Goal: Task Accomplishment & Management: Manage account settings

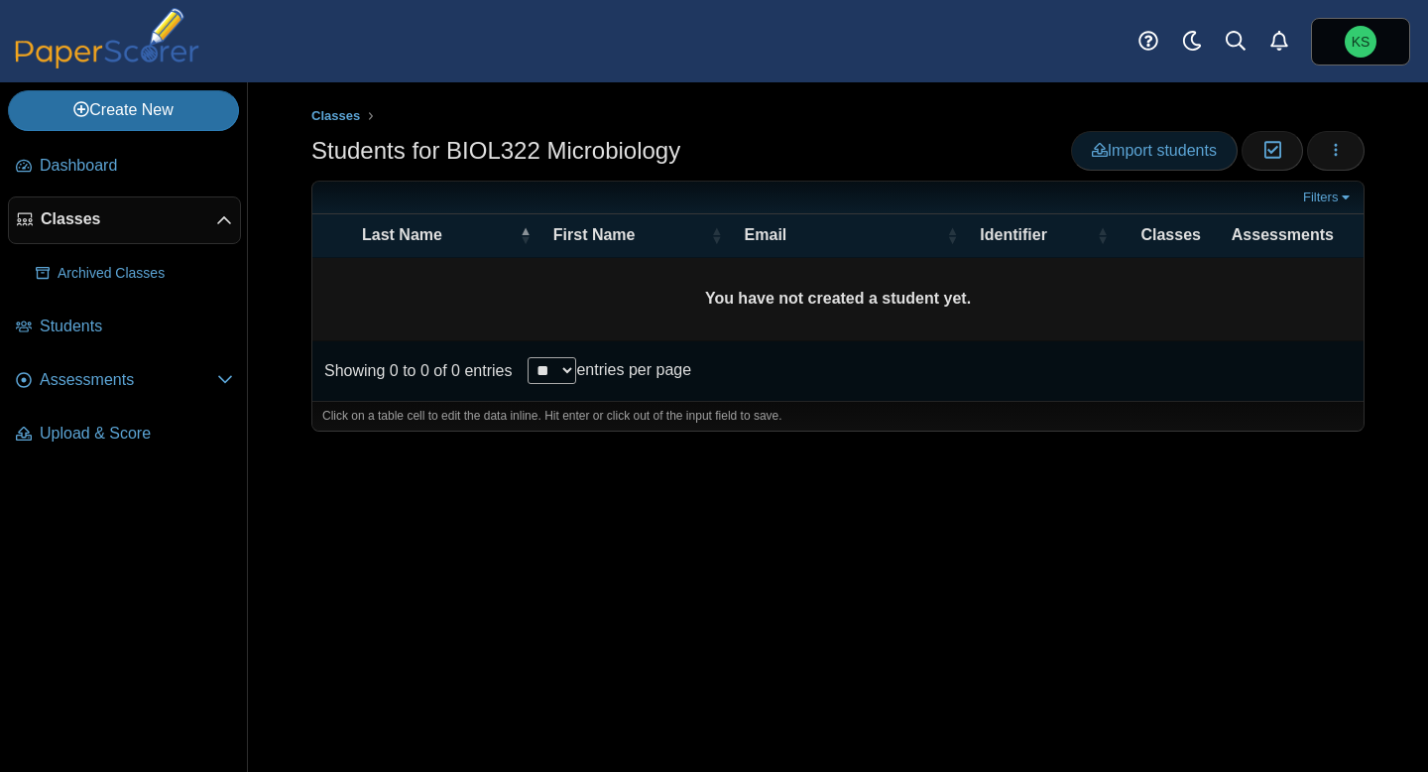
click at [1156, 146] on span "Import students" at bounding box center [1154, 150] width 125 height 17
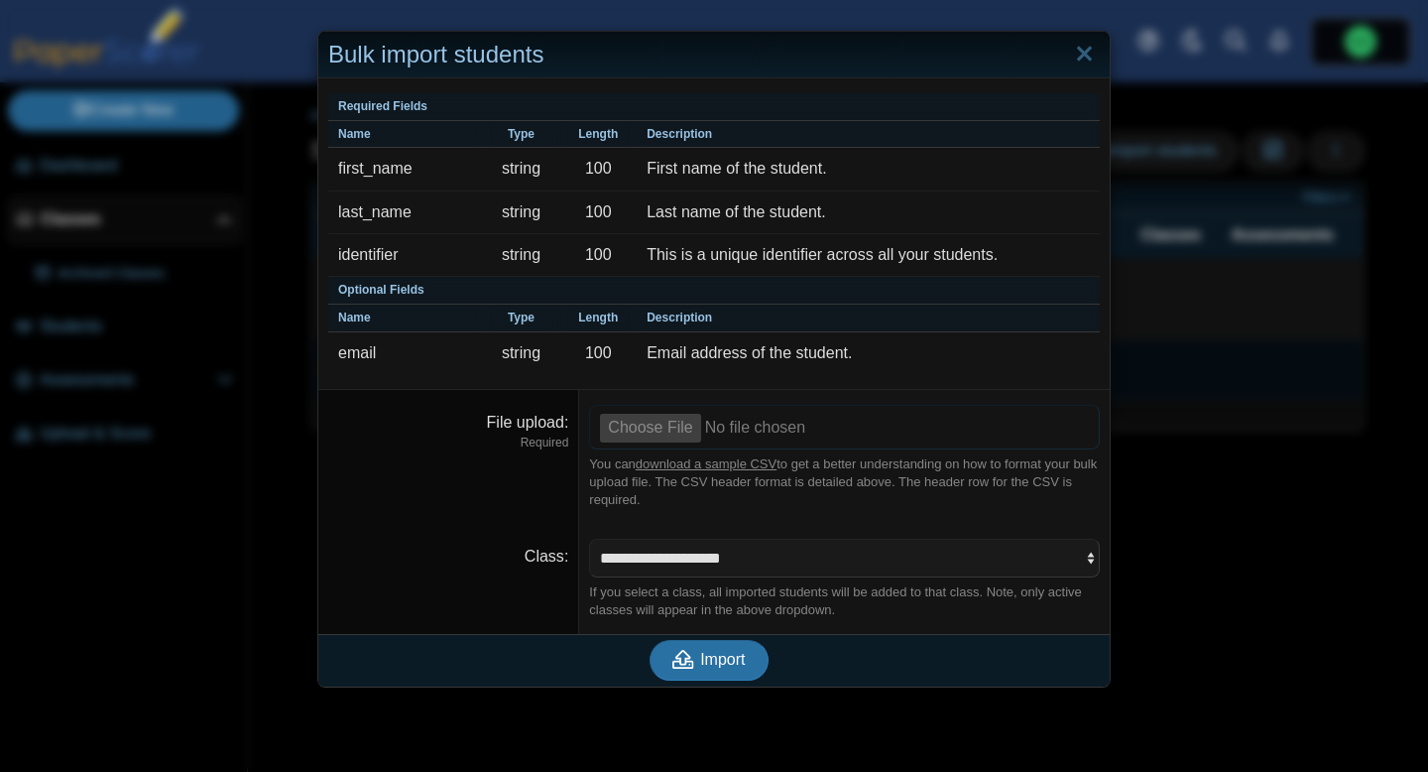
click at [654, 428] on input "File upload" at bounding box center [844, 427] width 511 height 44
type input "**********"
click at [719, 663] on span "Import" at bounding box center [722, 659] width 45 height 17
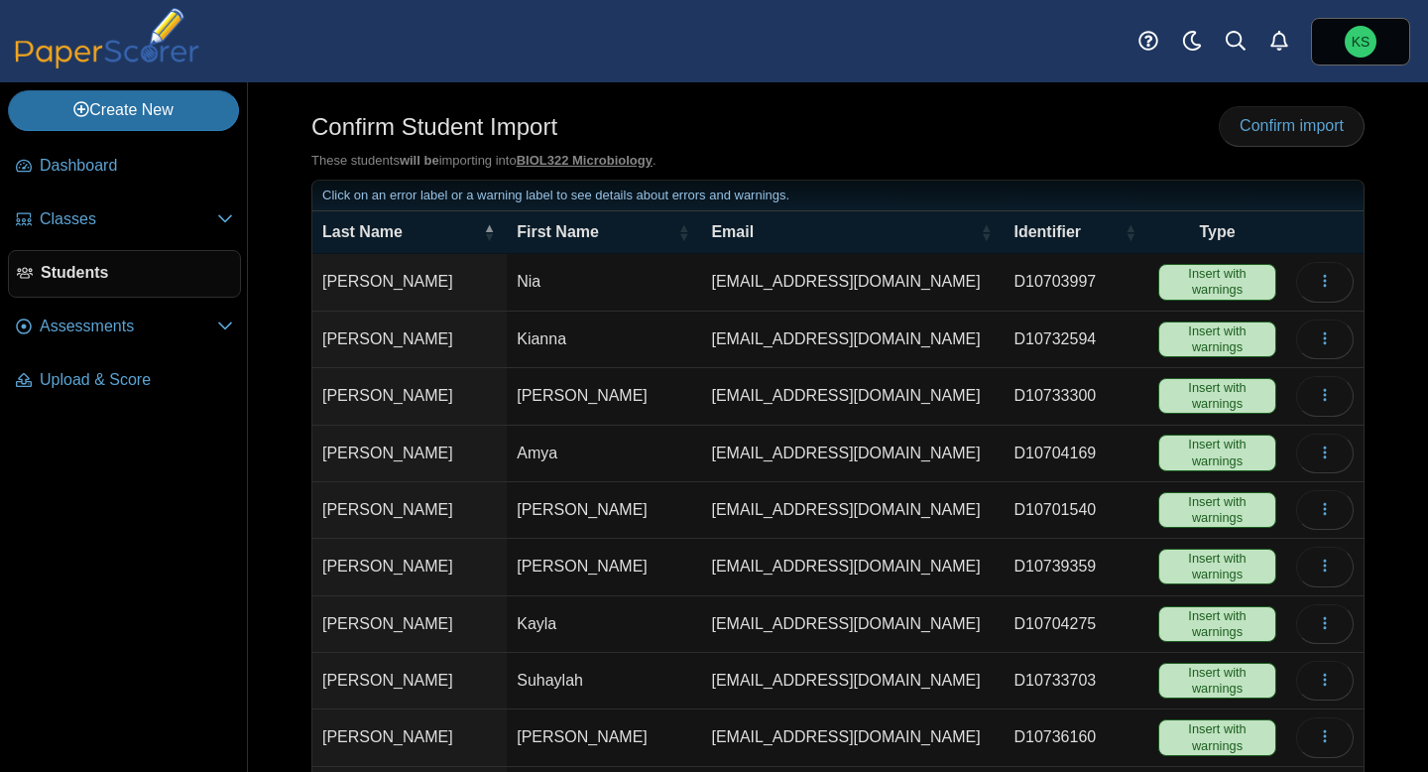
scroll to position [30, 0]
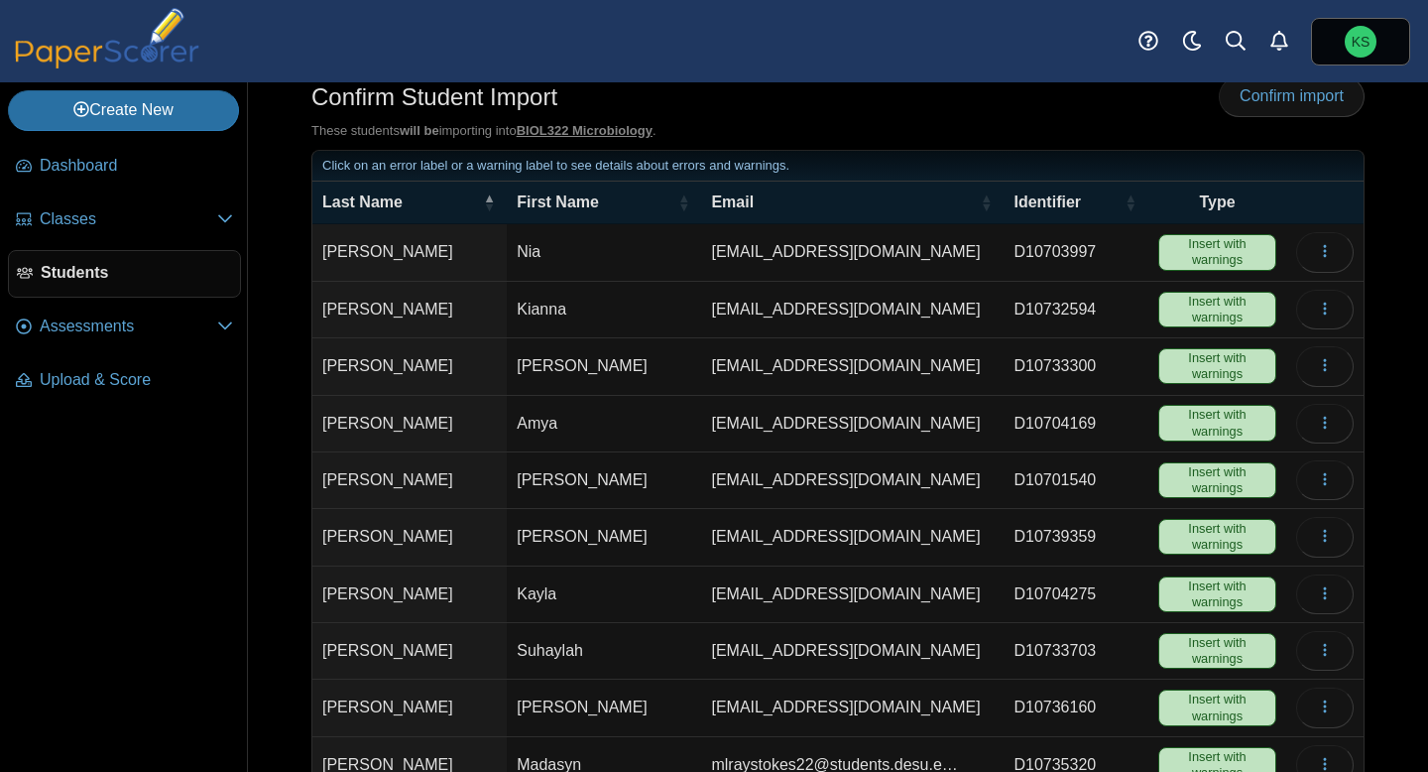
click at [1203, 257] on span "Insert with warnings" at bounding box center [1218, 252] width 118 height 36
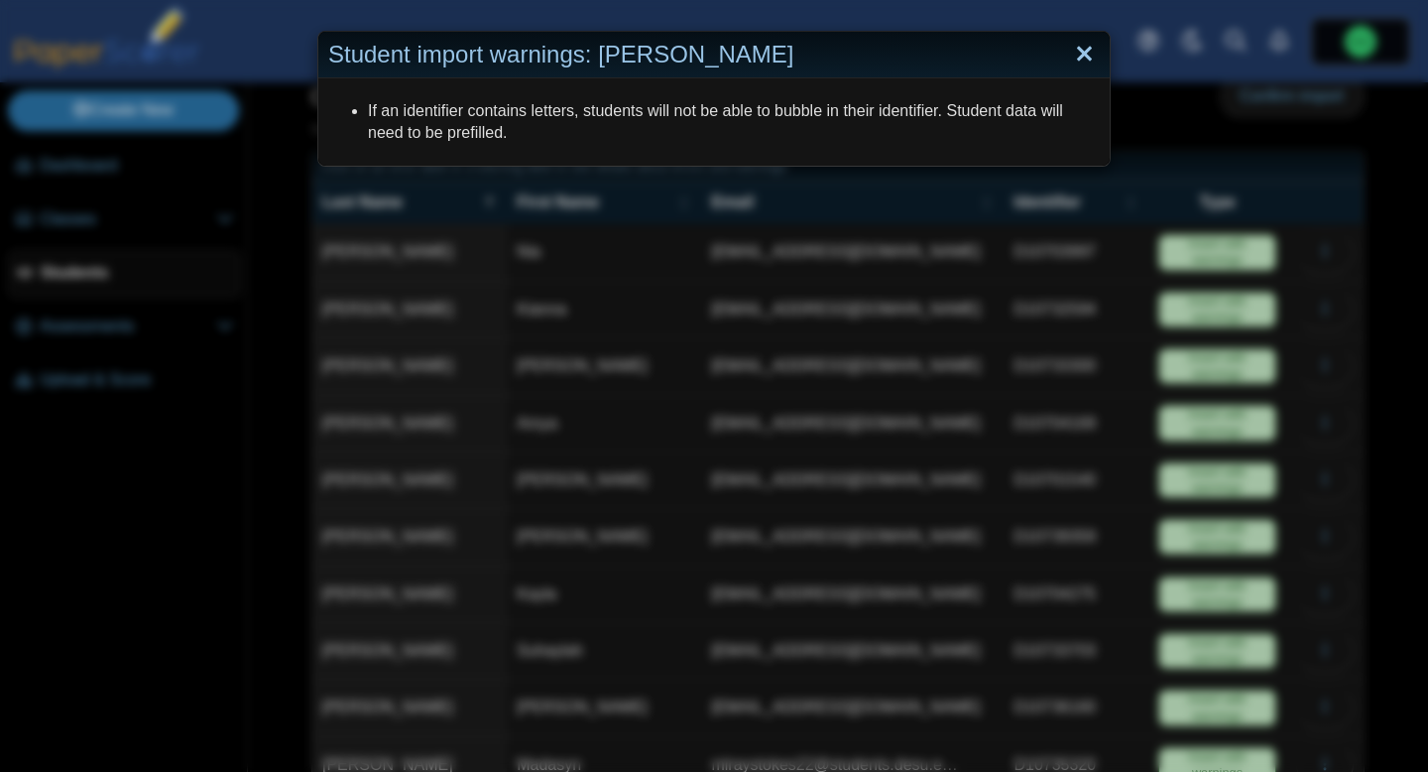
click at [1086, 62] on link "Close" at bounding box center [1084, 55] width 31 height 34
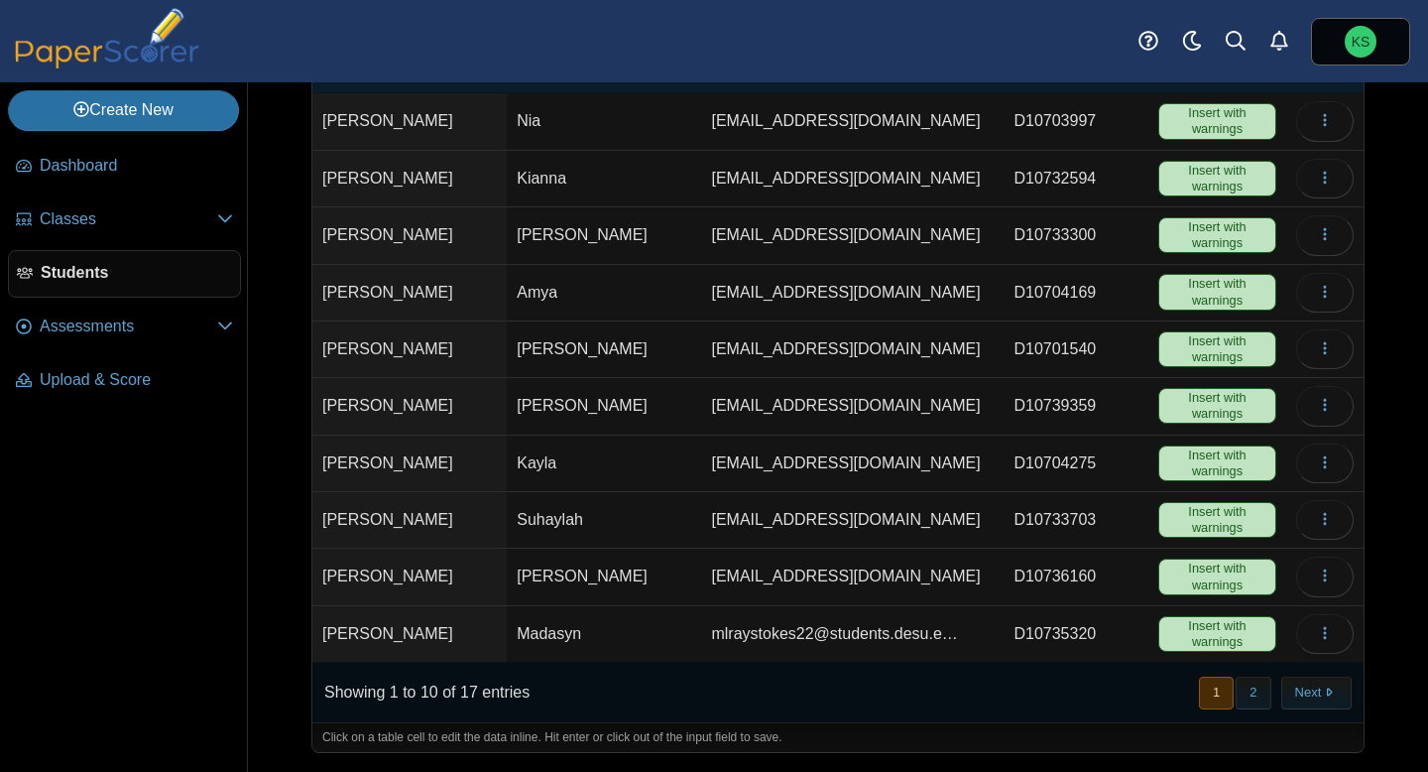
scroll to position [0, 0]
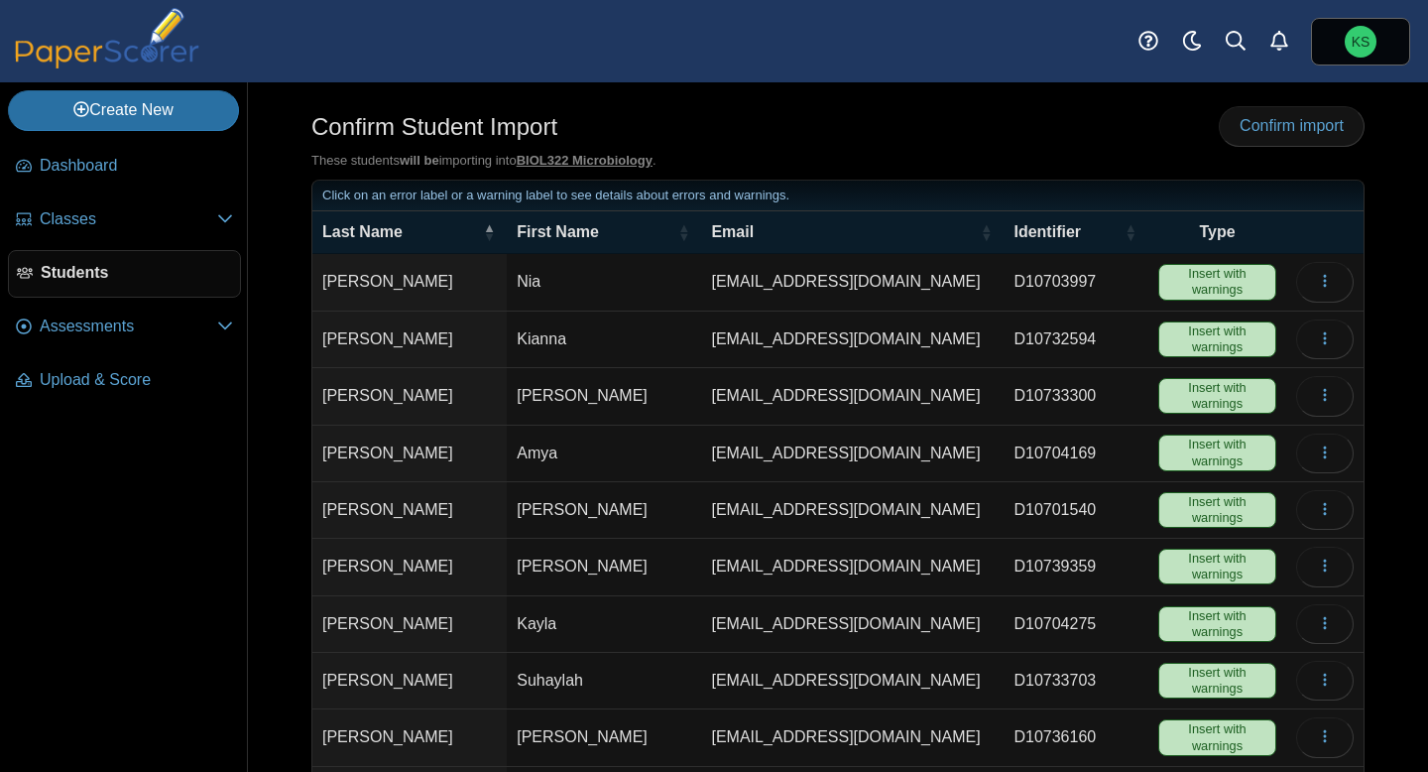
click at [560, 159] on u "BIOL322 Microbiology" at bounding box center [585, 160] width 136 height 15
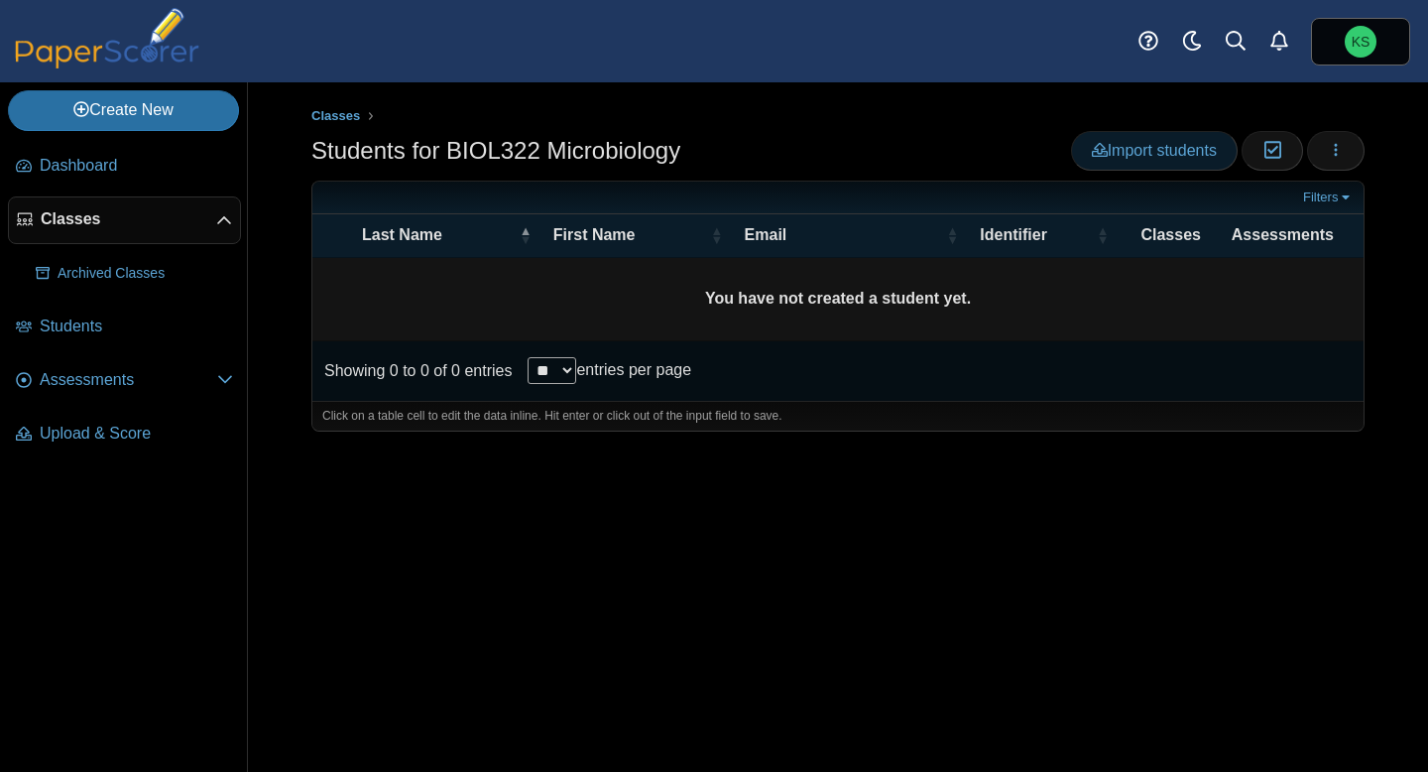
click at [1176, 156] on span "Import students" at bounding box center [1154, 150] width 125 height 17
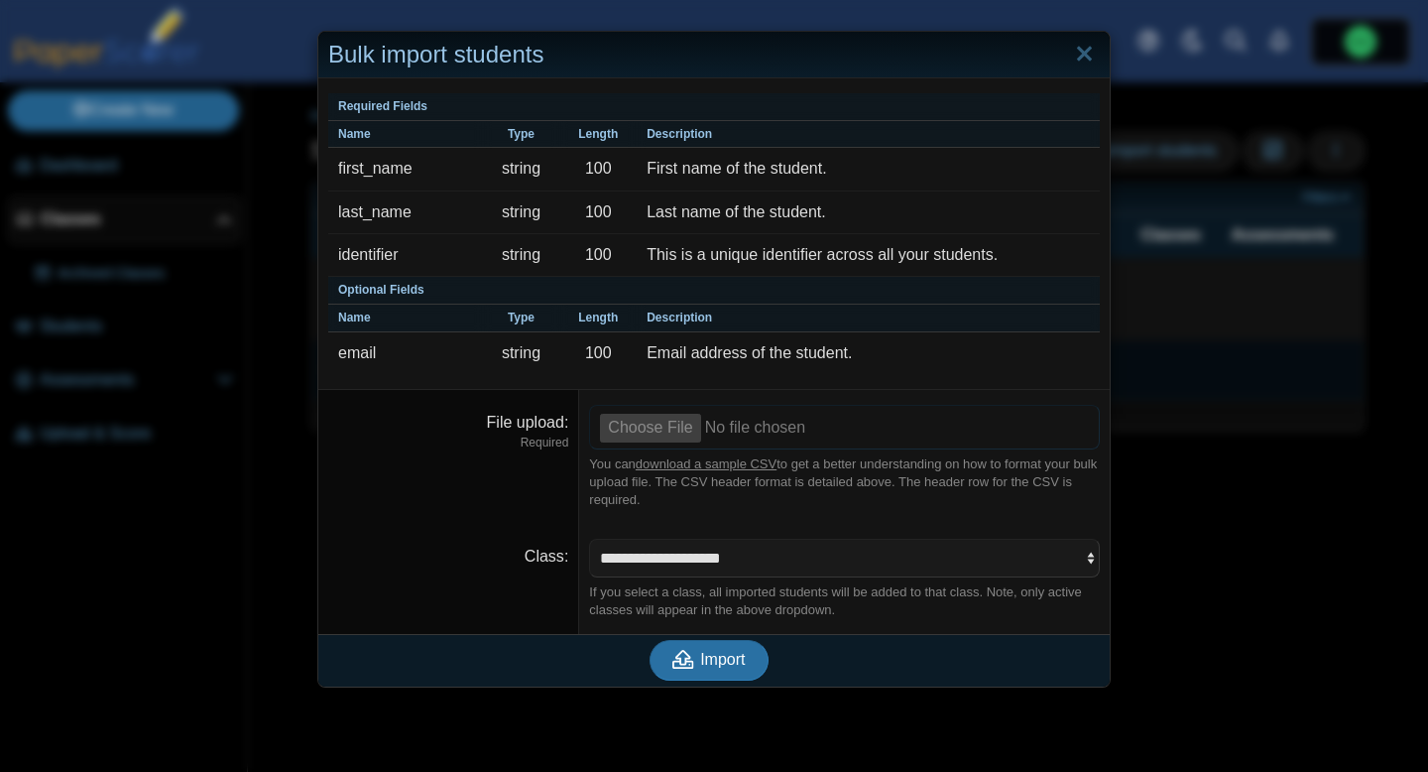
click at [661, 434] on input "File upload" at bounding box center [844, 427] width 511 height 44
type input "**********"
click at [727, 672] on button "Import" at bounding box center [709, 660] width 119 height 40
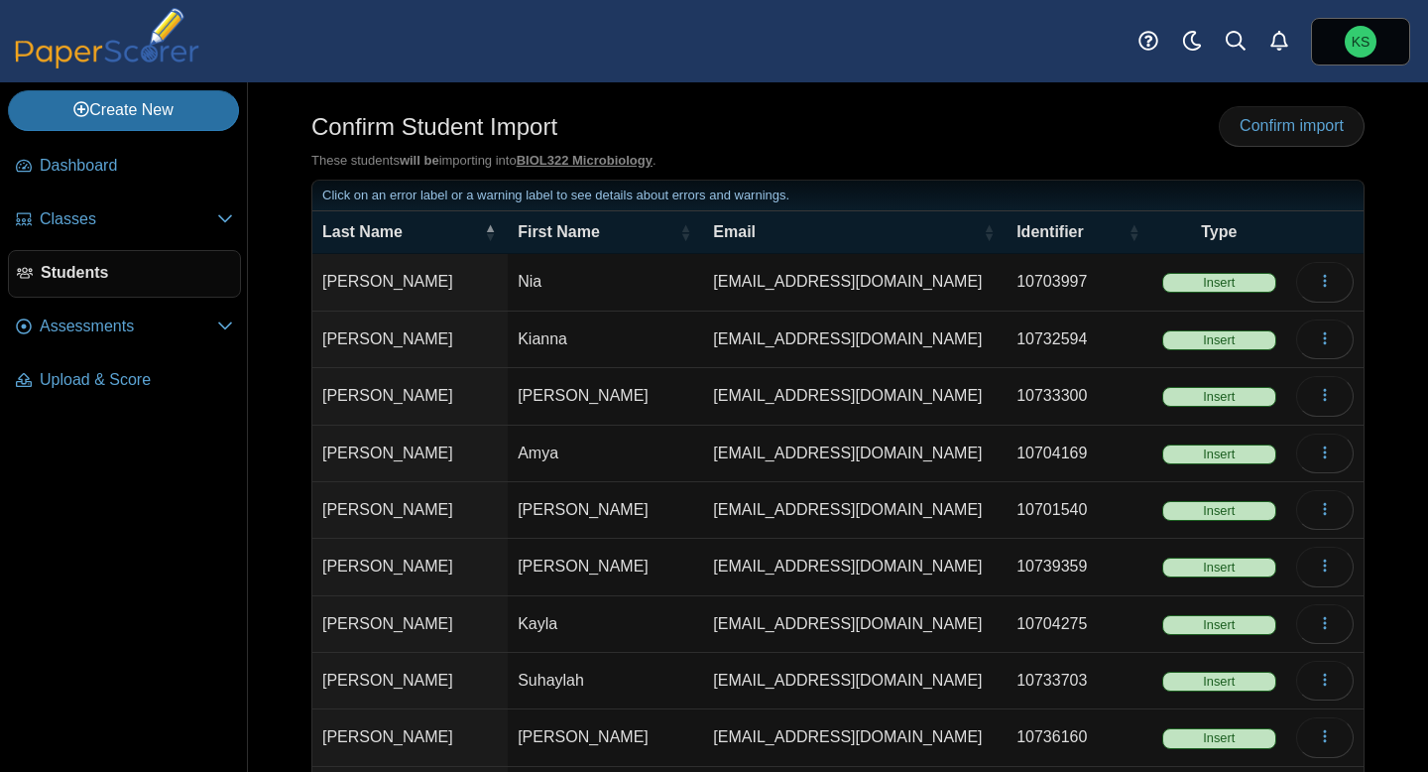
scroll to position [161, 0]
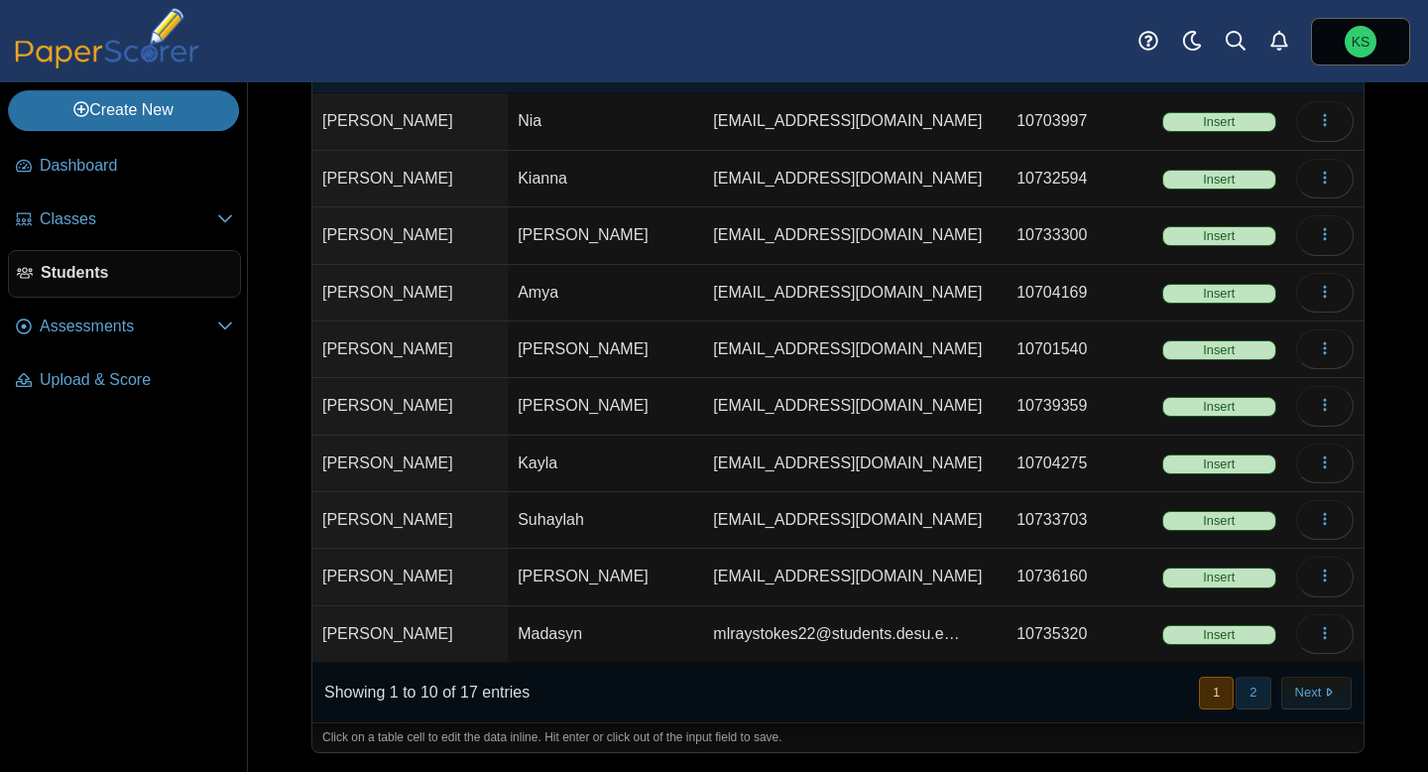
click at [1266, 699] on button "2" at bounding box center [1253, 693] width 35 height 33
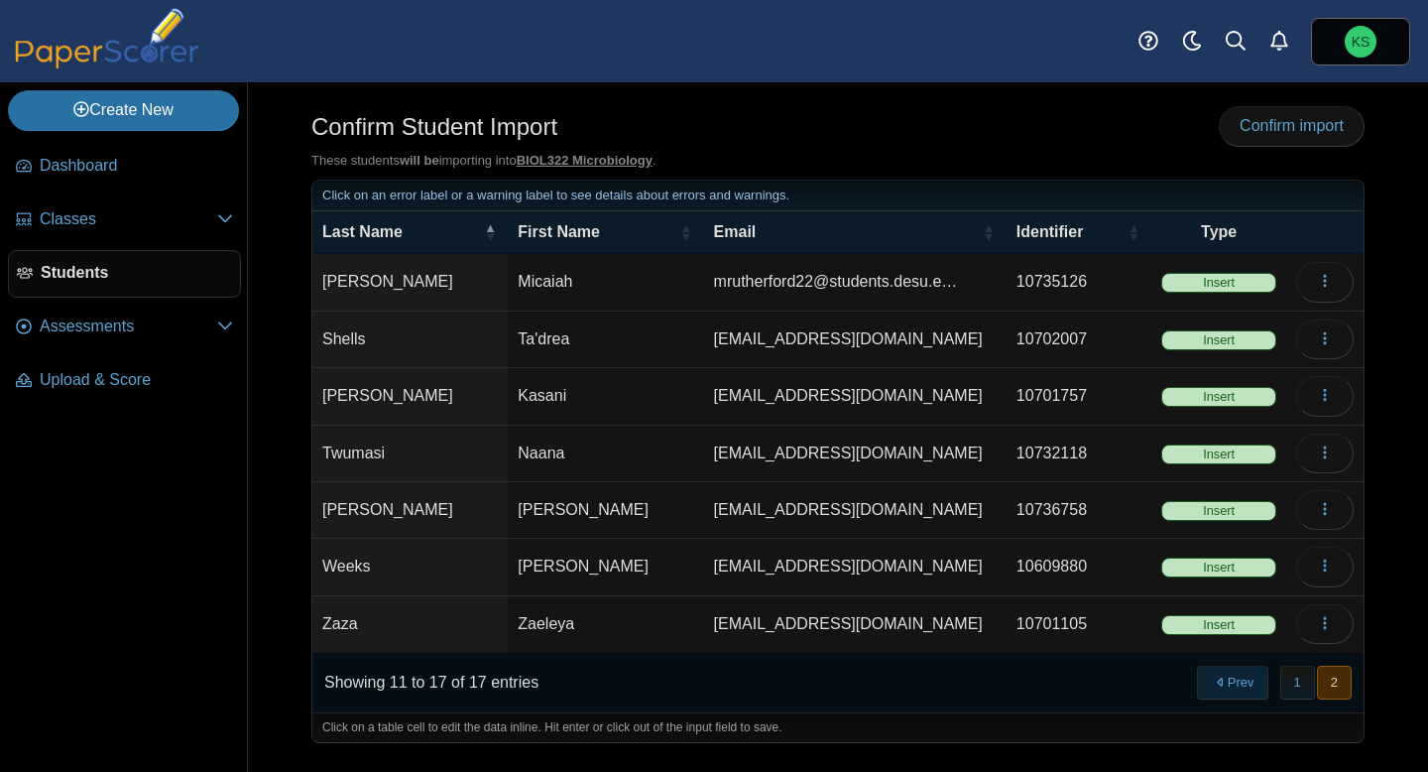
click at [1250, 687] on button "Prev" at bounding box center [1232, 682] width 70 height 33
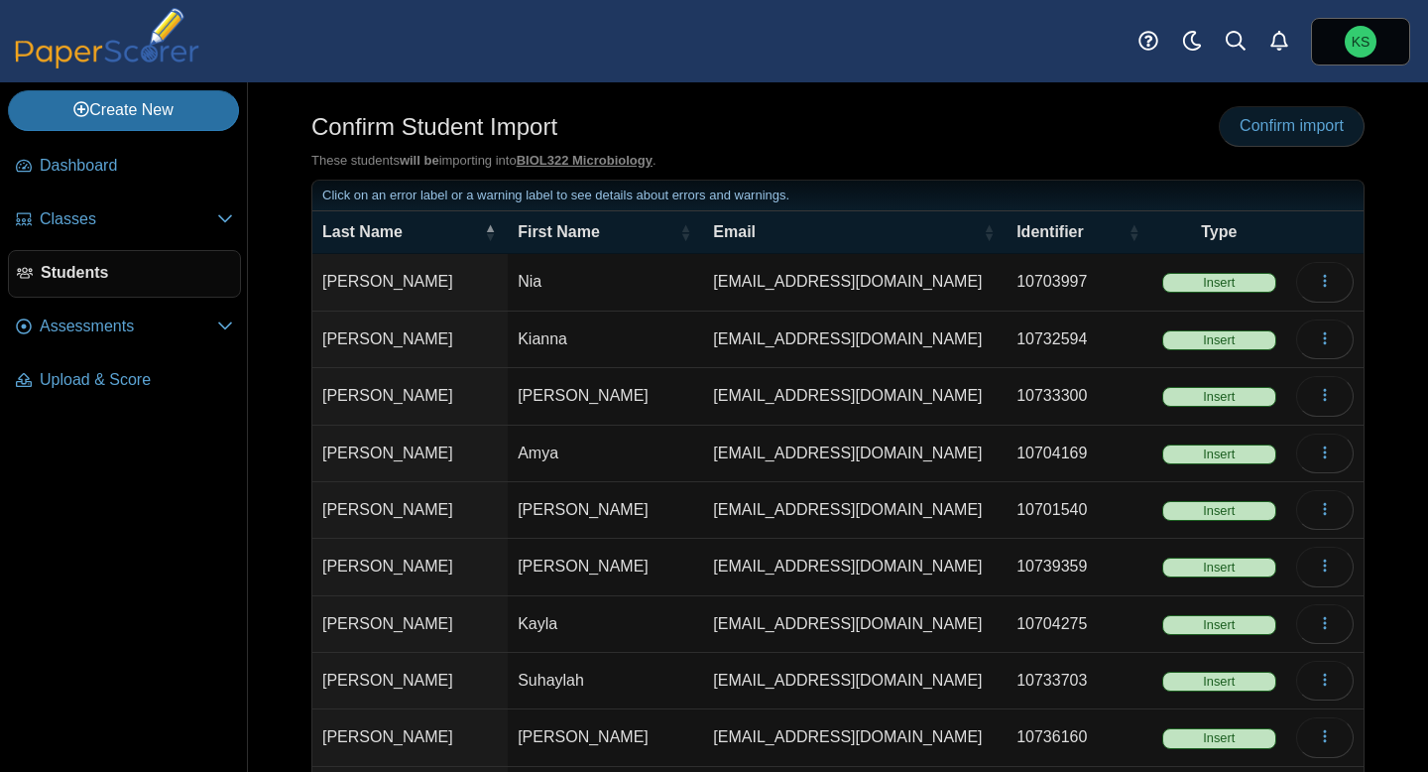
click at [1292, 130] on span "Confirm import" at bounding box center [1292, 125] width 104 height 17
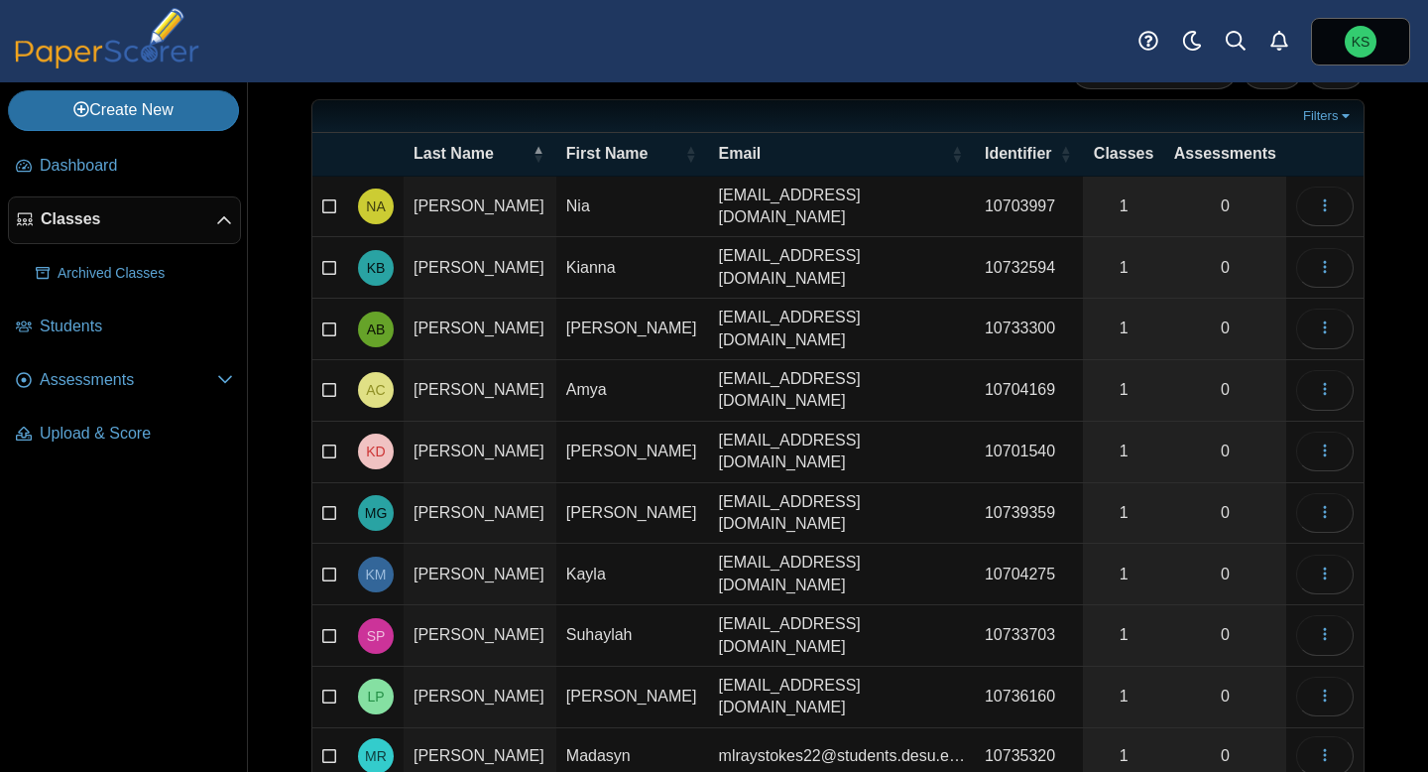
scroll to position [165, 0]
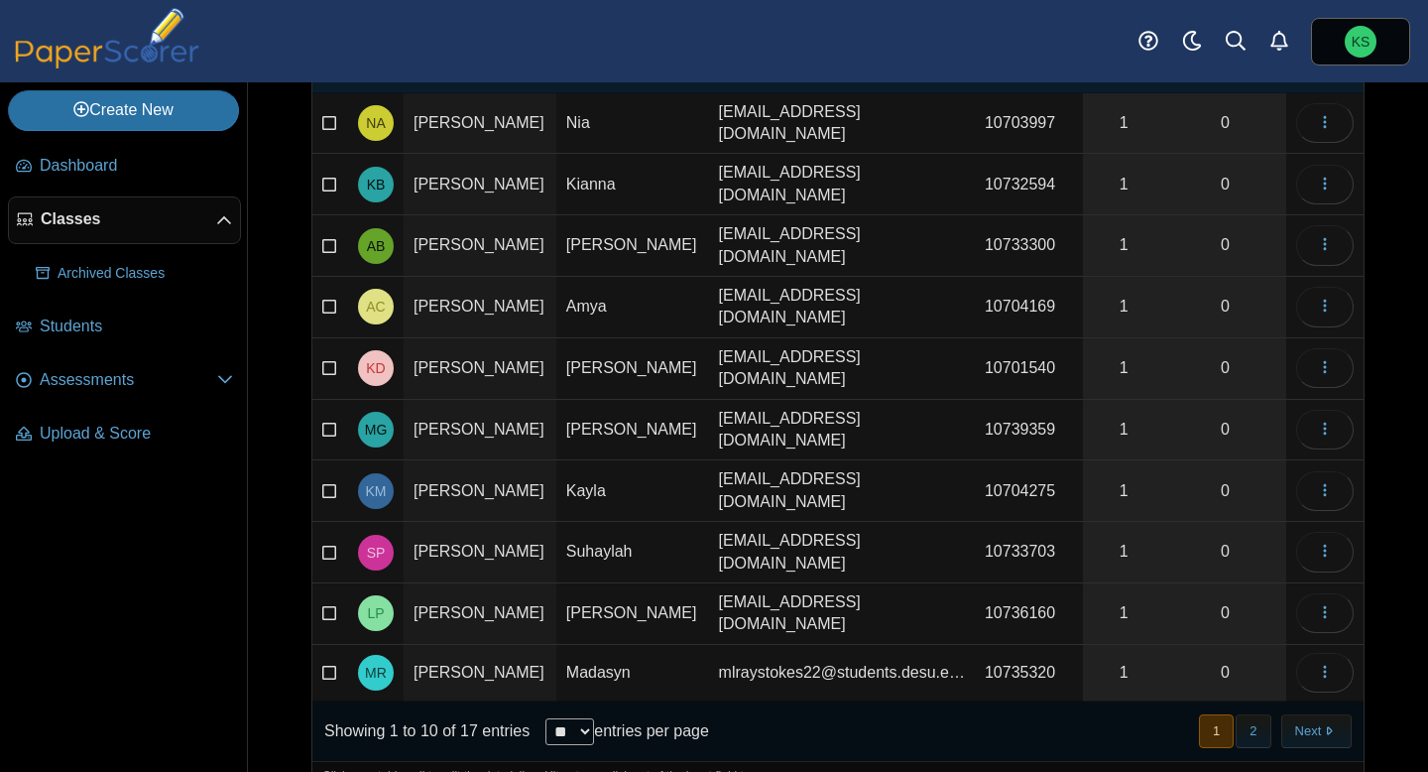
click at [587, 718] on select "** ** ** ***" at bounding box center [570, 731] width 49 height 27
select select "**"
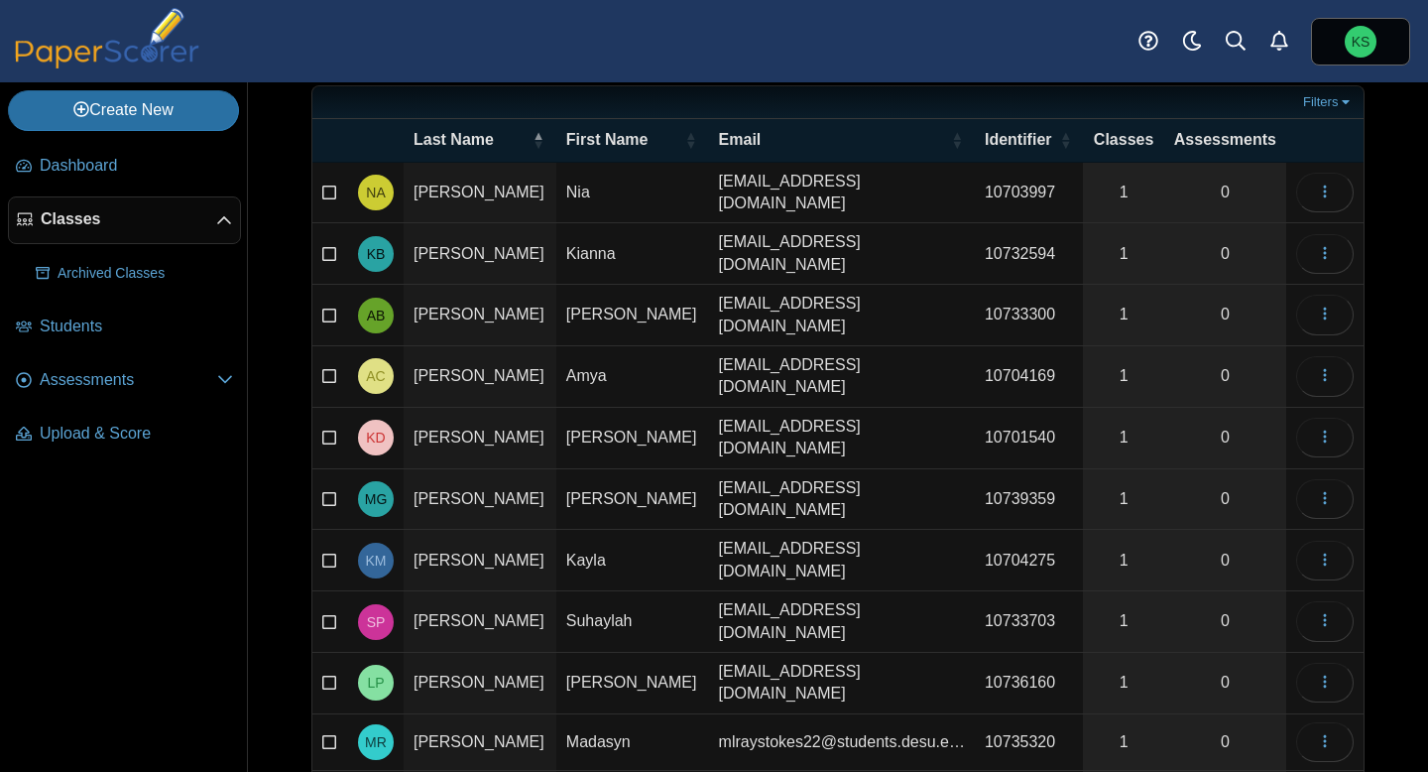
scroll to position [0, 0]
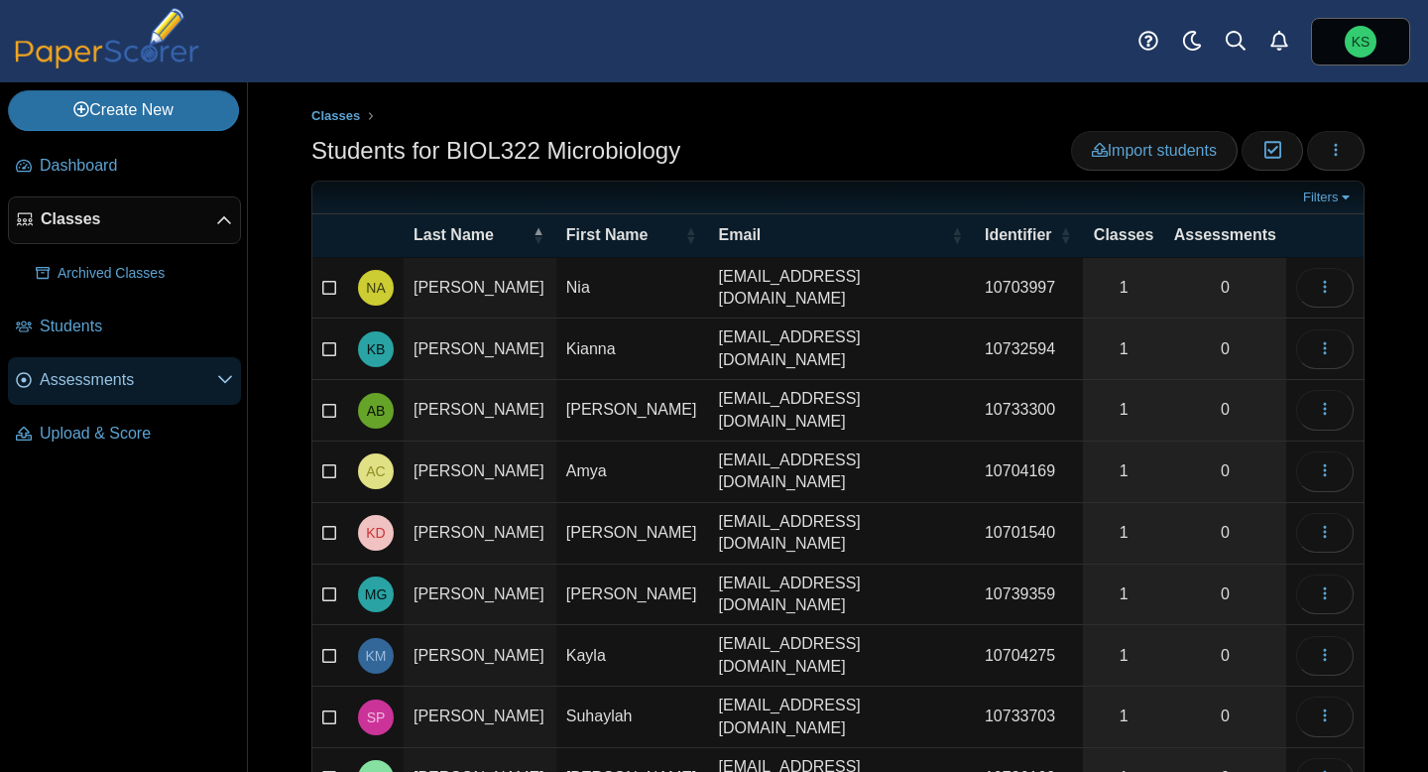
click at [88, 366] on link "Assessments" at bounding box center [124, 381] width 233 height 48
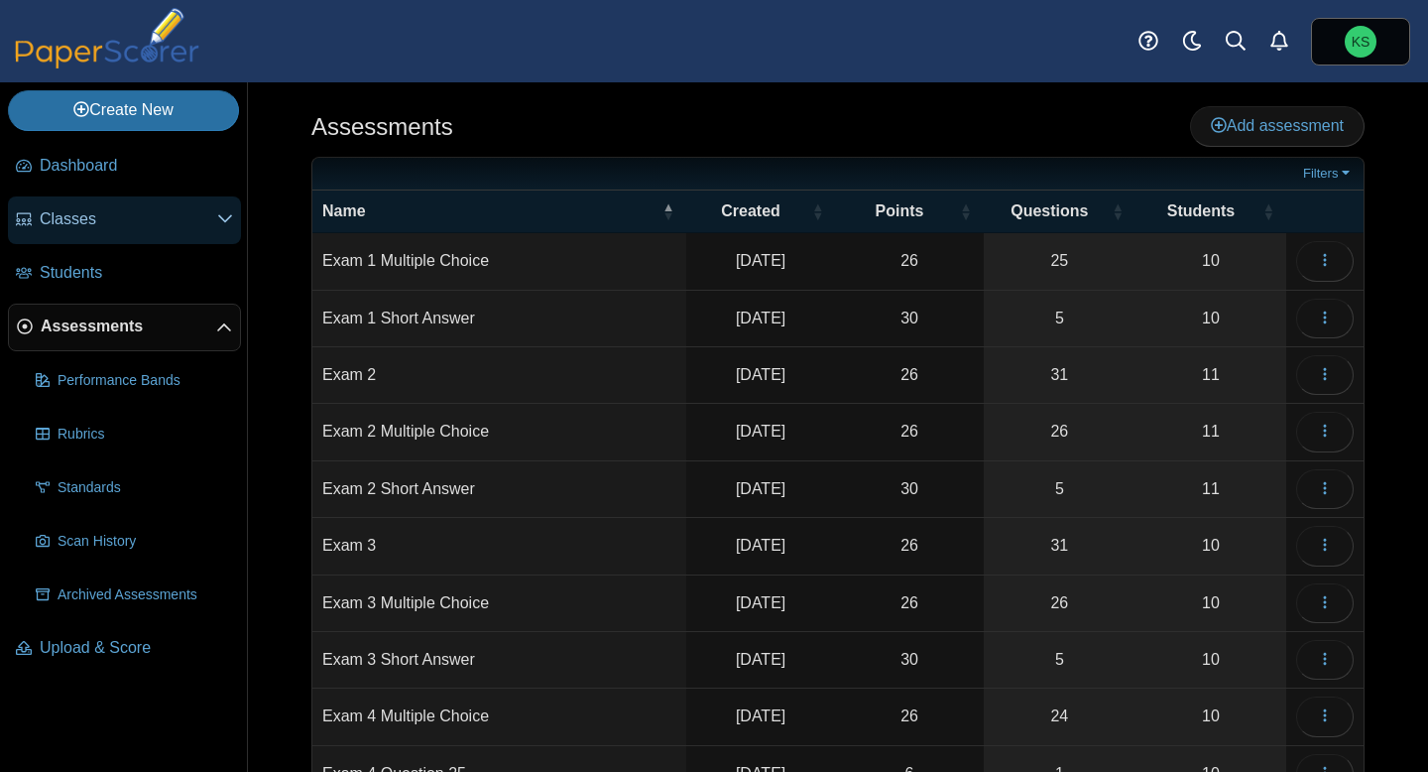
click at [94, 221] on span "Classes" at bounding box center [129, 219] width 178 height 22
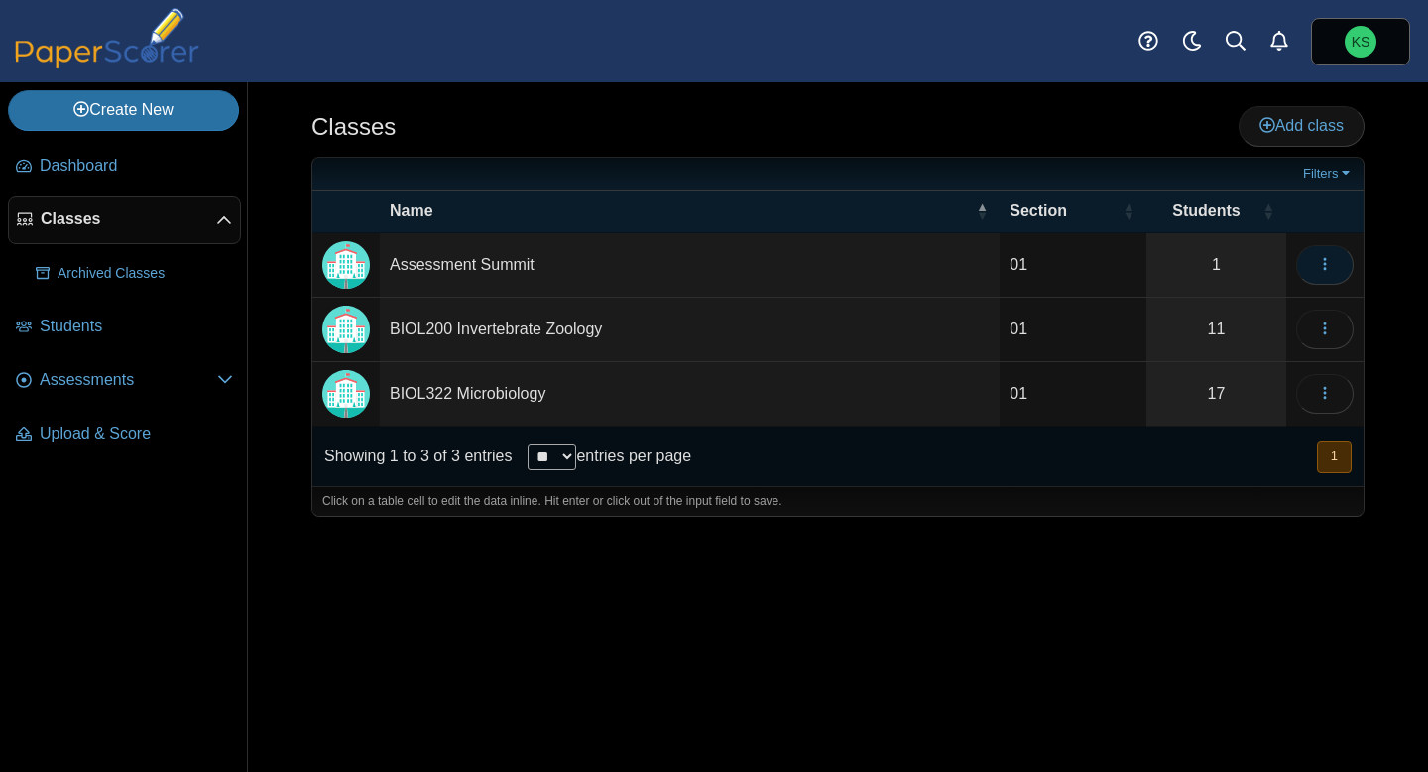
click at [1332, 263] on icon "button" at bounding box center [1325, 264] width 16 height 16
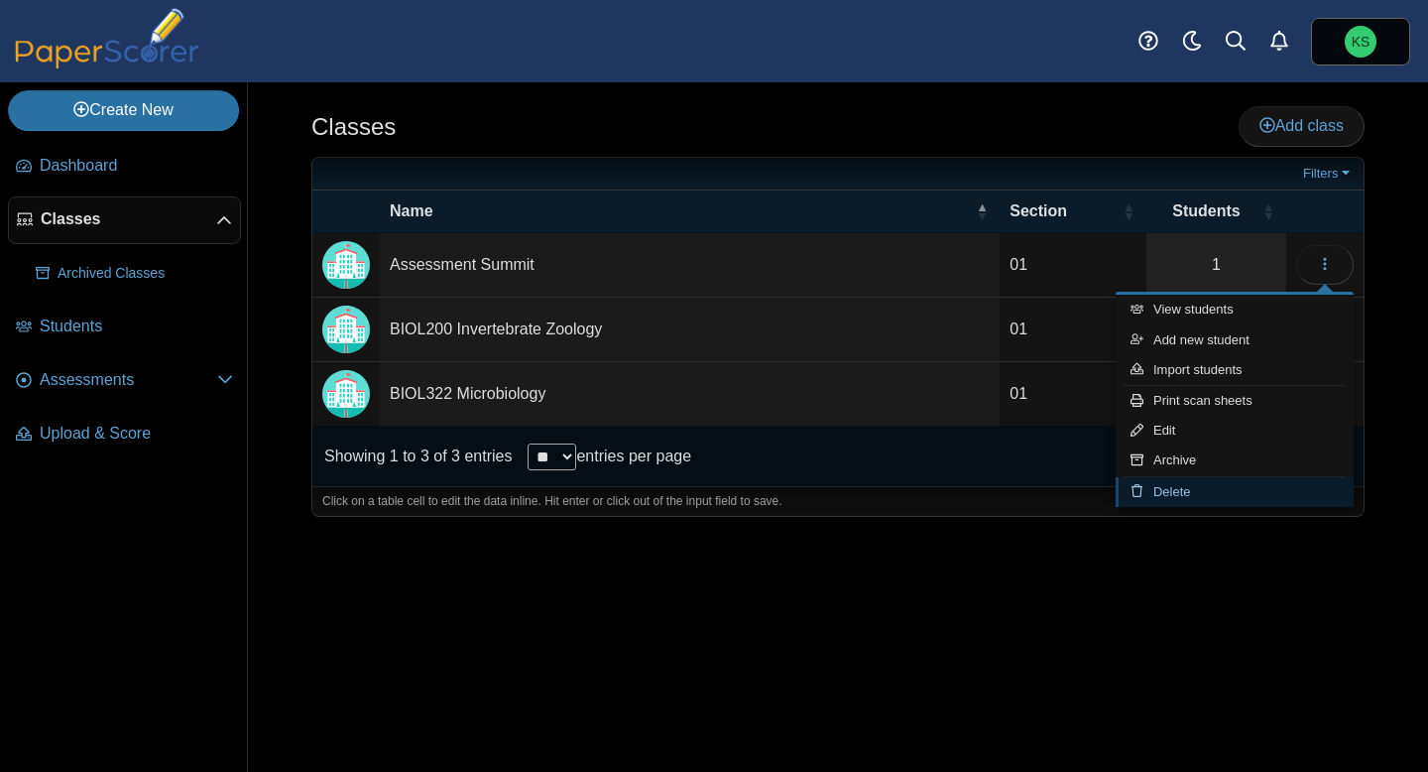
click at [1208, 494] on link "Delete" at bounding box center [1235, 492] width 238 height 30
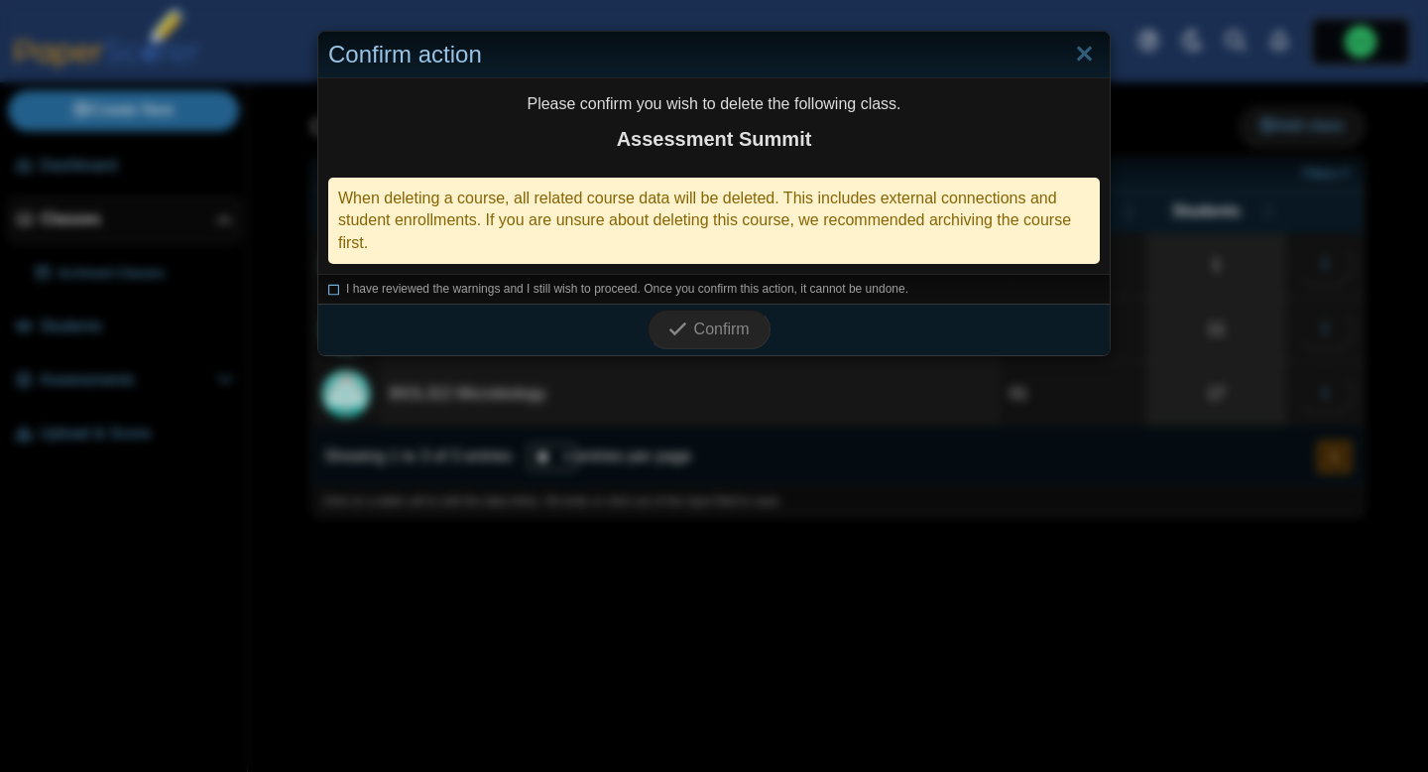
click at [650, 289] on span "I have reviewed the warnings and I still wish to proceed. Once you confirm this…" at bounding box center [627, 289] width 562 height 14
click at [688, 330] on icon "submit" at bounding box center [681, 329] width 25 height 22
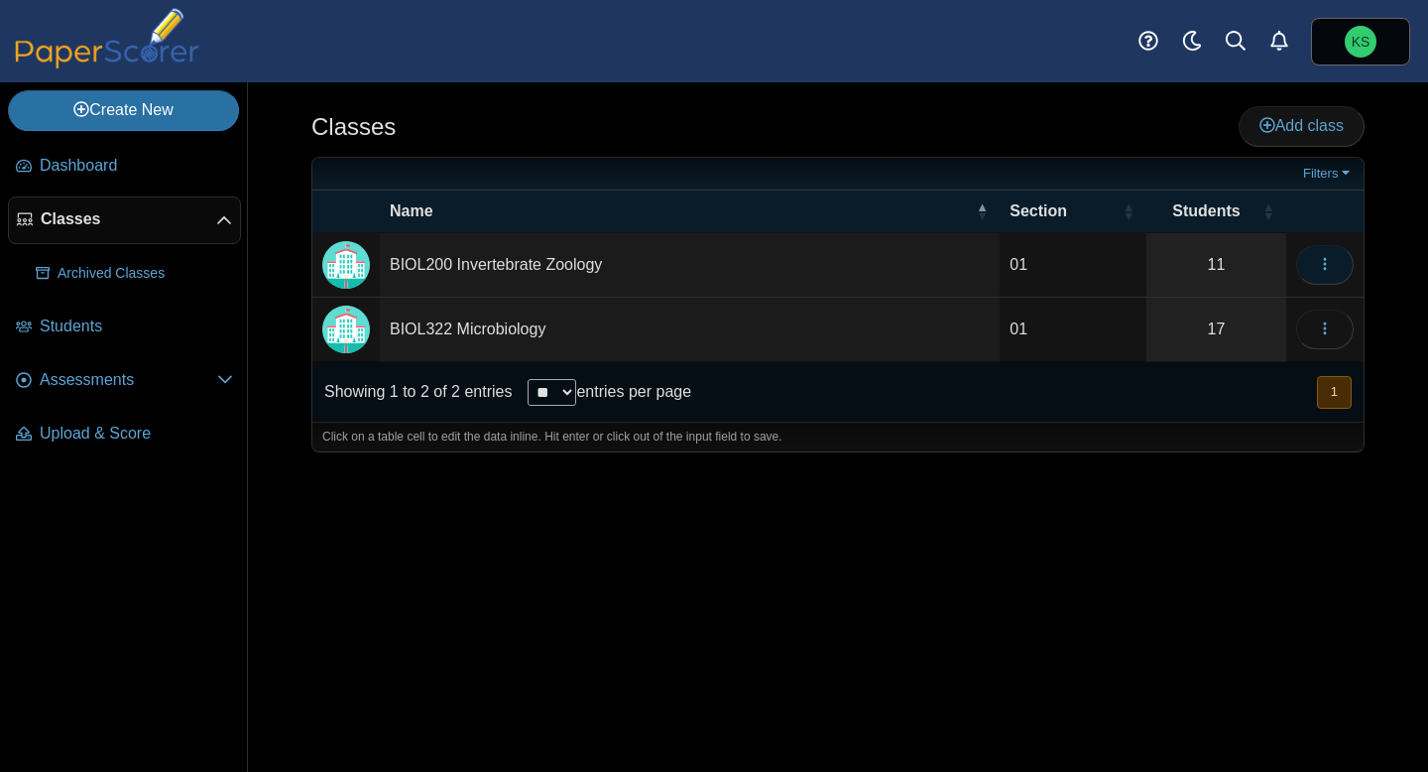
click at [1343, 265] on button "button" at bounding box center [1325, 265] width 58 height 40
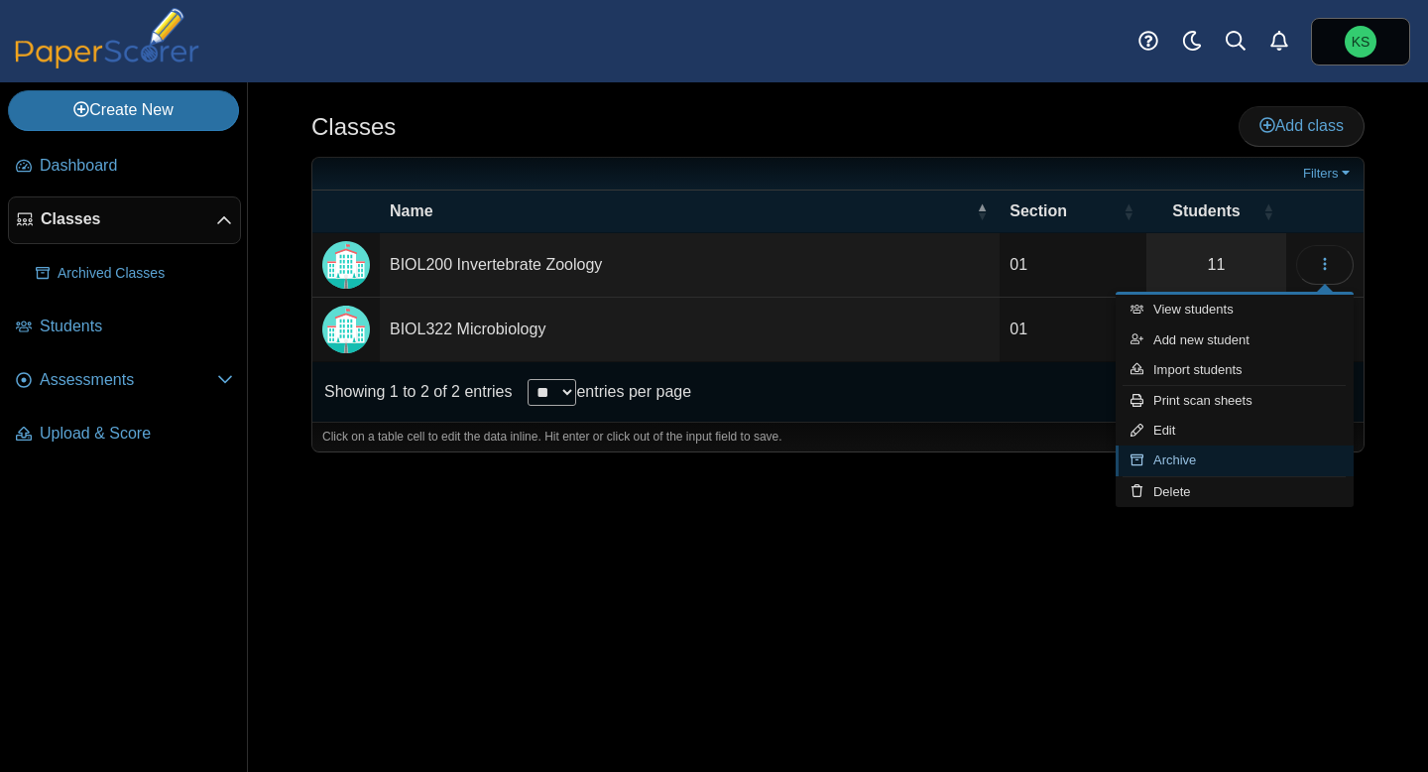
click at [1174, 469] on link "Archive" at bounding box center [1235, 460] width 238 height 30
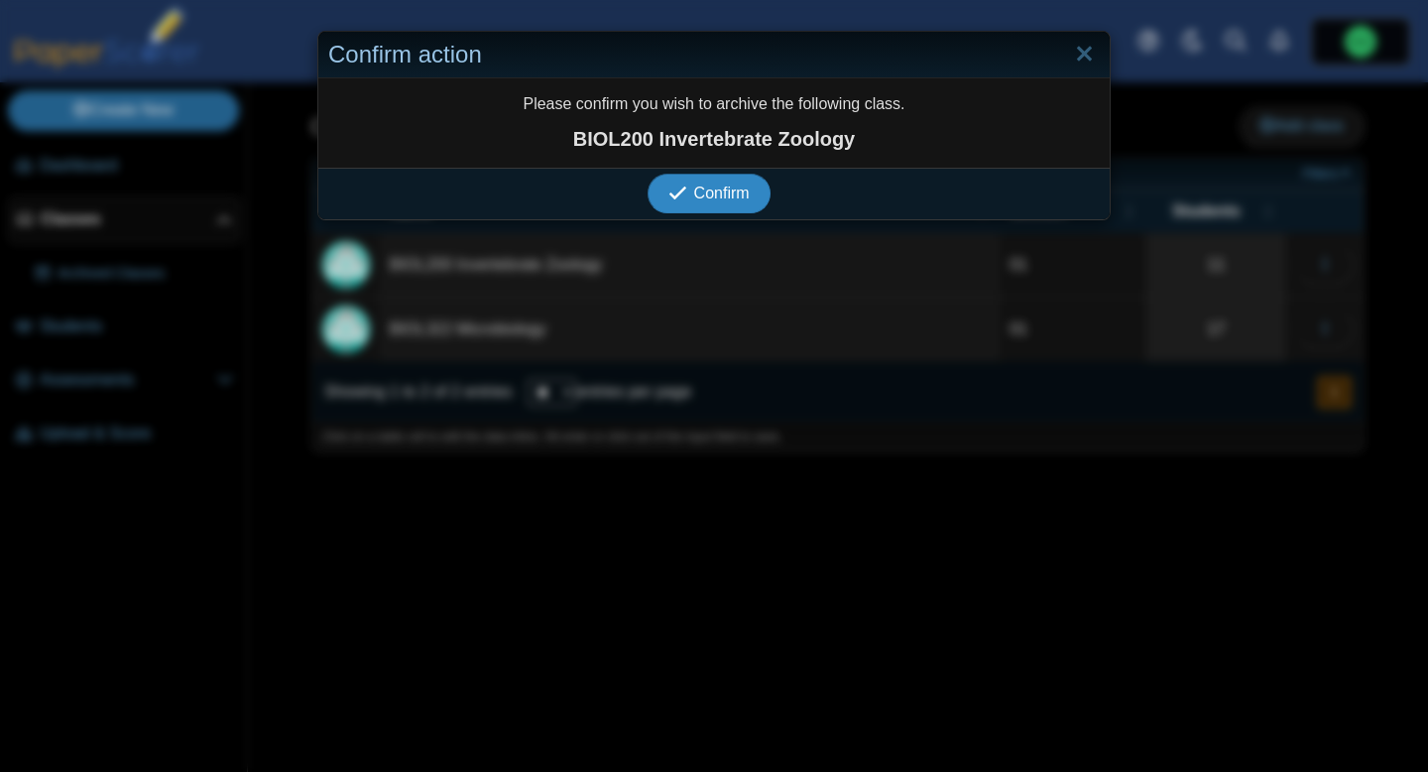
click at [719, 192] on span "Confirm" at bounding box center [722, 193] width 56 height 17
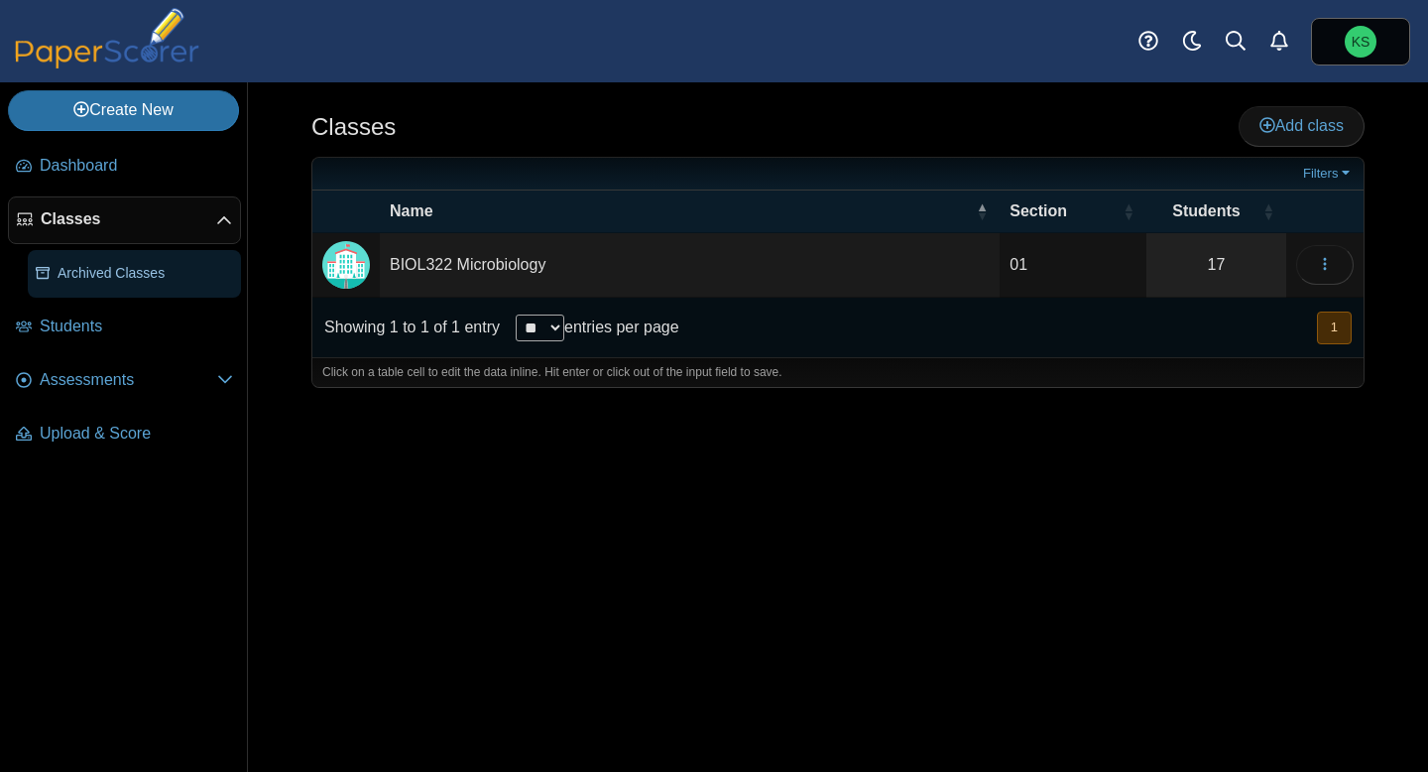
click at [120, 279] on span "Archived Classes" at bounding box center [146, 274] width 176 height 20
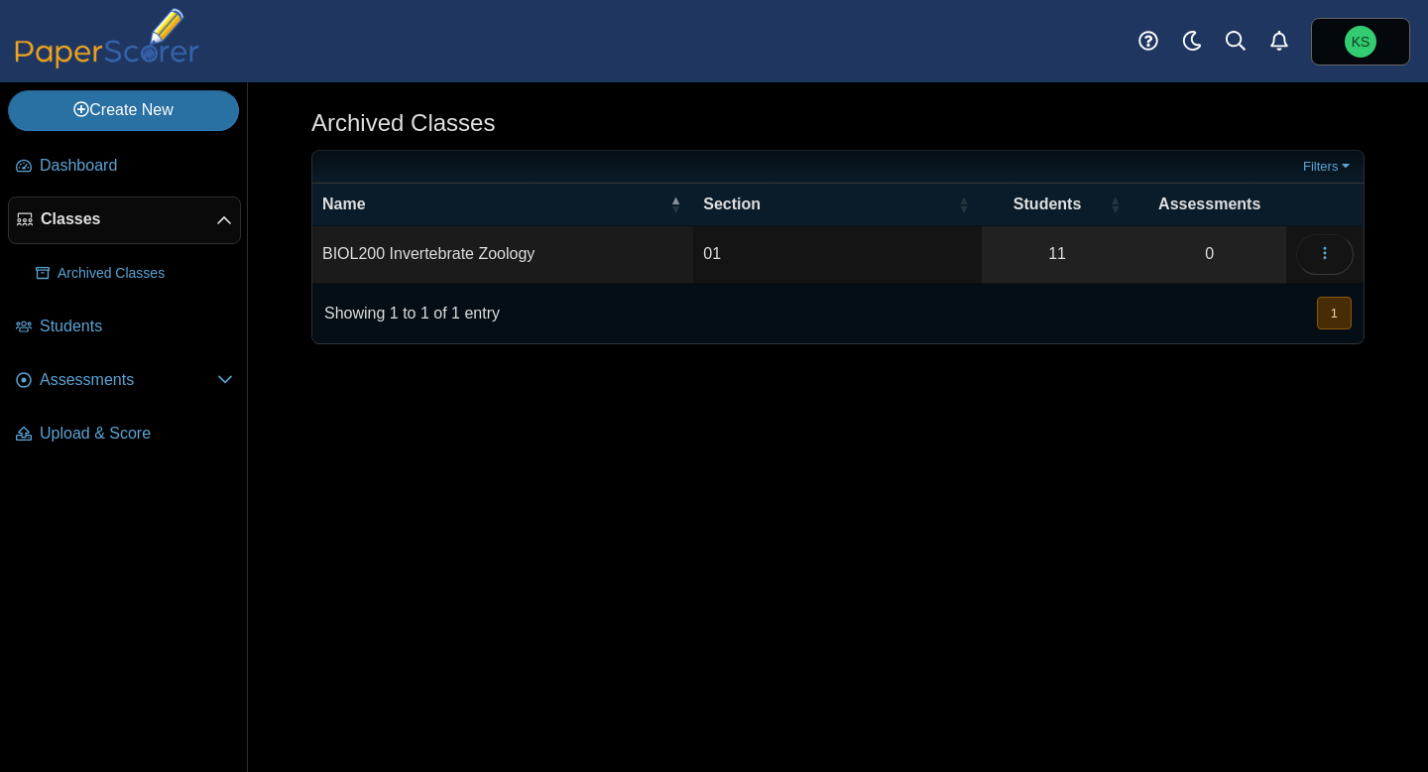
click at [80, 220] on span "Classes" at bounding box center [129, 219] width 176 height 22
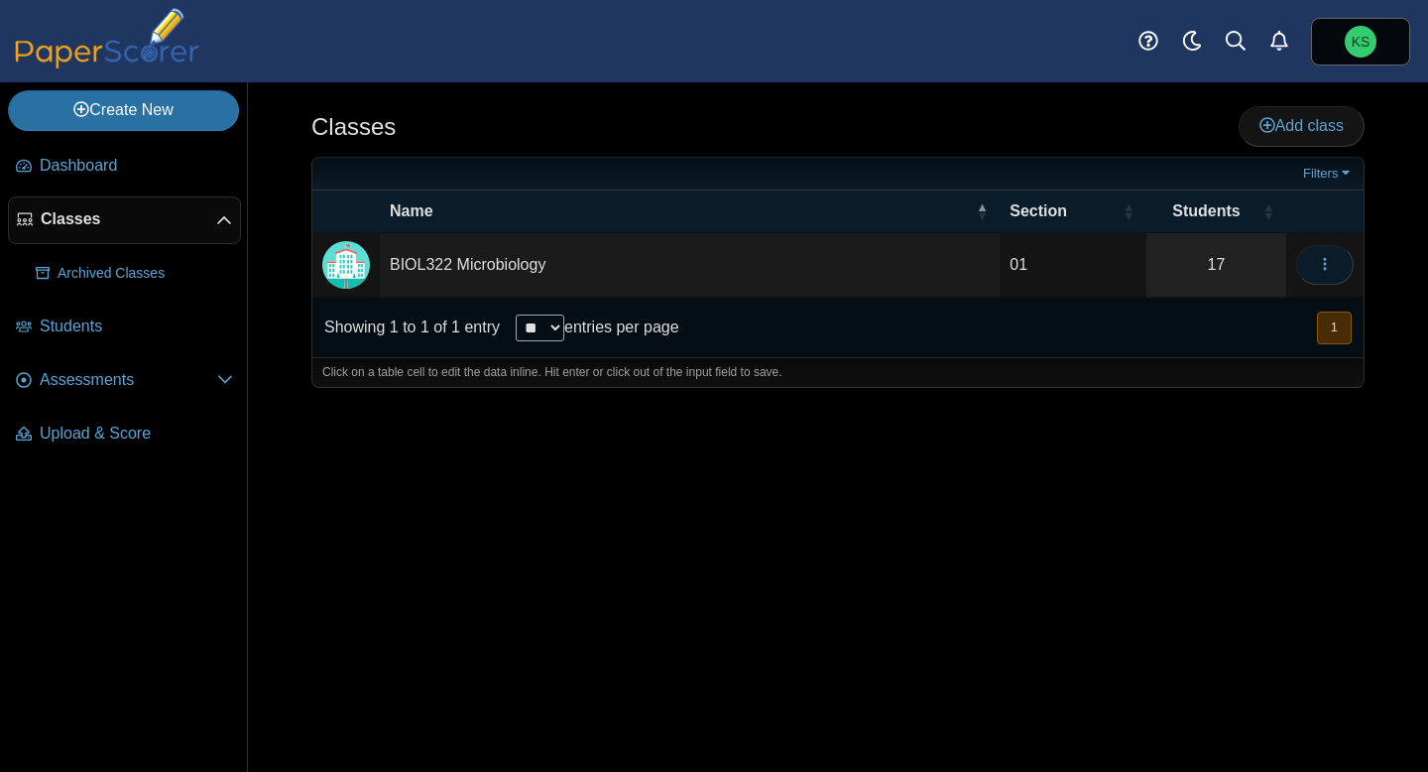
click at [1332, 274] on button "button" at bounding box center [1325, 265] width 58 height 40
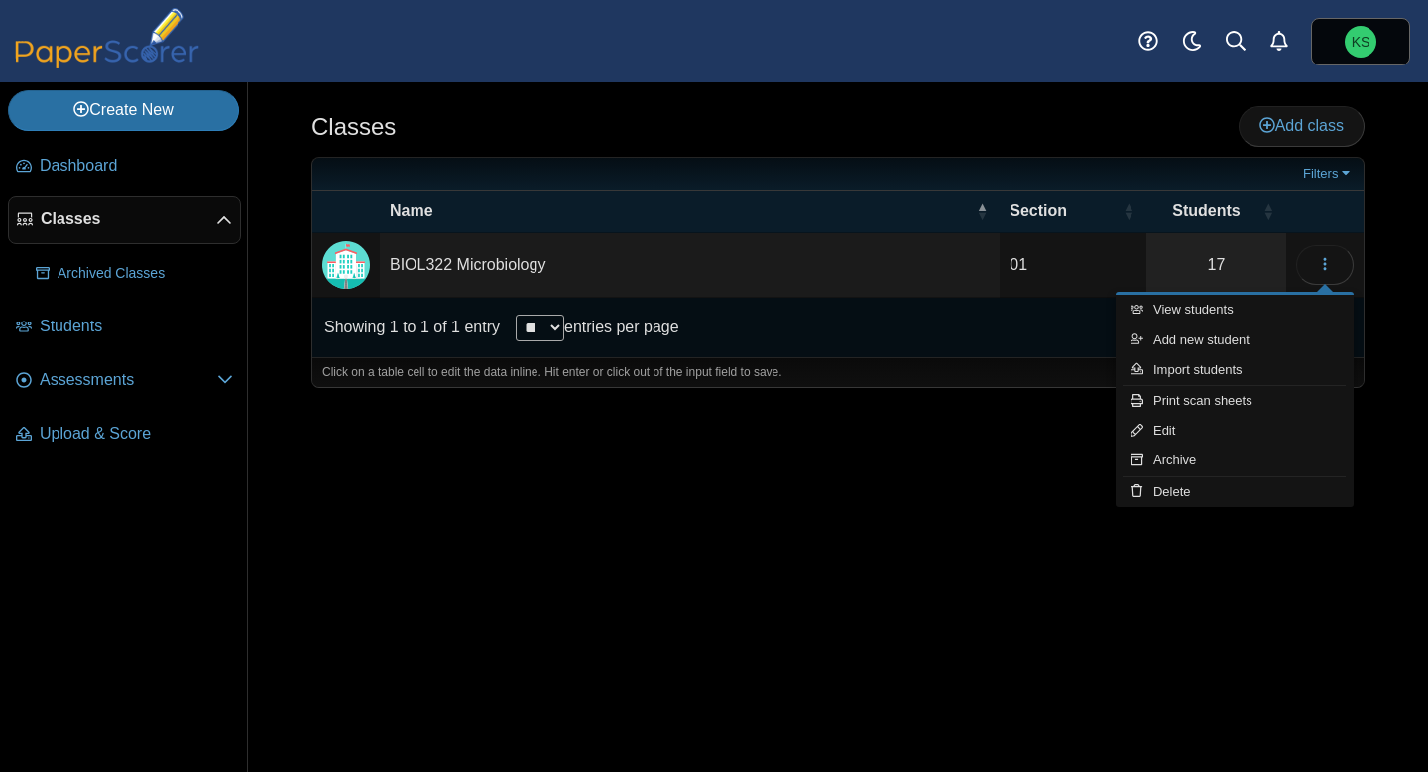
click at [856, 575] on div "Classes Add class Filters 01 17" at bounding box center [838, 426] width 1180 height 689
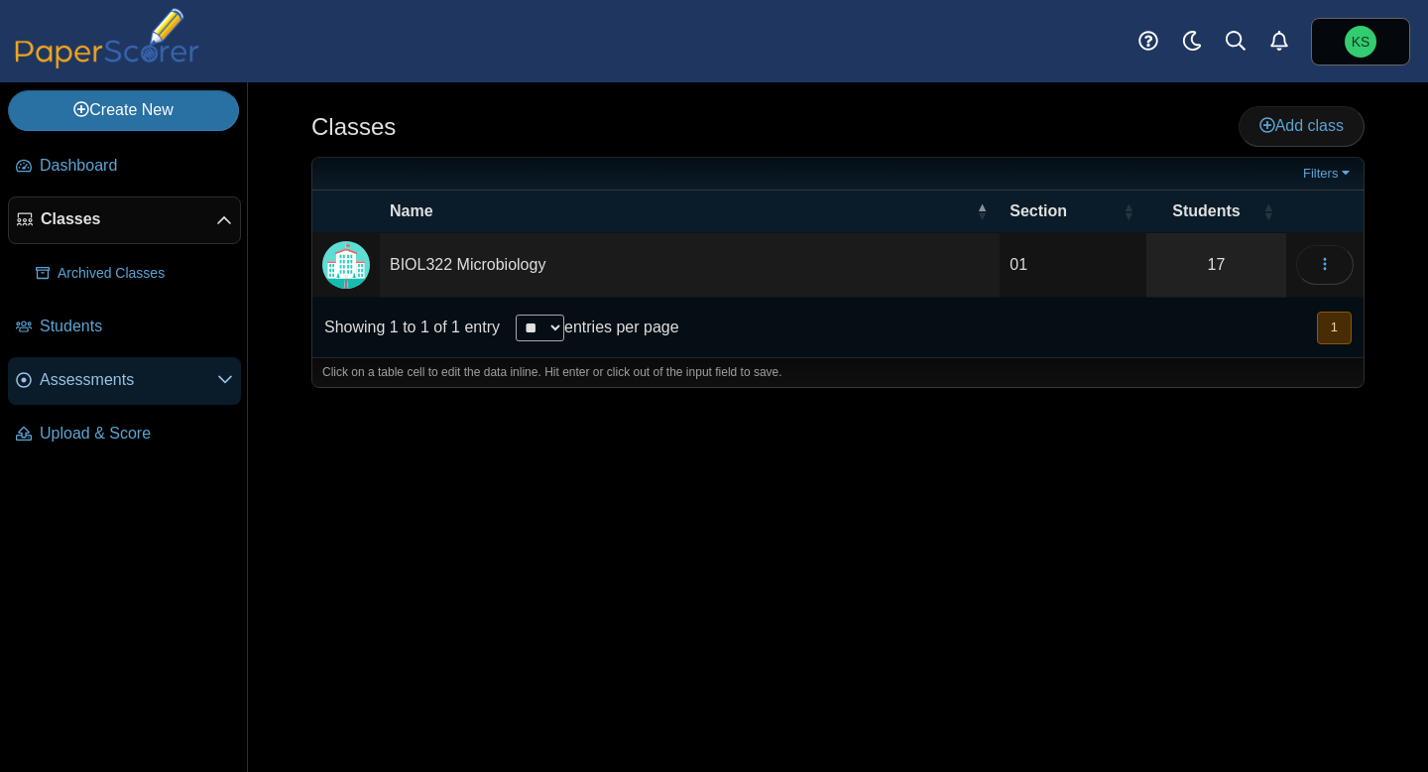
click at [111, 376] on span "Assessments" at bounding box center [129, 380] width 178 height 22
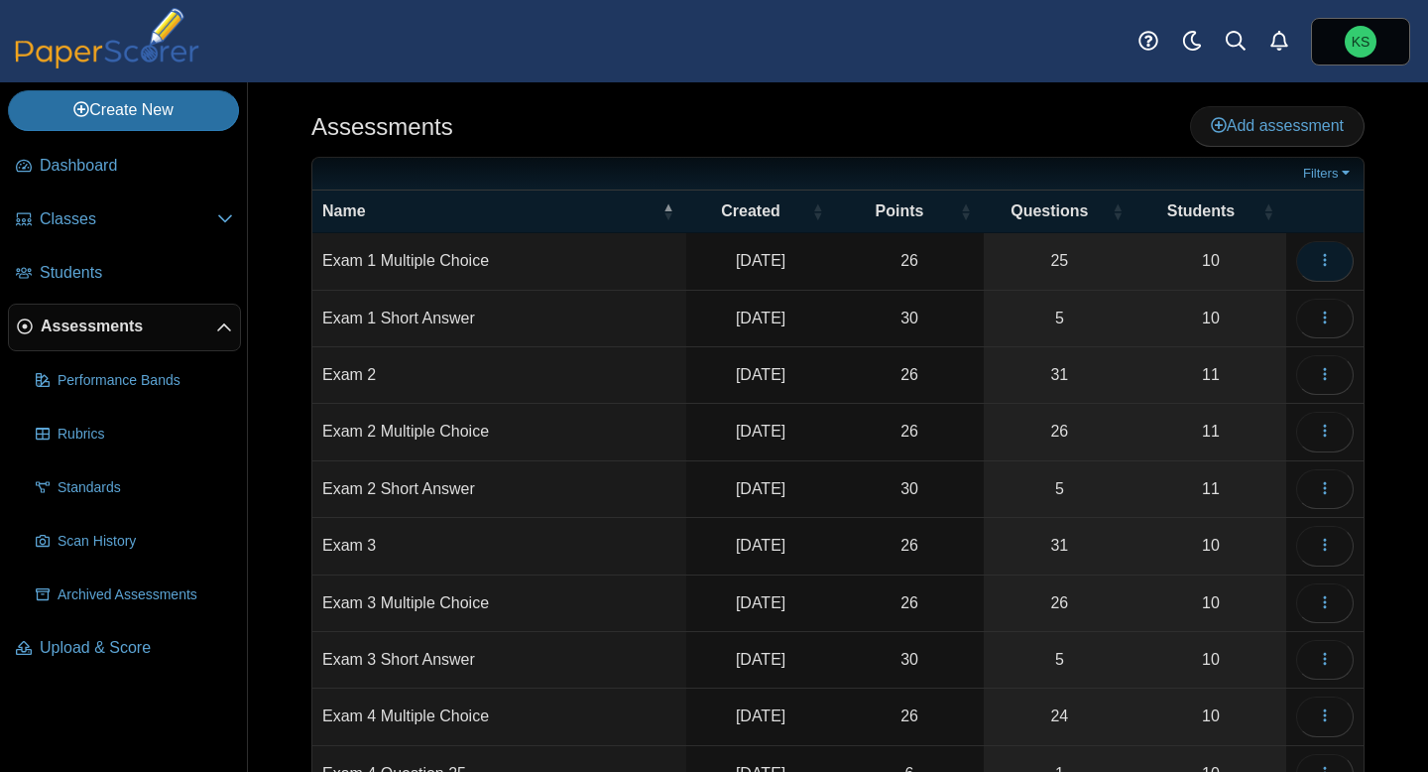
click at [1335, 263] on button "button" at bounding box center [1325, 261] width 58 height 40
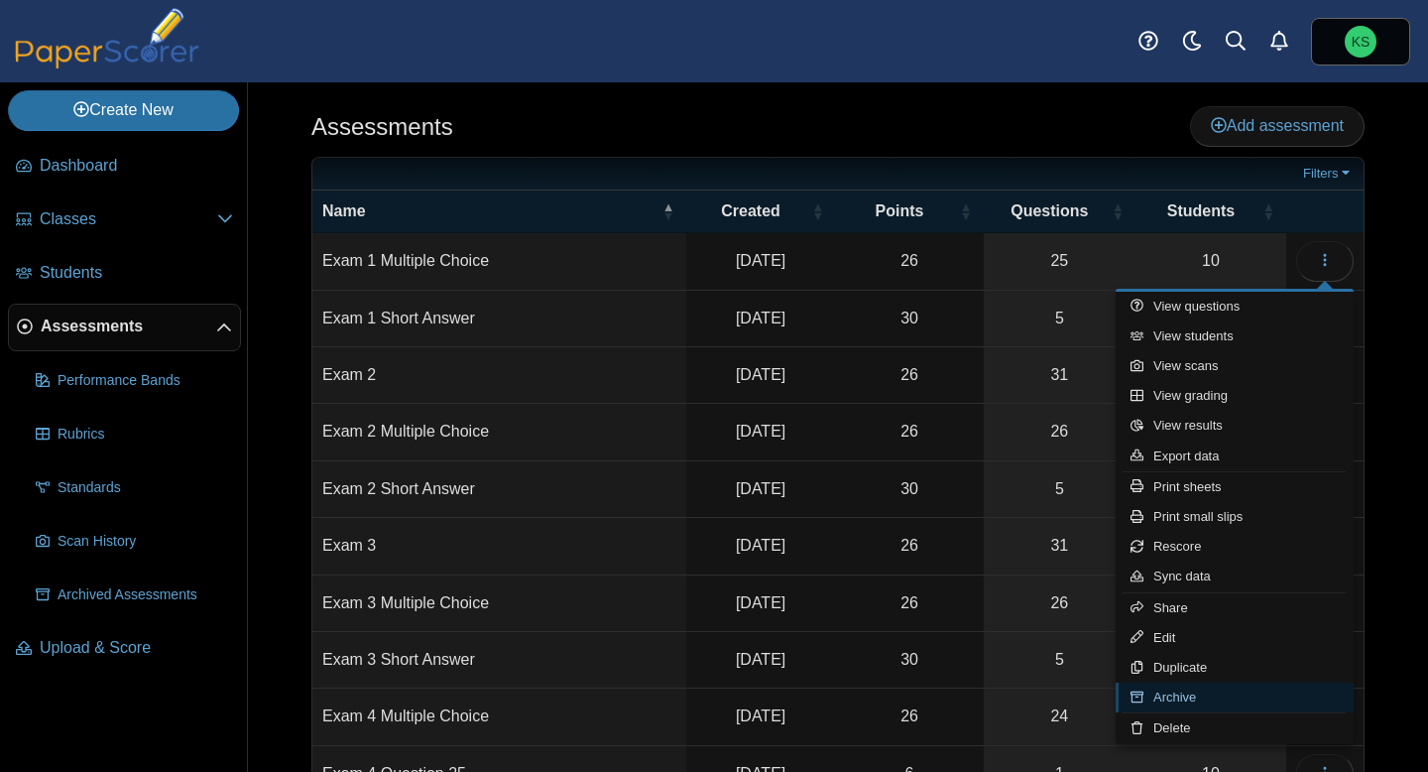
click at [1193, 696] on link "Archive" at bounding box center [1235, 697] width 238 height 30
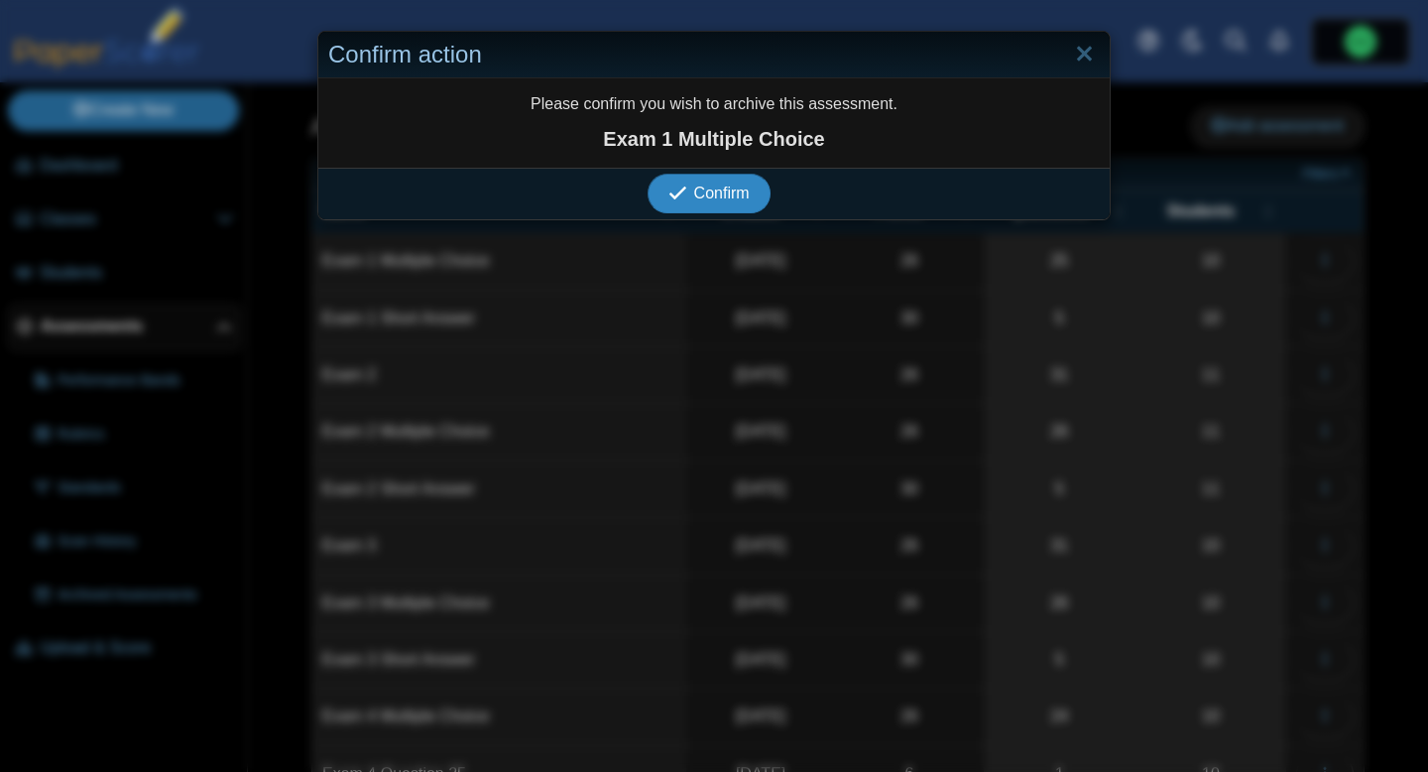
click at [706, 199] on span "Confirm" at bounding box center [722, 193] width 56 height 17
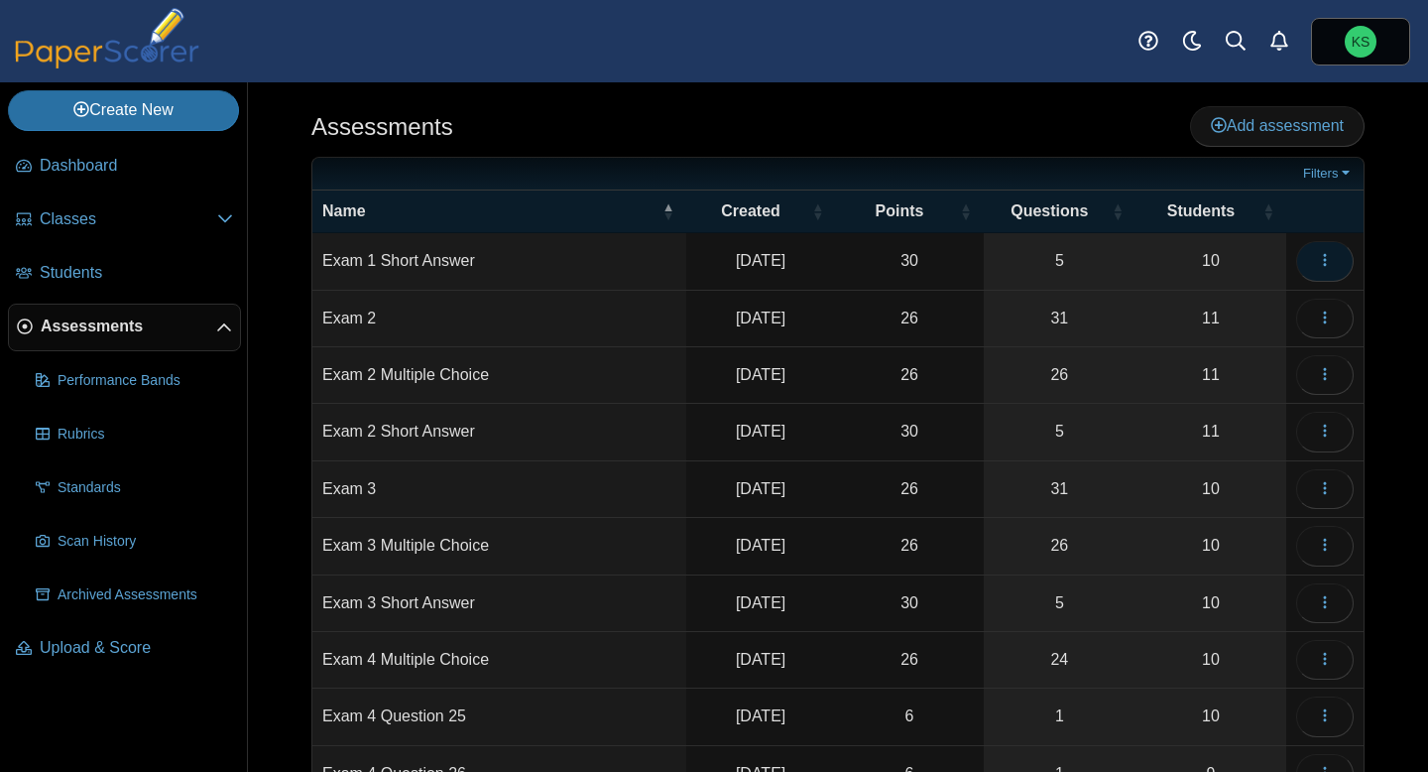
click at [1337, 264] on button "button" at bounding box center [1325, 261] width 58 height 40
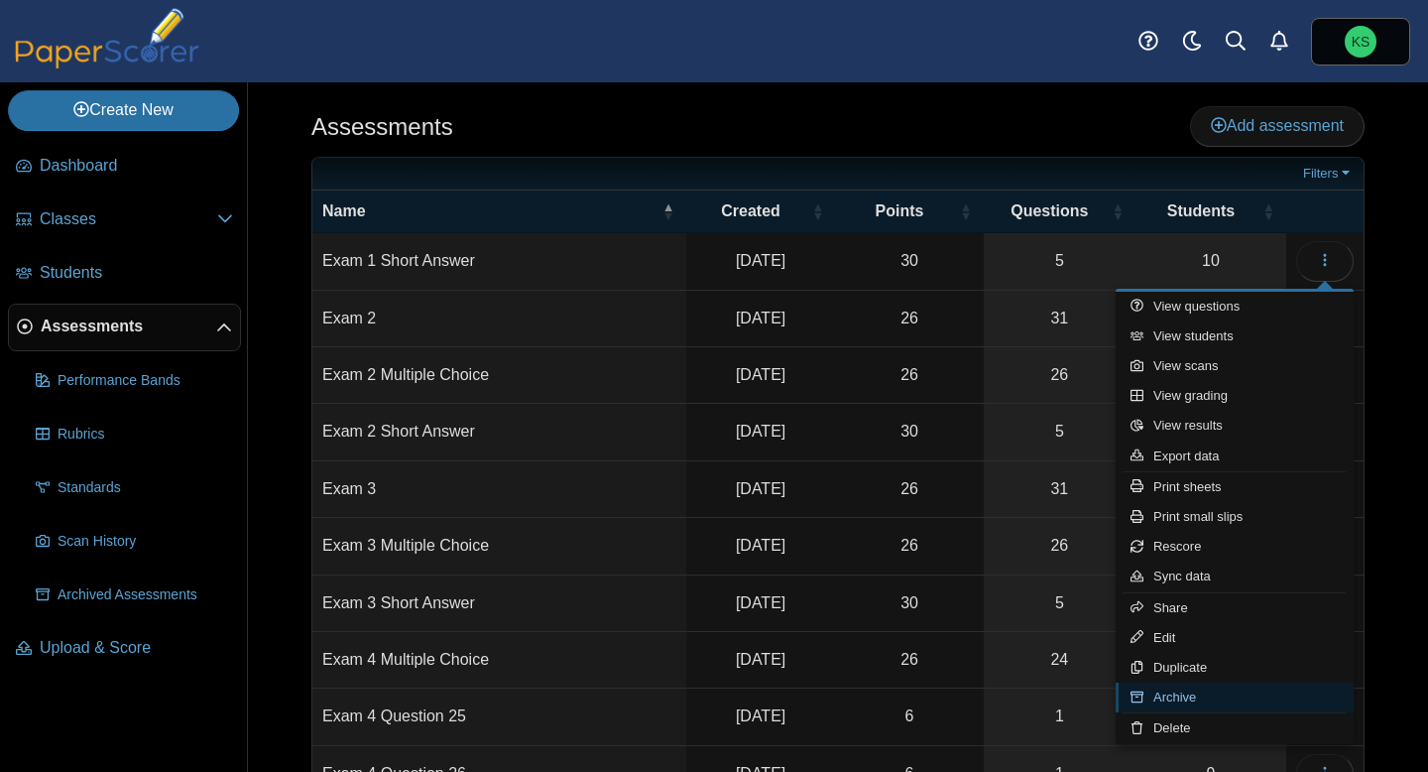
click at [1174, 701] on link "Archive" at bounding box center [1235, 697] width 238 height 30
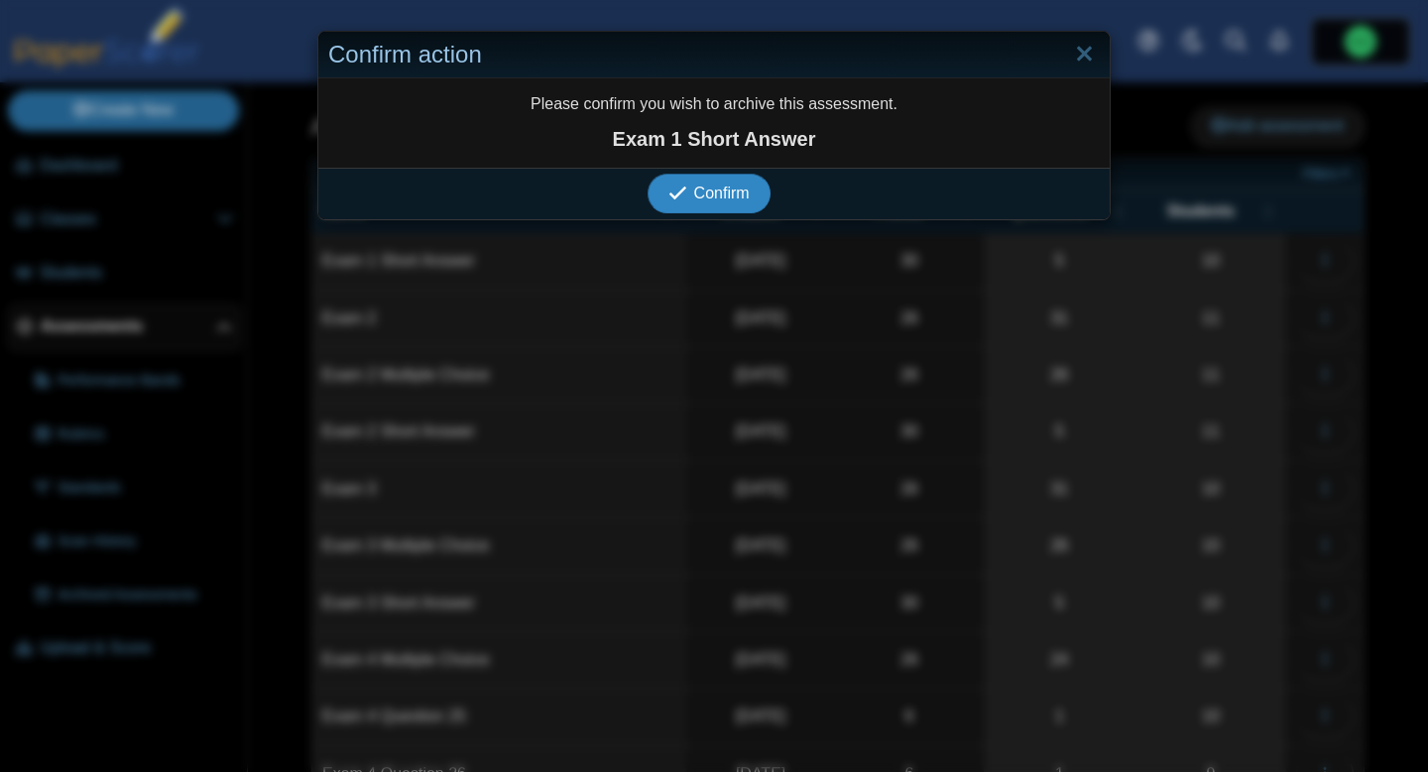
click at [695, 201] on span "Confirm" at bounding box center [722, 193] width 56 height 17
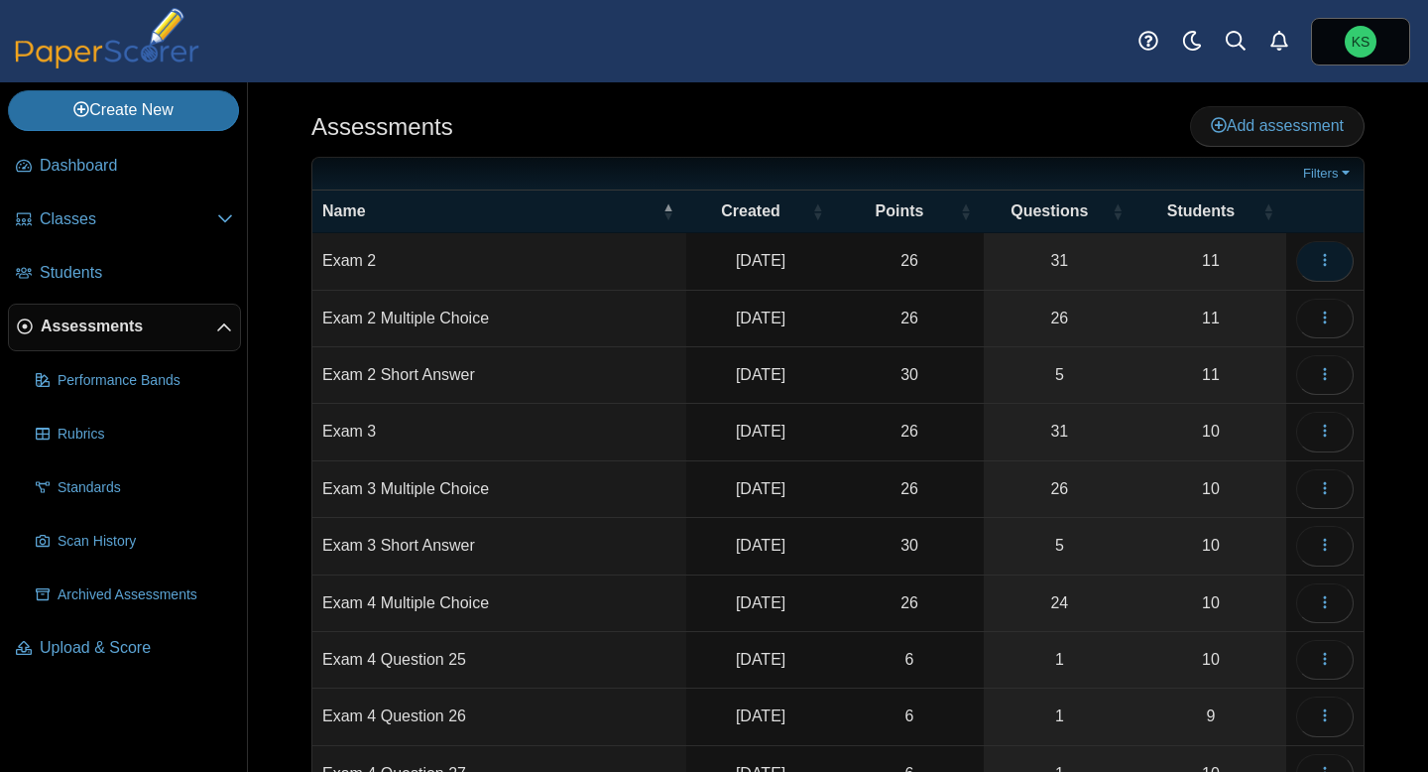
click at [1325, 267] on icon "button" at bounding box center [1325, 260] width 16 height 16
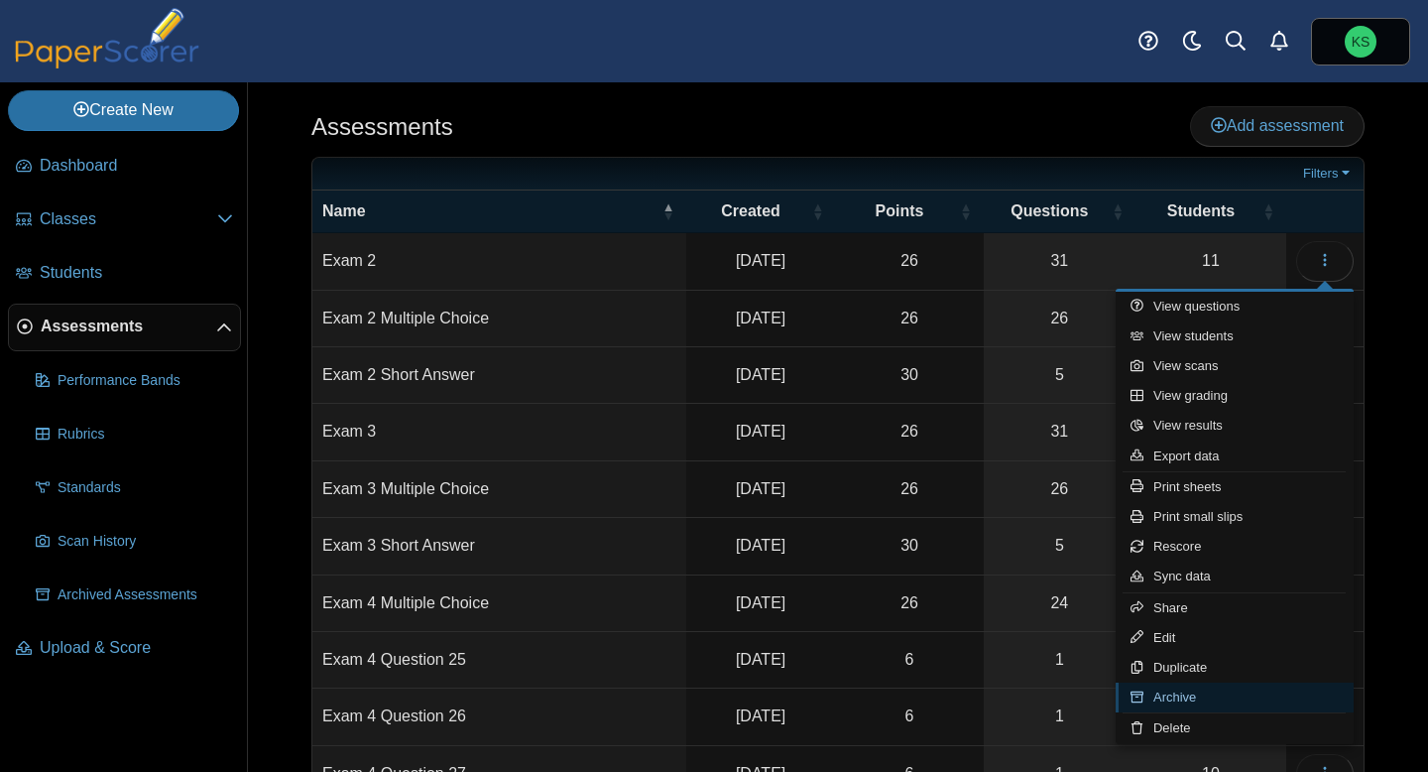
click at [1188, 693] on link "Archive" at bounding box center [1235, 697] width 238 height 30
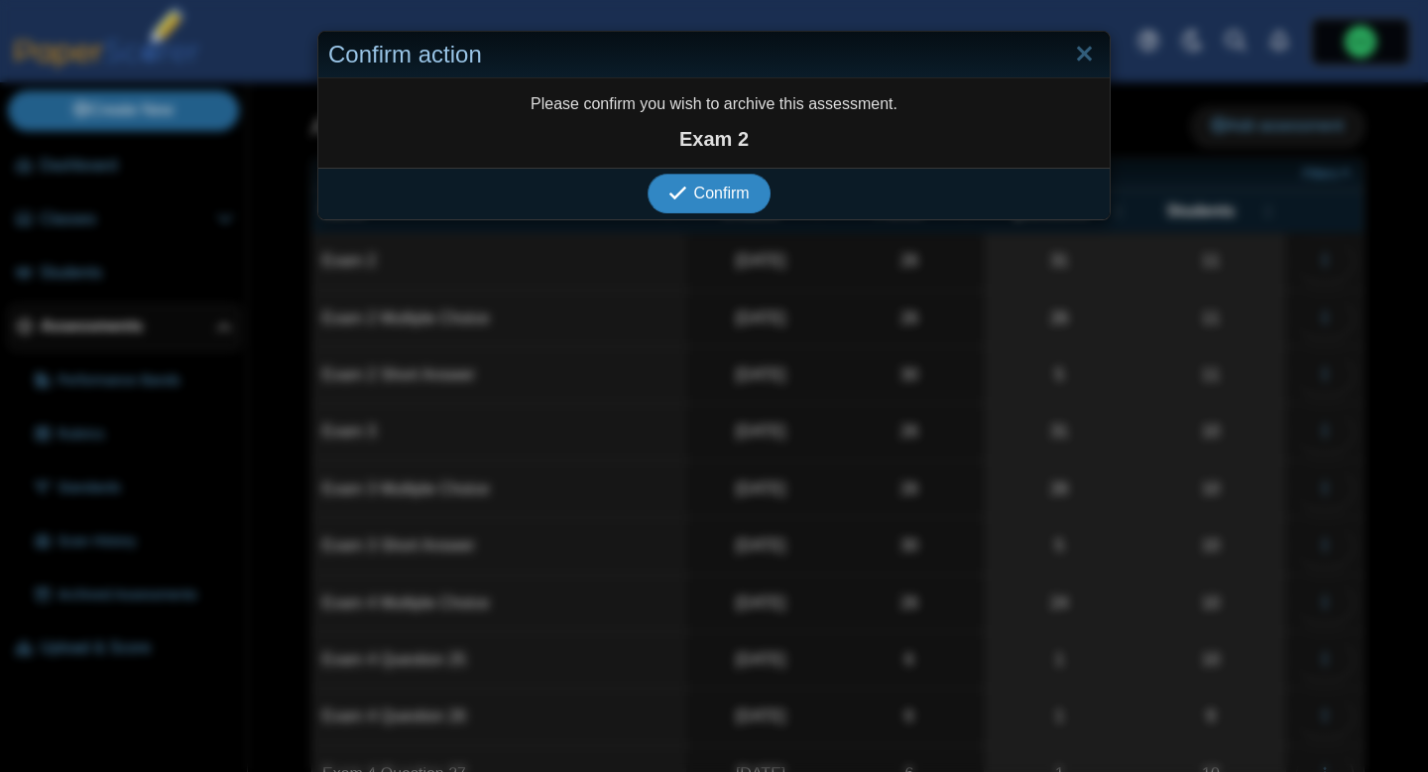
click at [747, 191] on span "Confirm" at bounding box center [722, 193] width 56 height 17
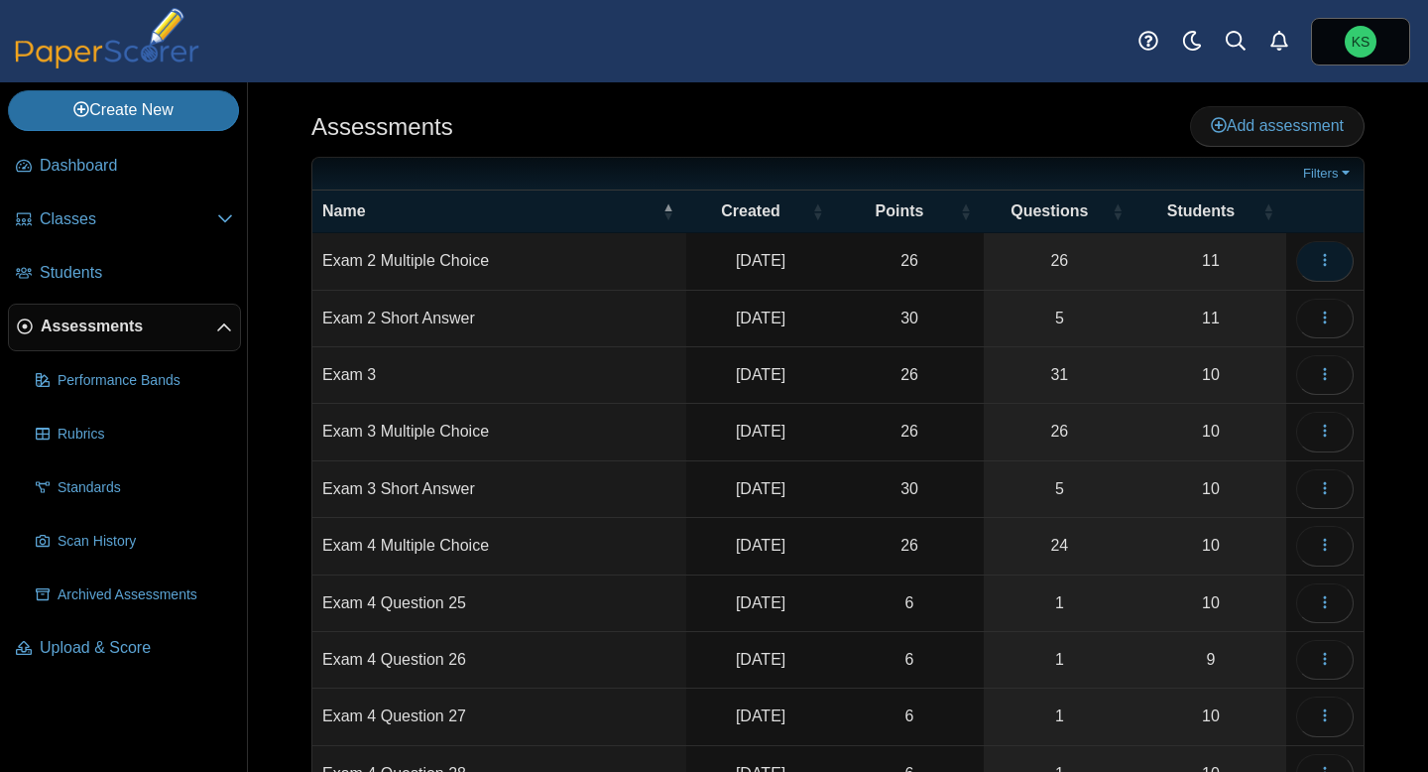
click at [1331, 268] on span "button" at bounding box center [1325, 260] width 16 height 17
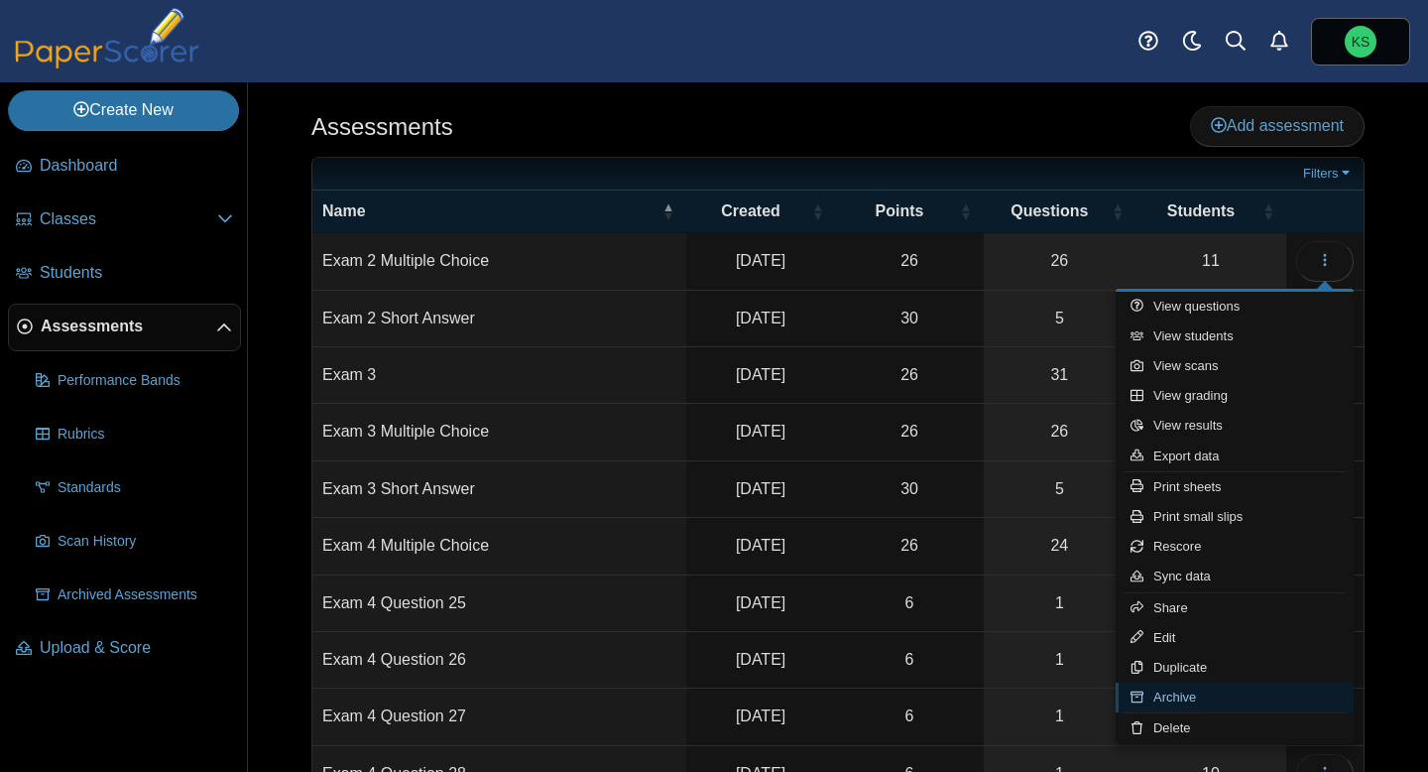
click at [1199, 693] on link "Archive" at bounding box center [1235, 697] width 238 height 30
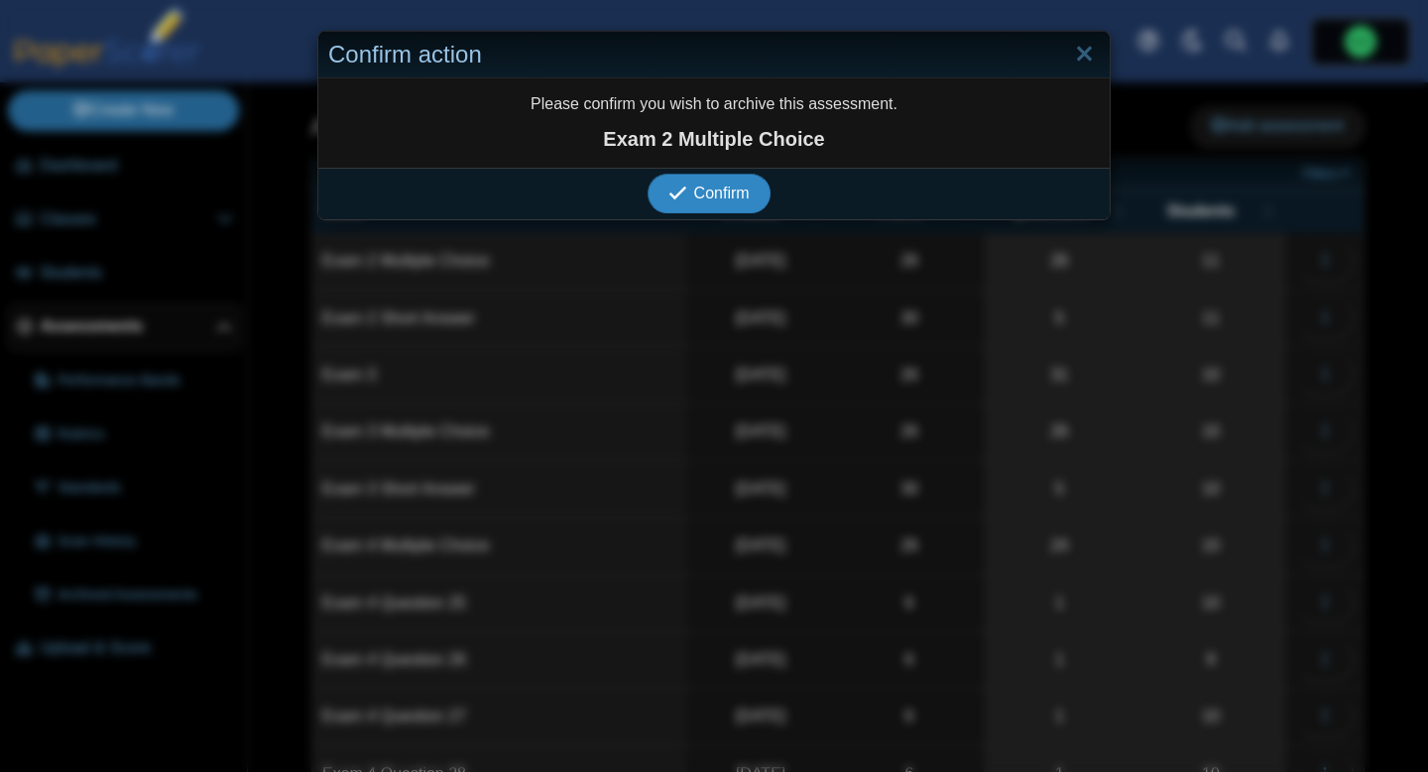
click at [697, 196] on span "Confirm" at bounding box center [722, 193] width 56 height 17
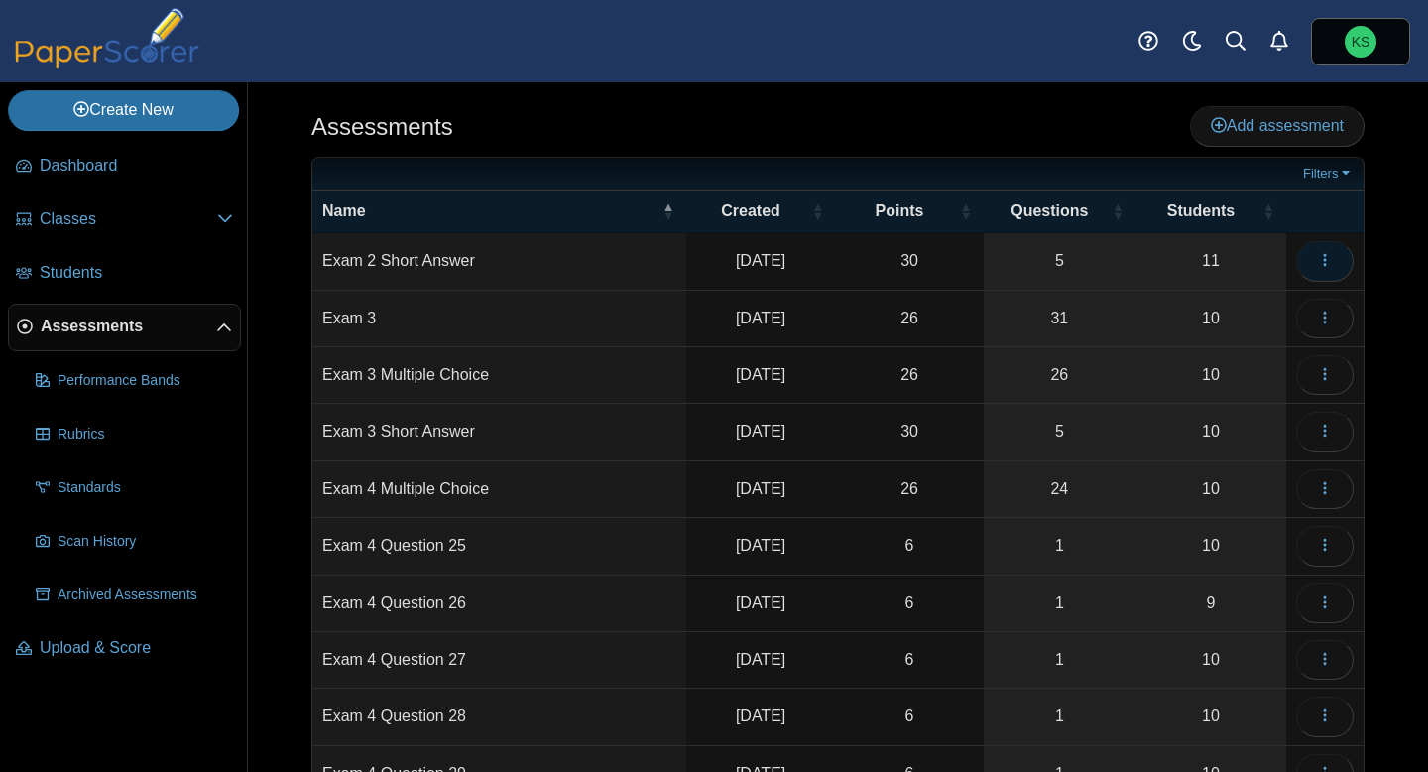
click at [1335, 268] on button "button" at bounding box center [1325, 261] width 58 height 40
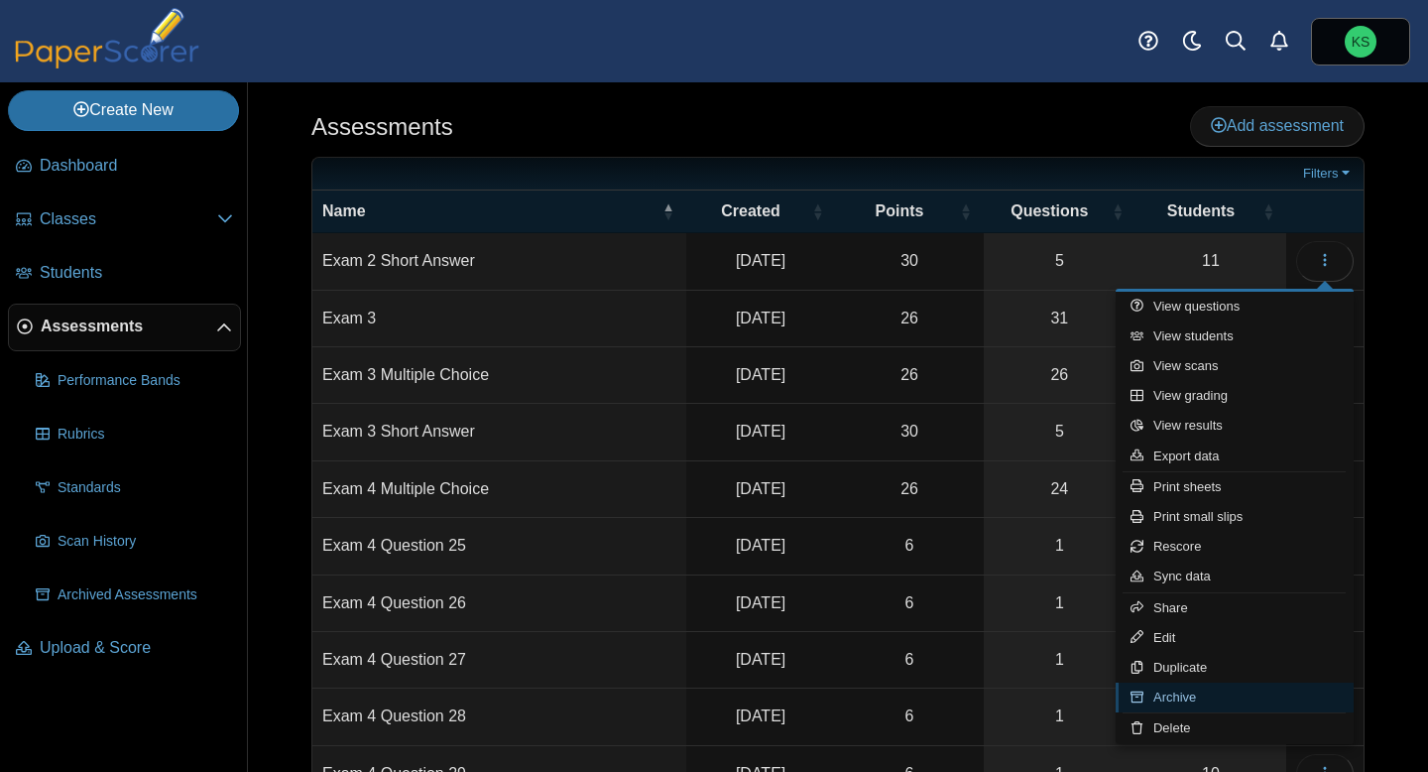
click at [1191, 705] on link "Archive" at bounding box center [1235, 697] width 238 height 30
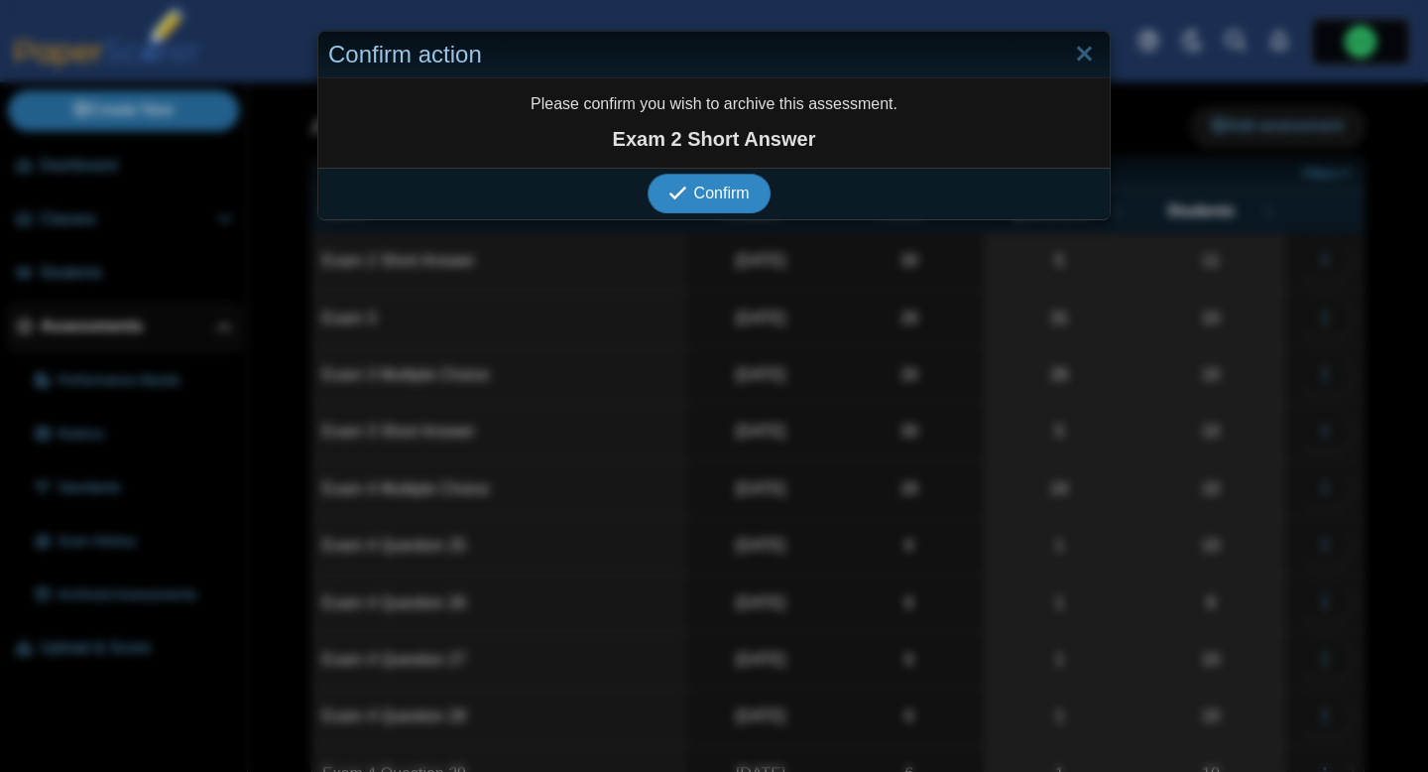
click at [735, 190] on span "Confirm" at bounding box center [722, 193] width 56 height 17
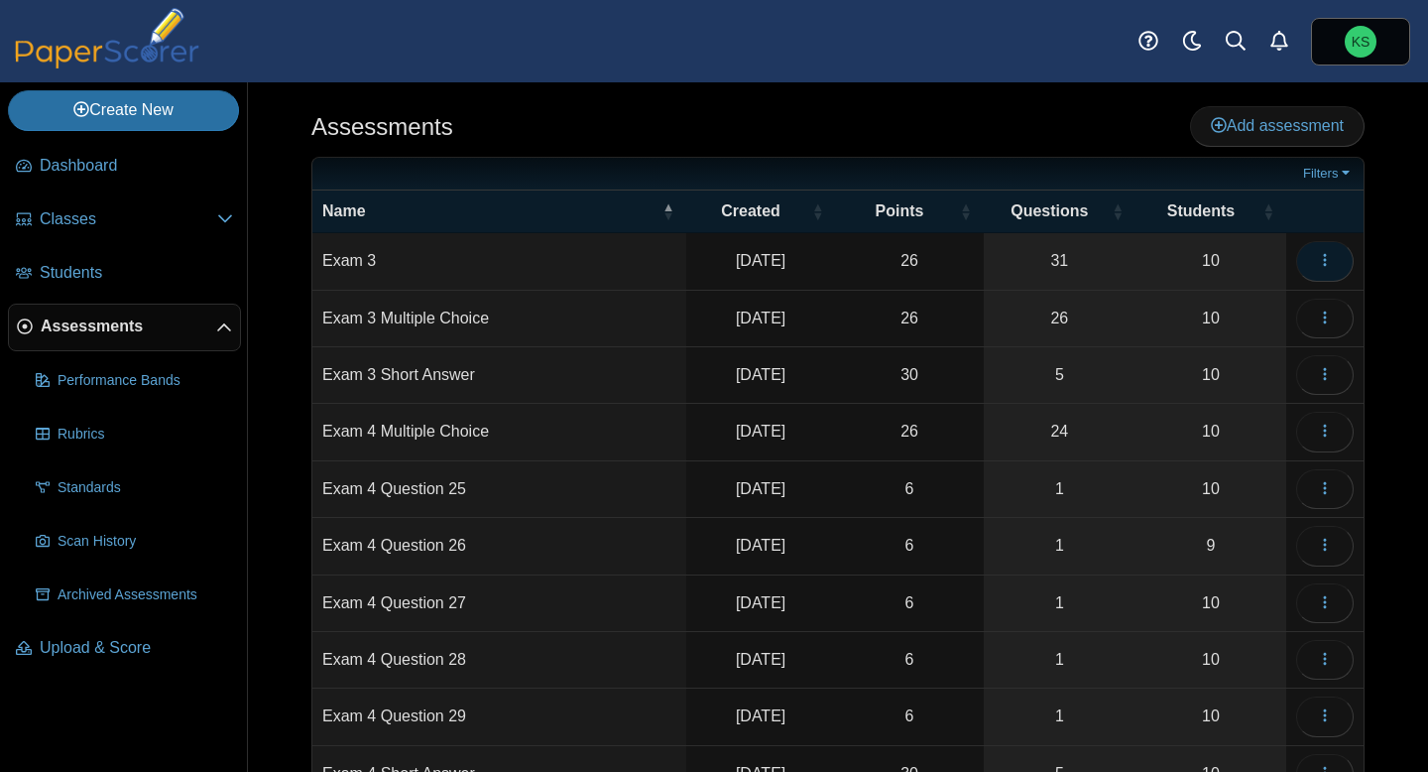
click at [1330, 267] on icon "button" at bounding box center [1325, 260] width 16 height 16
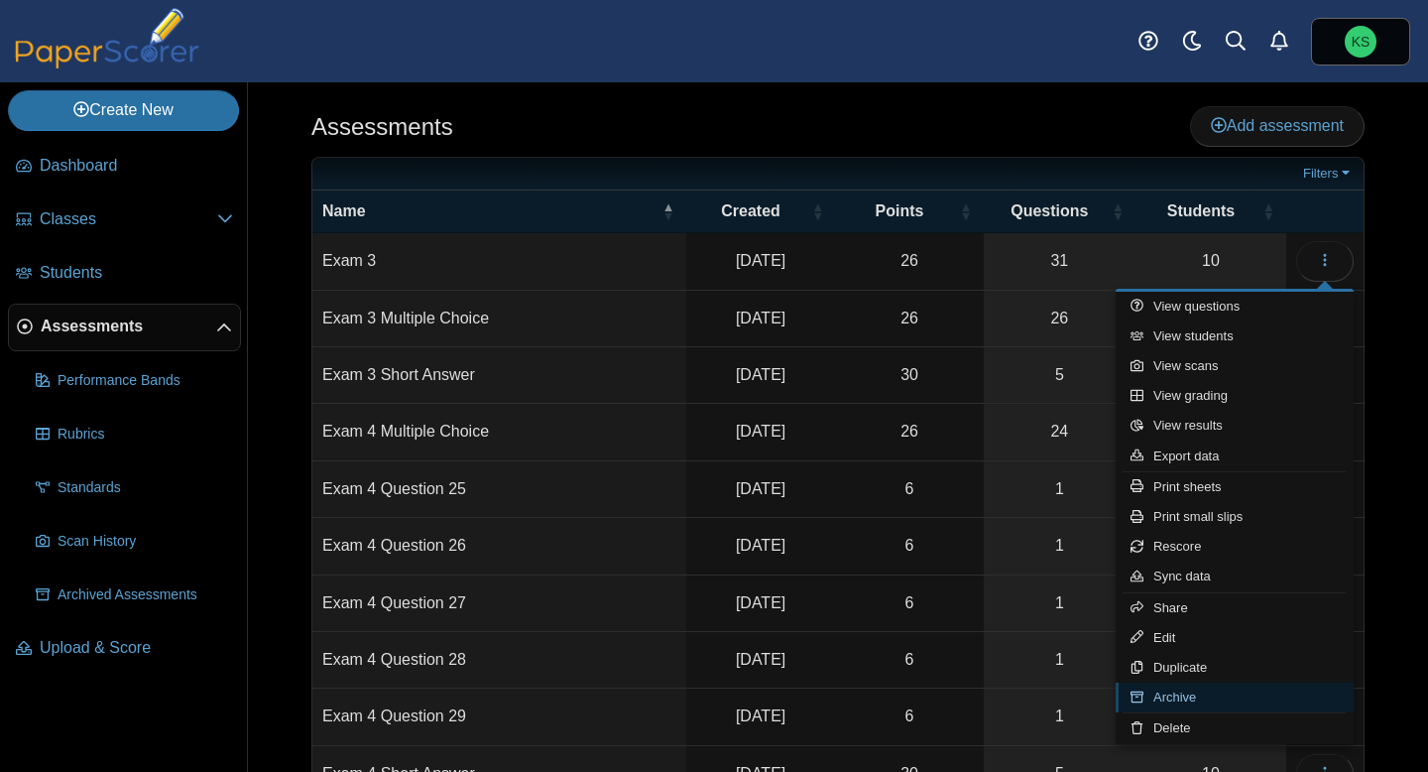
click at [1200, 698] on link "Archive" at bounding box center [1235, 697] width 238 height 30
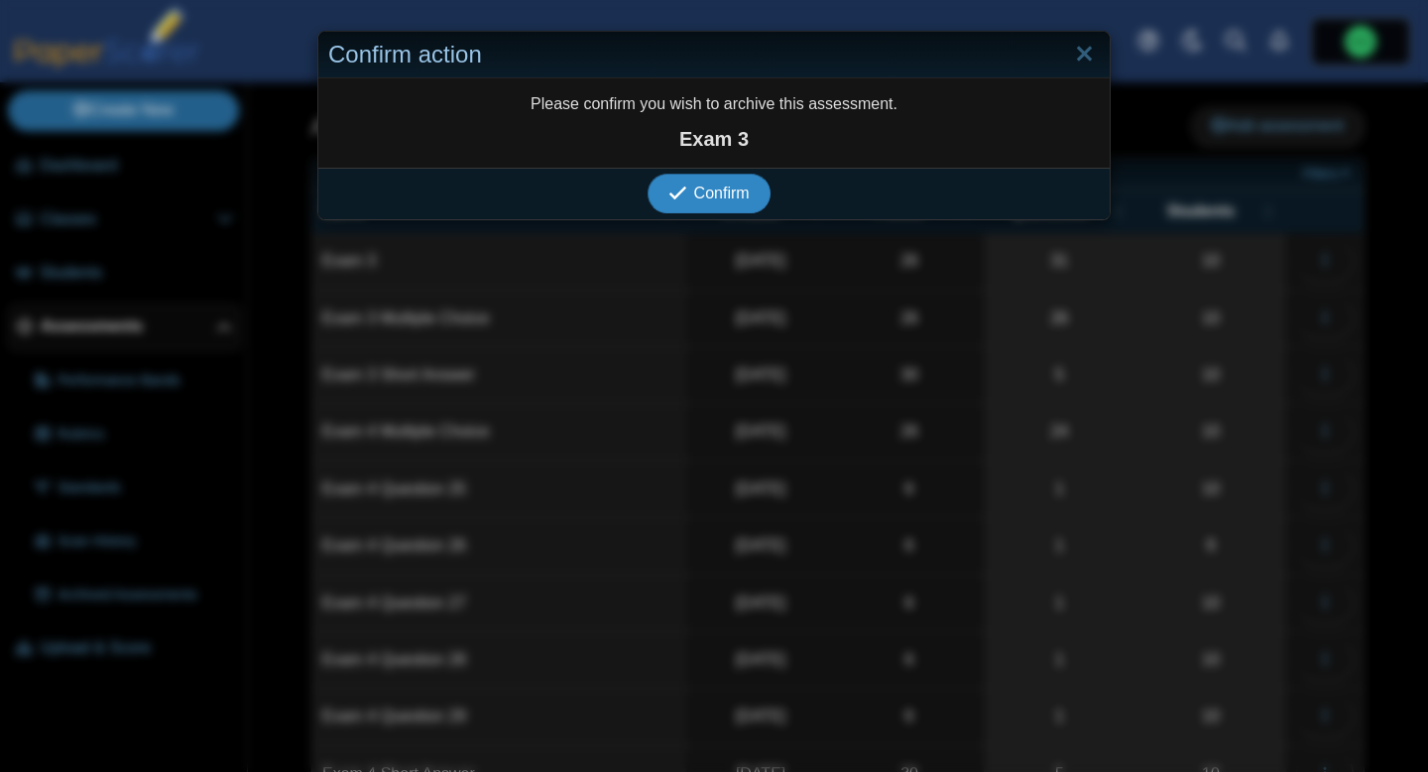
click at [715, 198] on span "Confirm" at bounding box center [722, 193] width 56 height 17
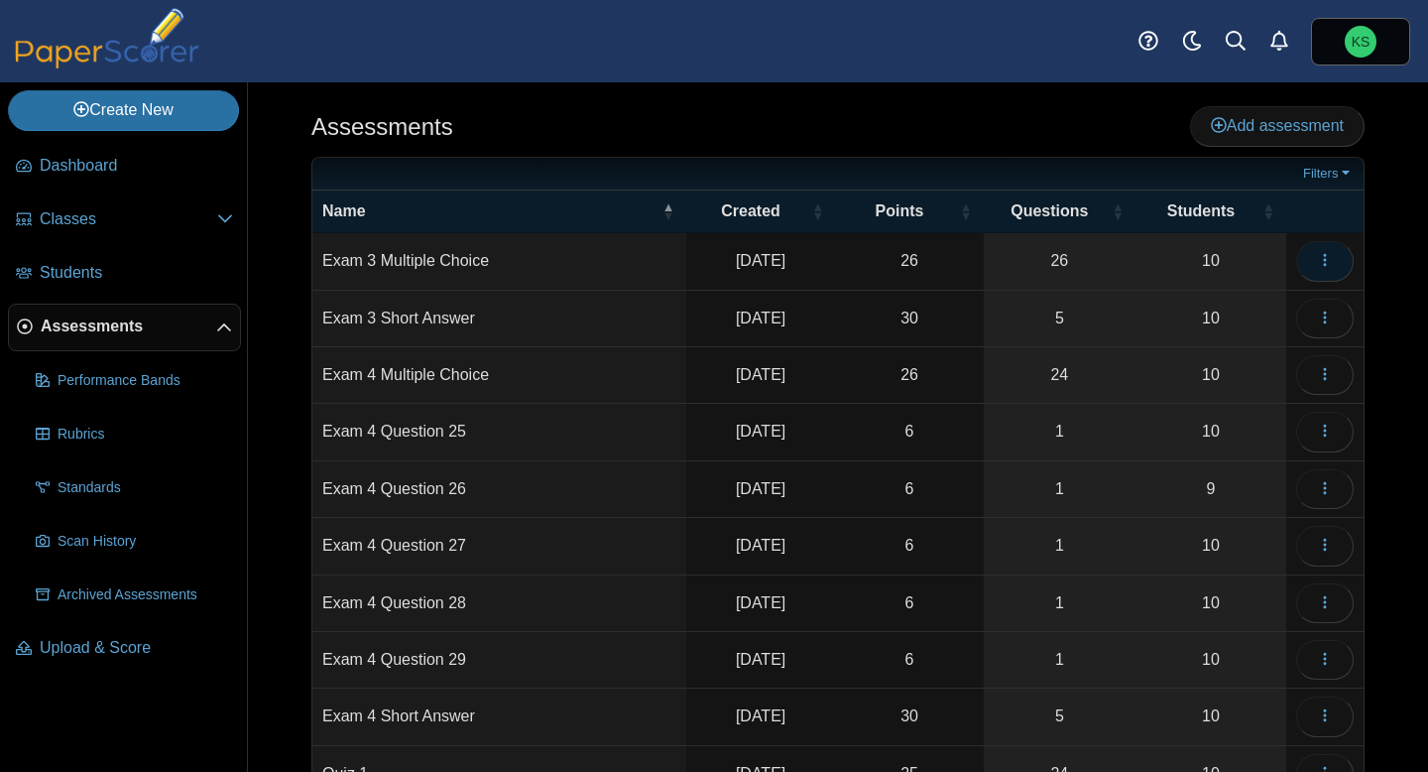
click at [1333, 262] on button "button" at bounding box center [1325, 261] width 58 height 40
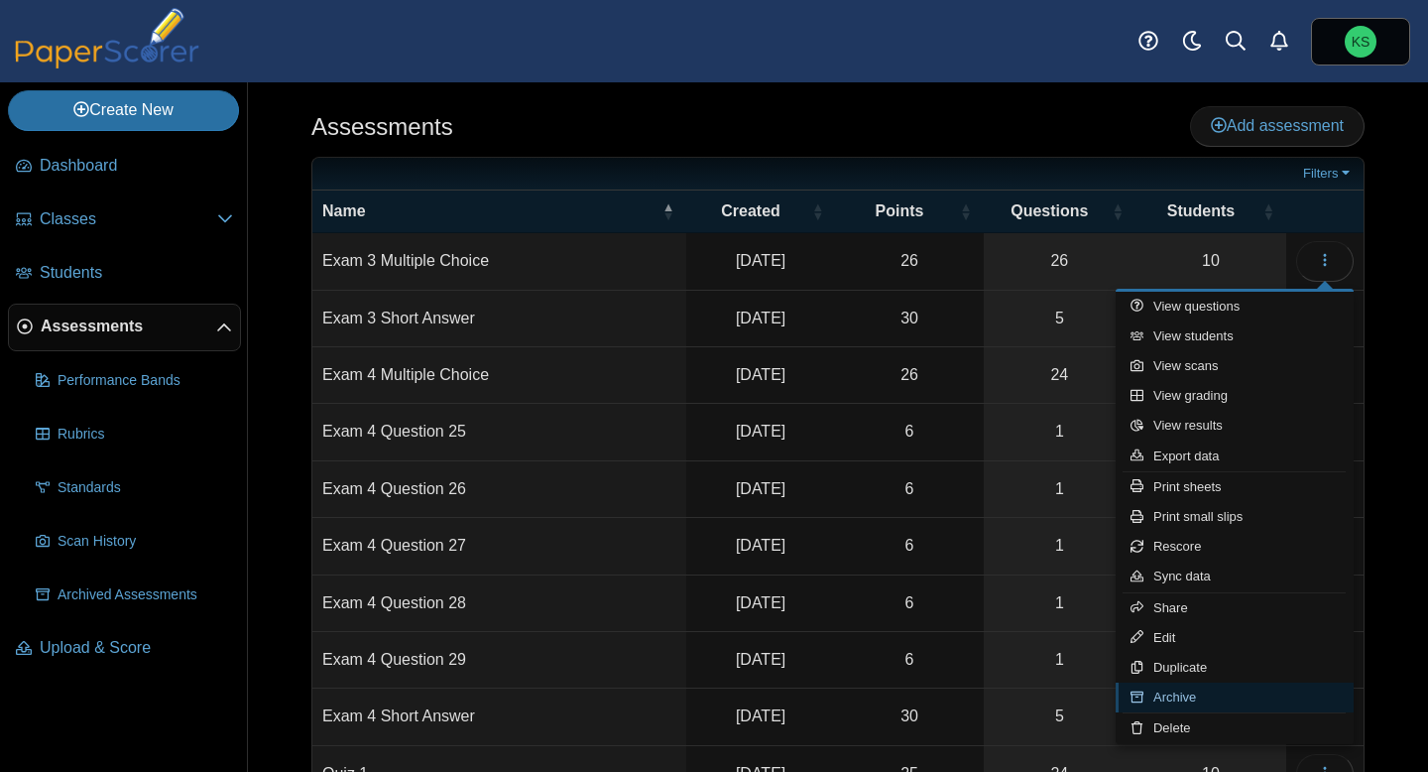
click at [1185, 700] on link "Archive" at bounding box center [1235, 697] width 238 height 30
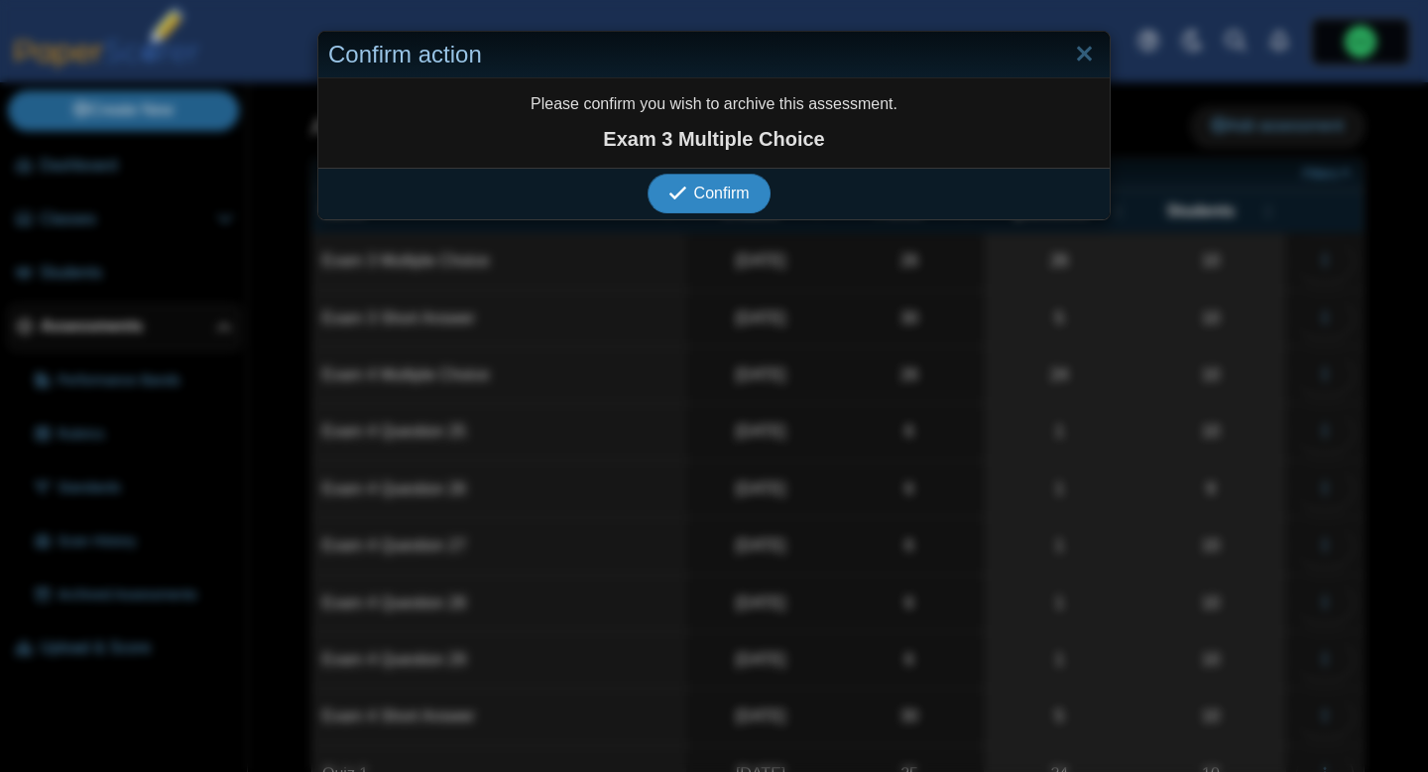
click at [727, 209] on button "Confirm" at bounding box center [709, 194] width 122 height 40
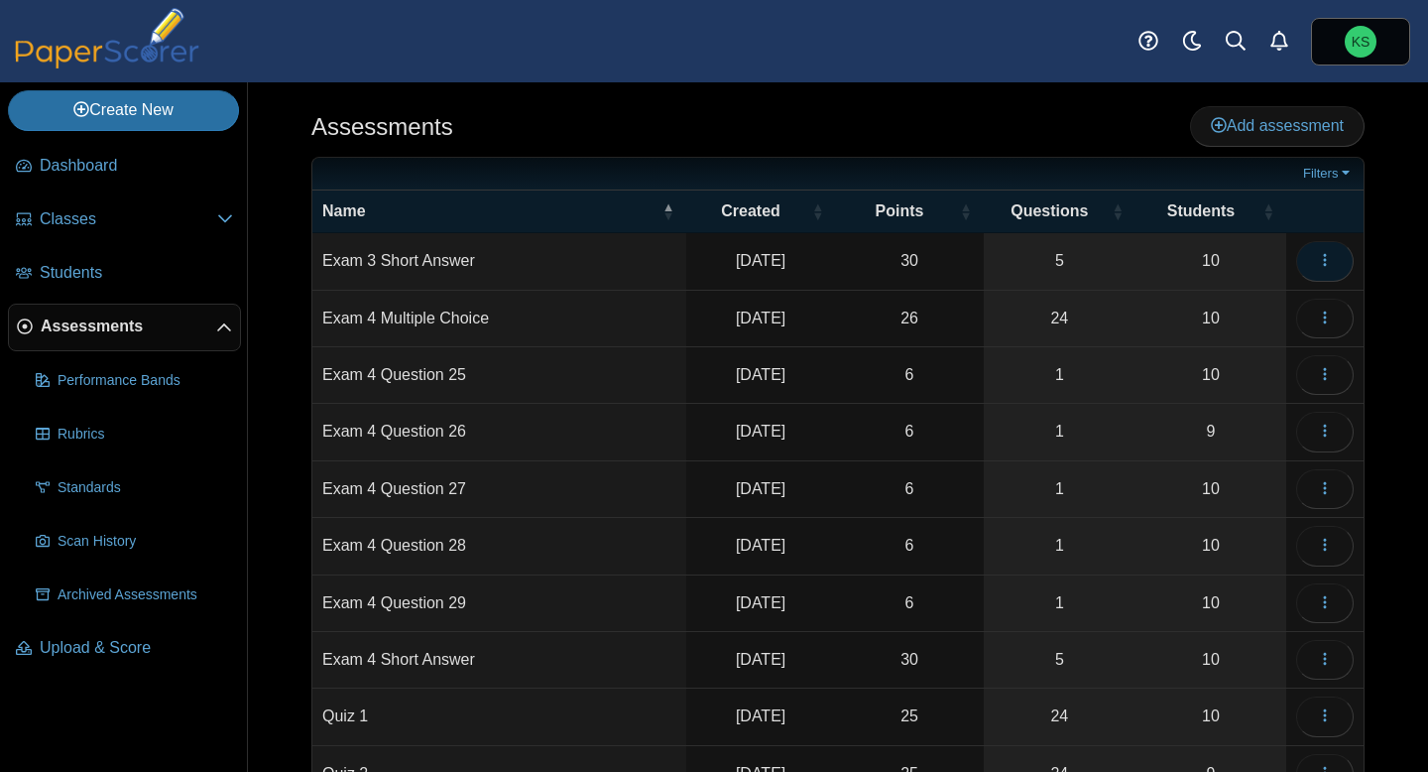
click at [1336, 265] on button "button" at bounding box center [1325, 261] width 58 height 40
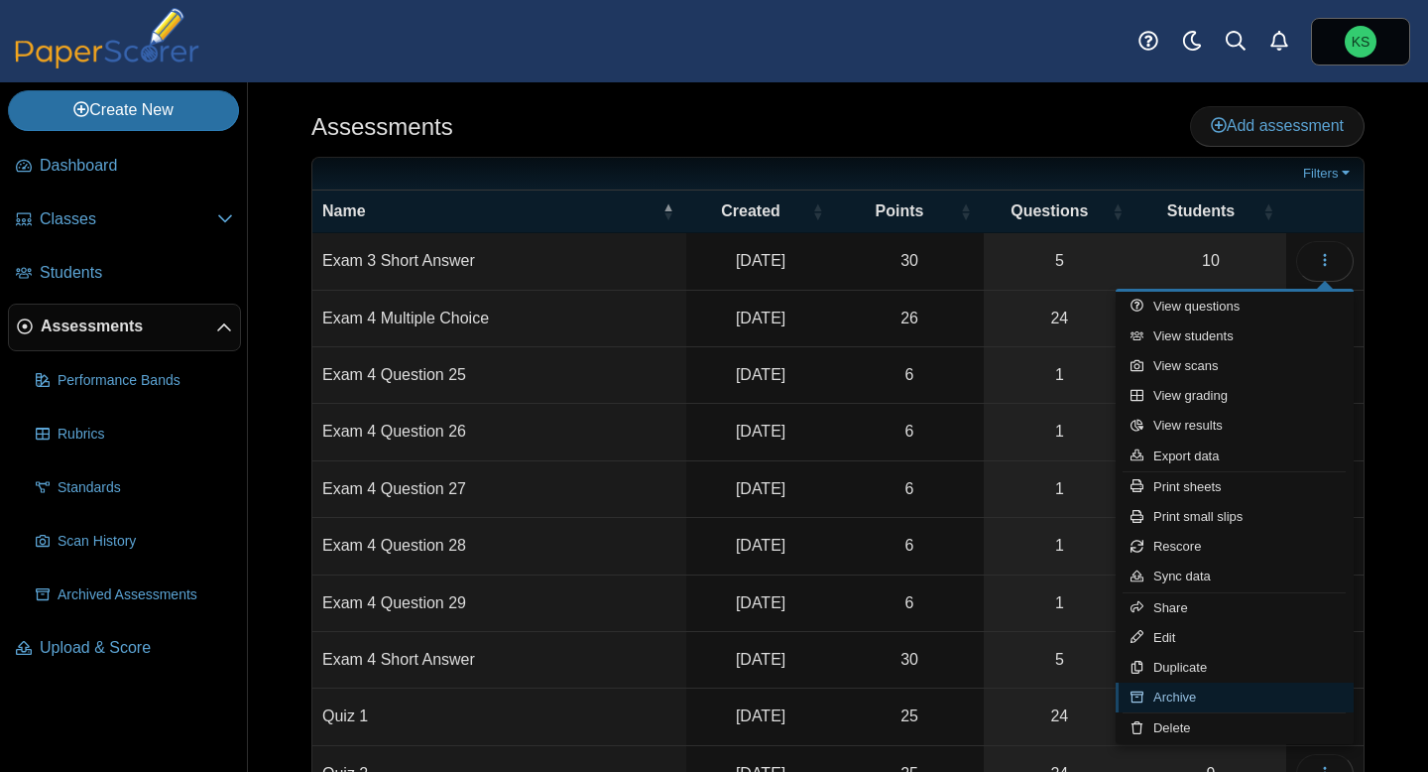
click at [1190, 703] on link "Archive" at bounding box center [1235, 697] width 238 height 30
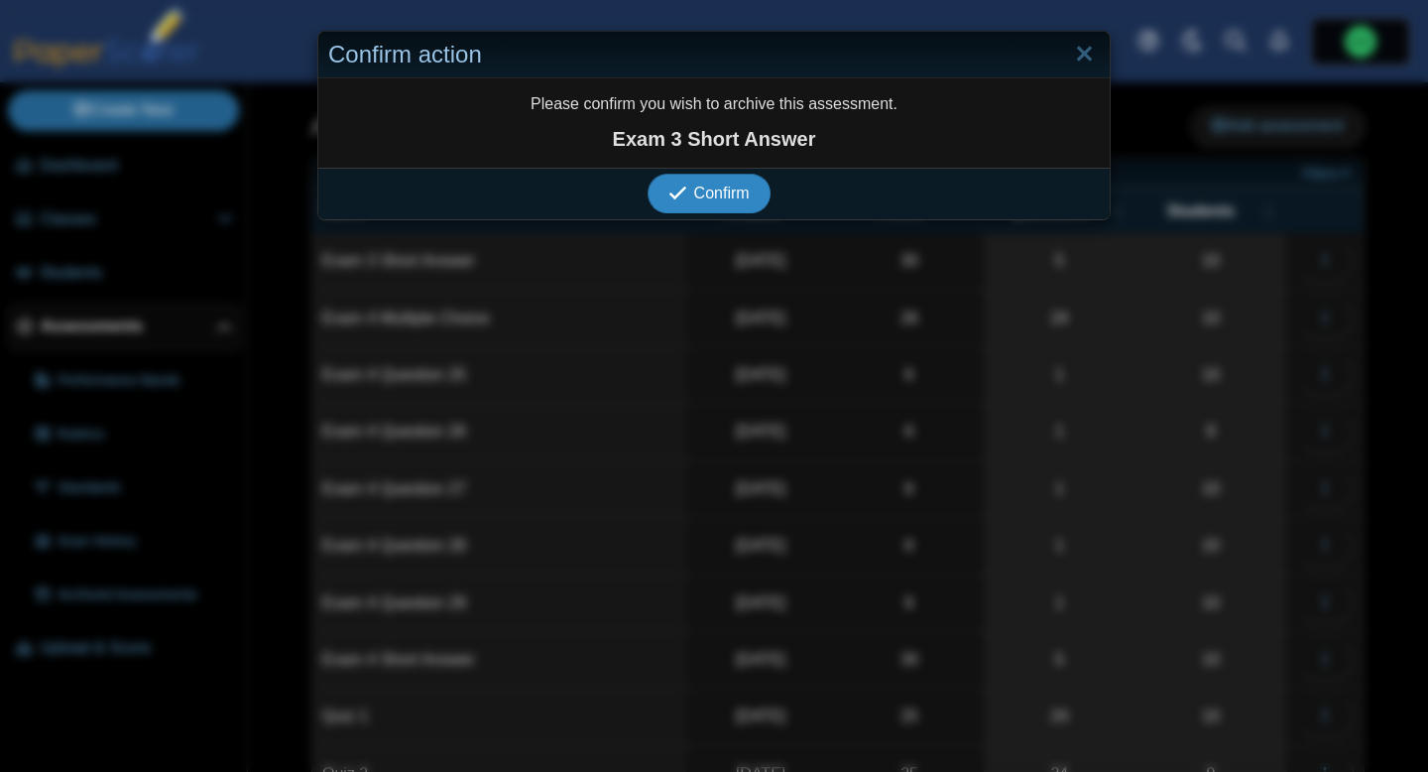
click at [715, 185] on span "Confirm" at bounding box center [722, 193] width 56 height 17
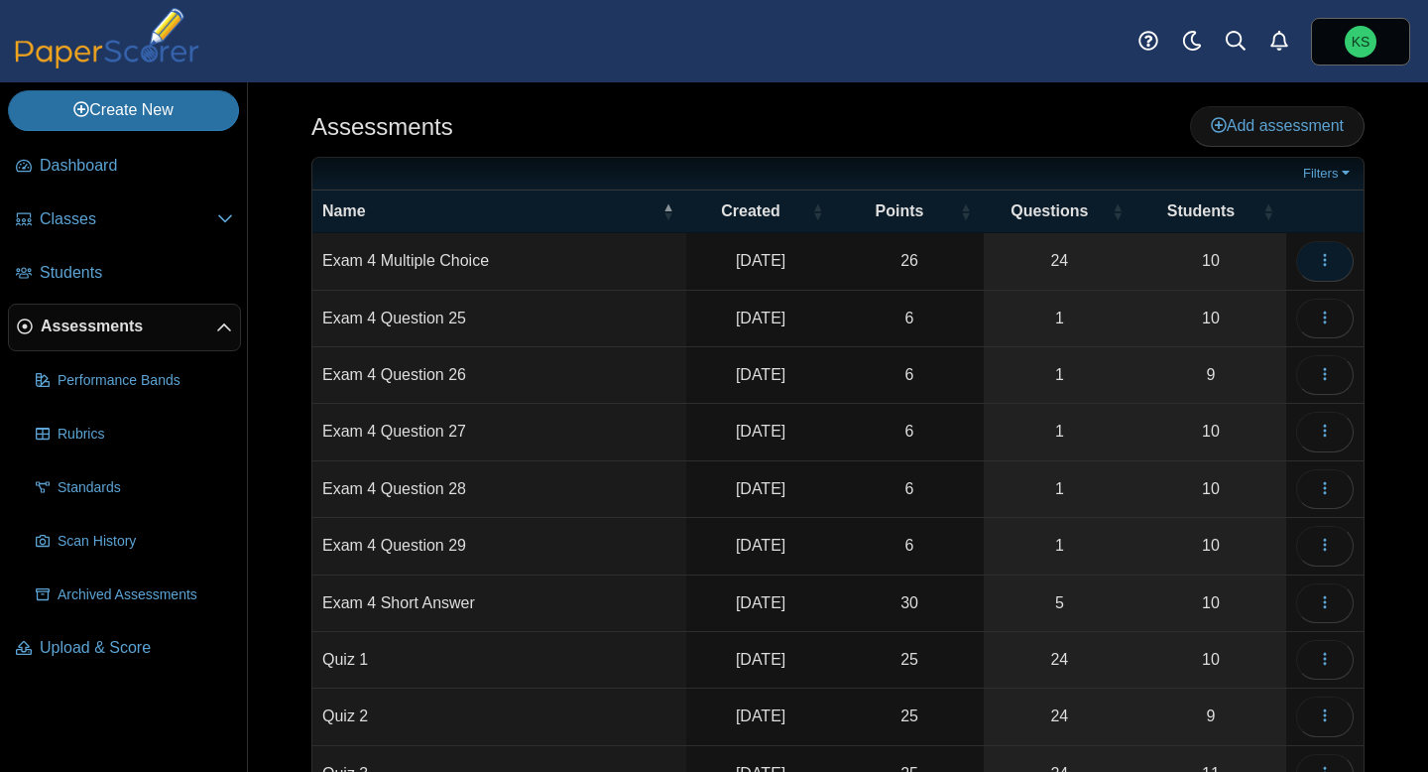
click at [1327, 264] on icon "button" at bounding box center [1325, 260] width 16 height 16
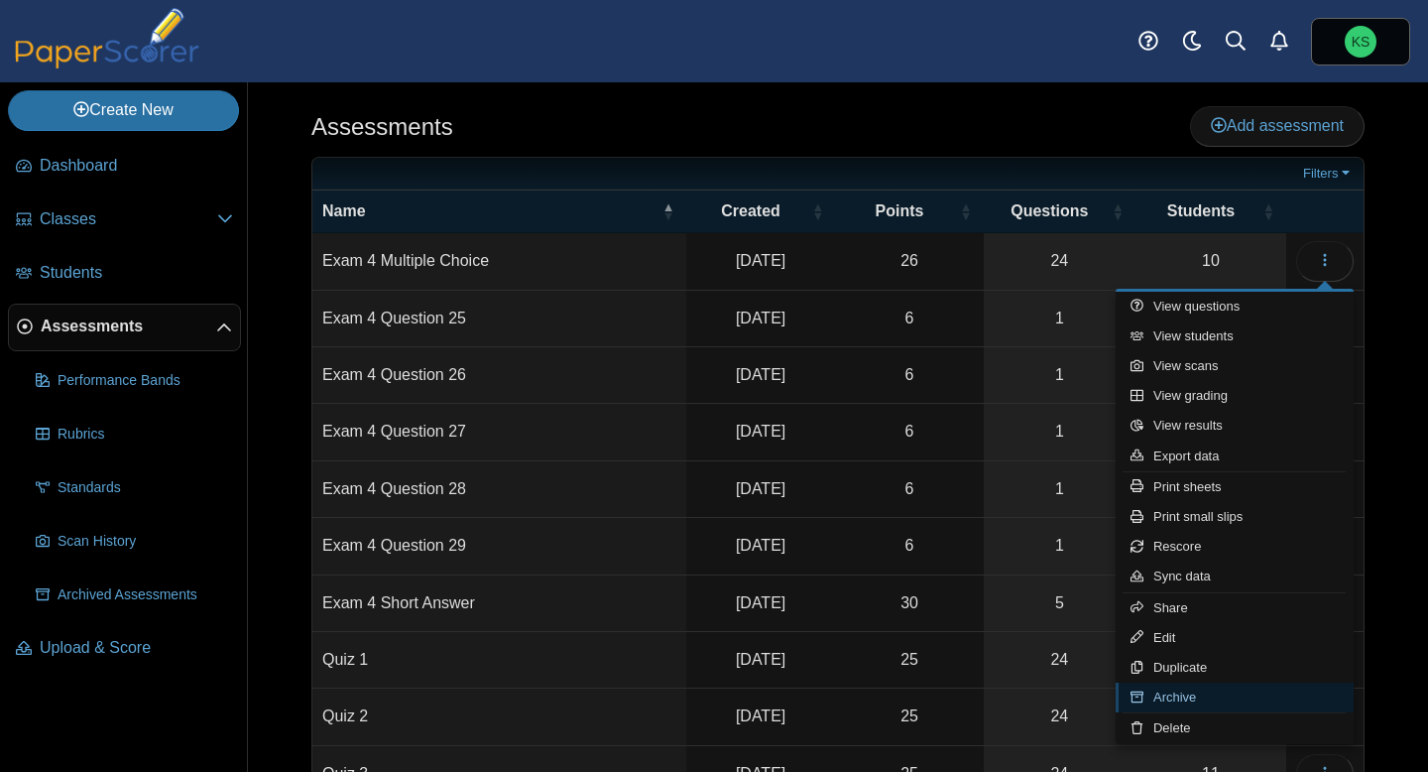
click at [1181, 687] on link "Archive" at bounding box center [1235, 697] width 238 height 30
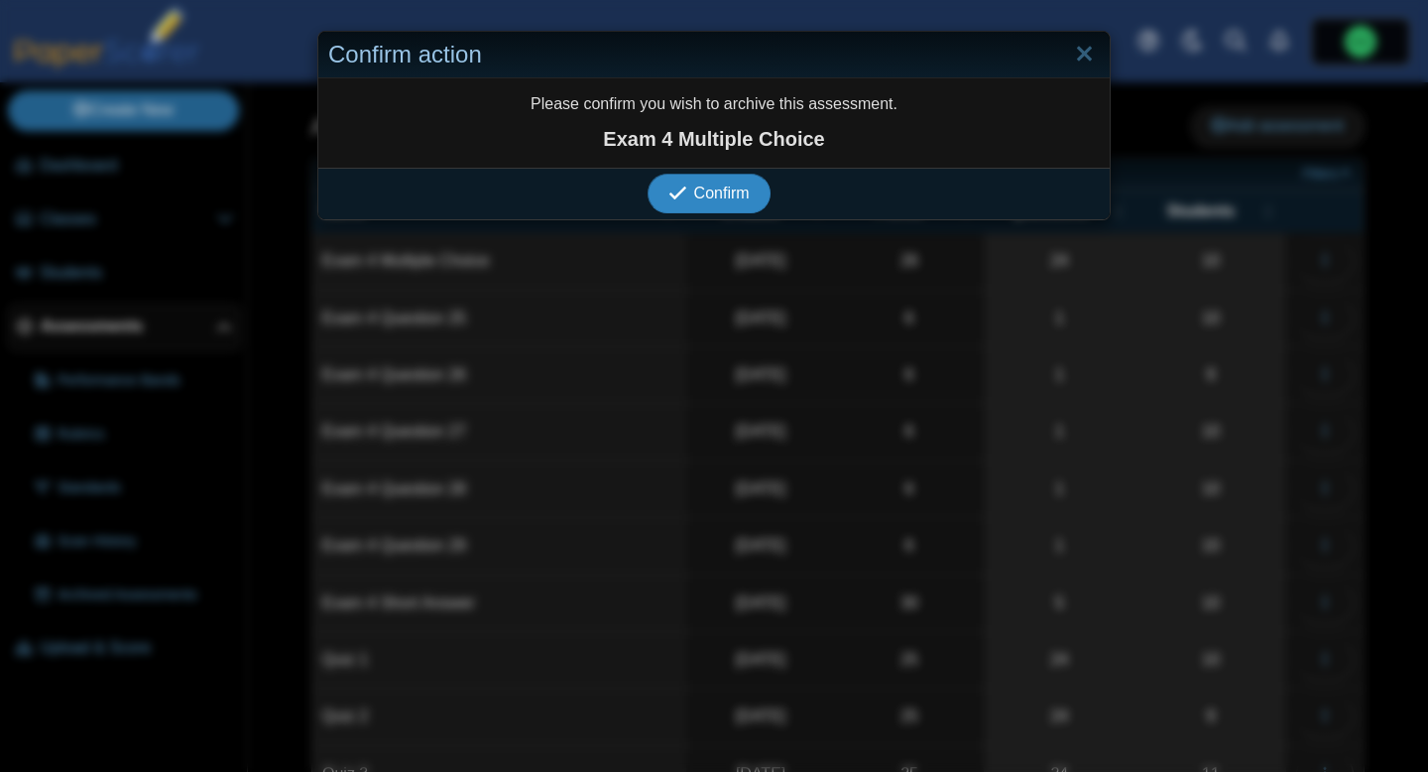
click at [702, 189] on span "Confirm" at bounding box center [722, 193] width 56 height 17
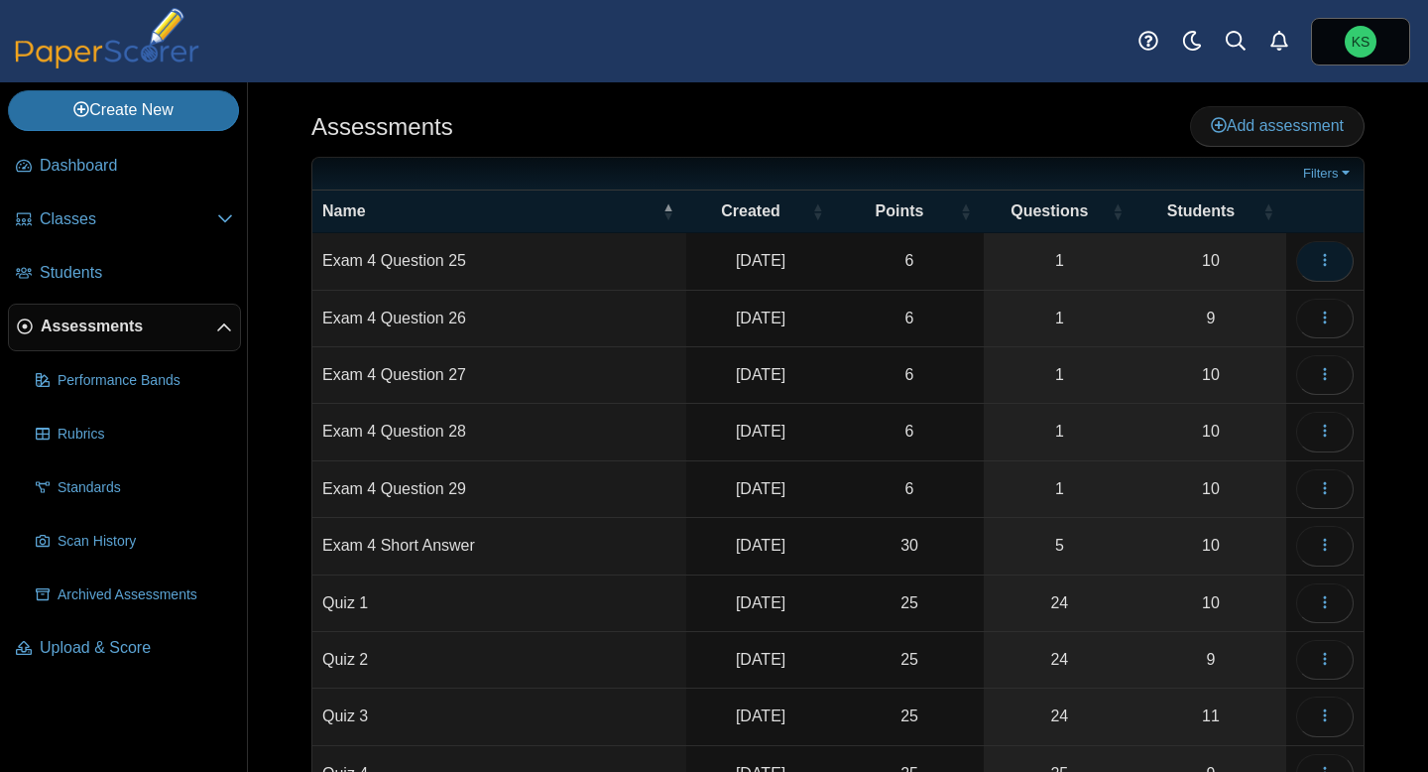
click at [1333, 248] on button "button" at bounding box center [1325, 261] width 58 height 40
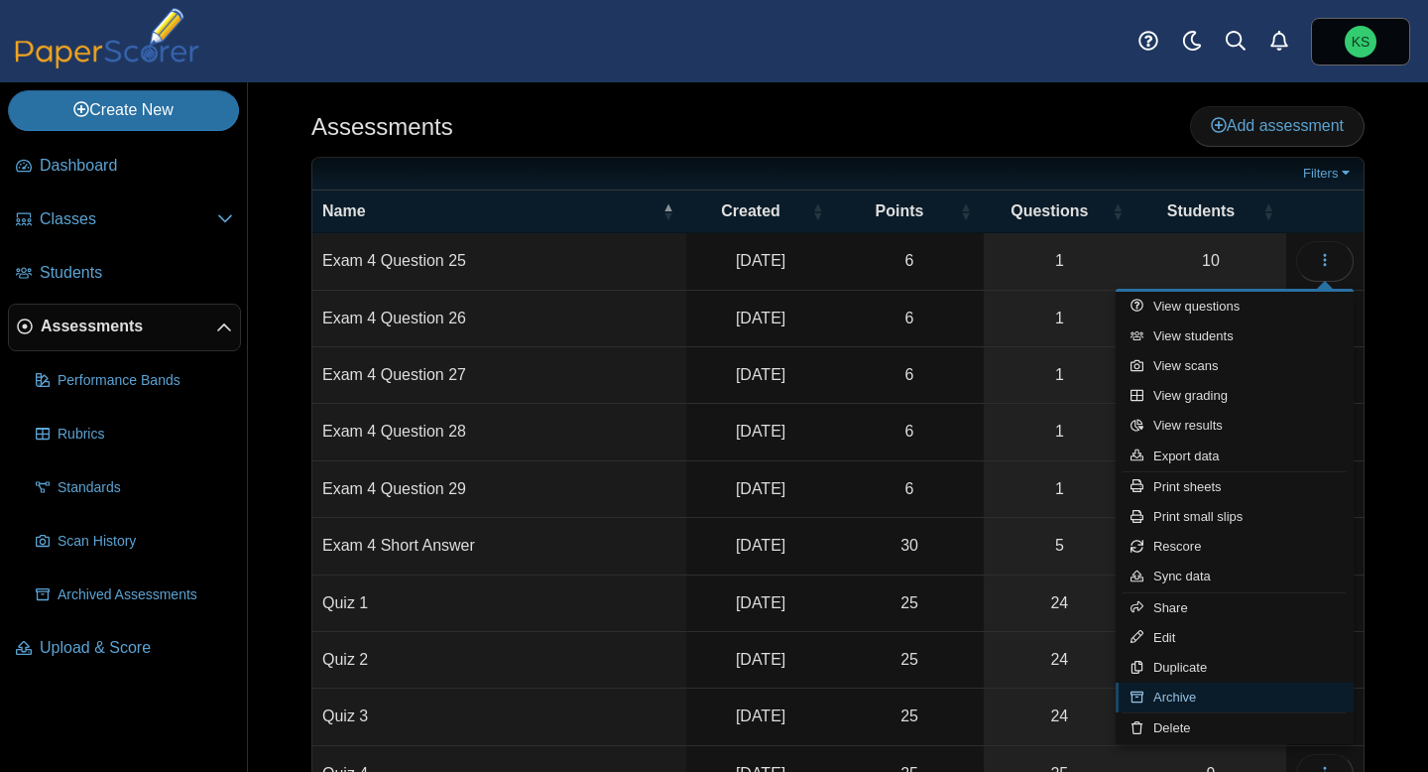
click at [1199, 703] on link "Archive" at bounding box center [1235, 697] width 238 height 30
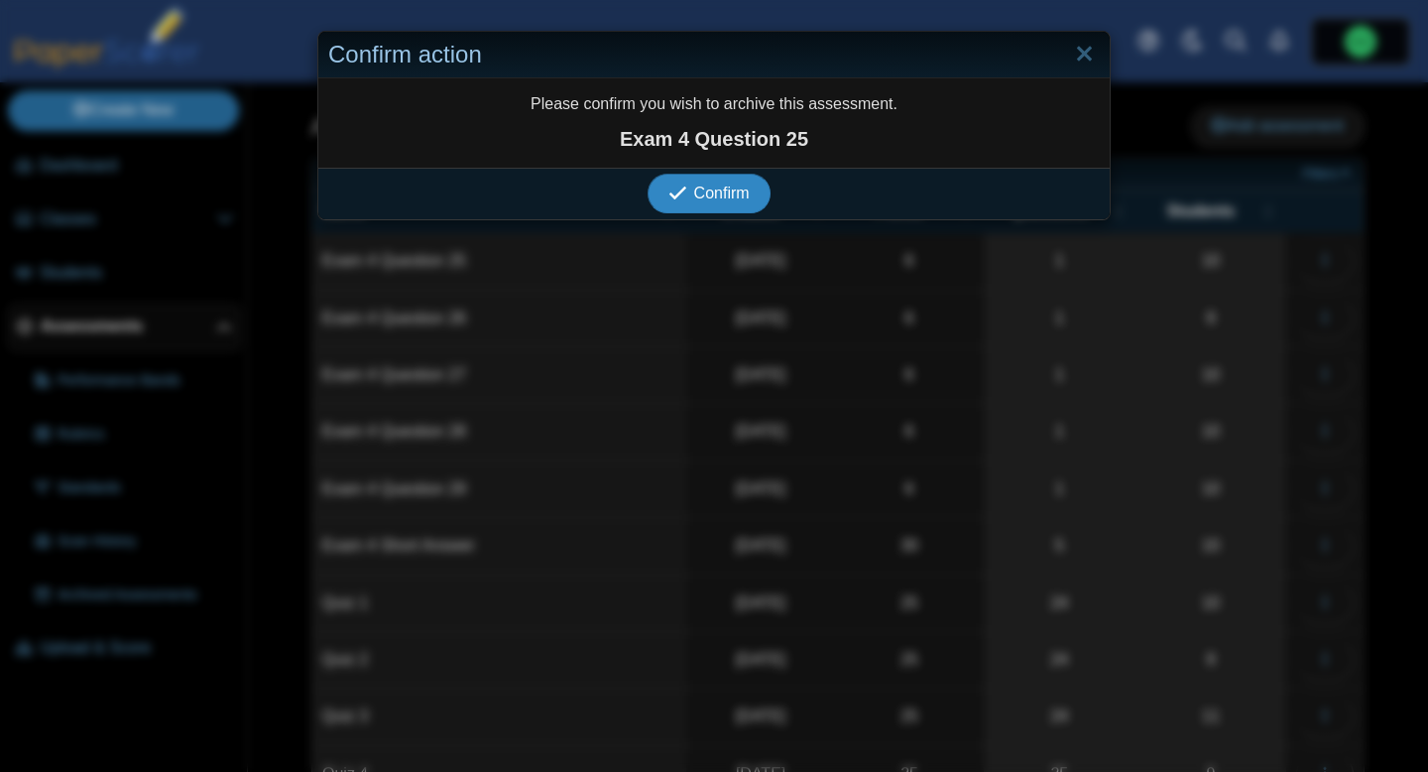
click at [753, 210] on button "Confirm" at bounding box center [709, 194] width 122 height 40
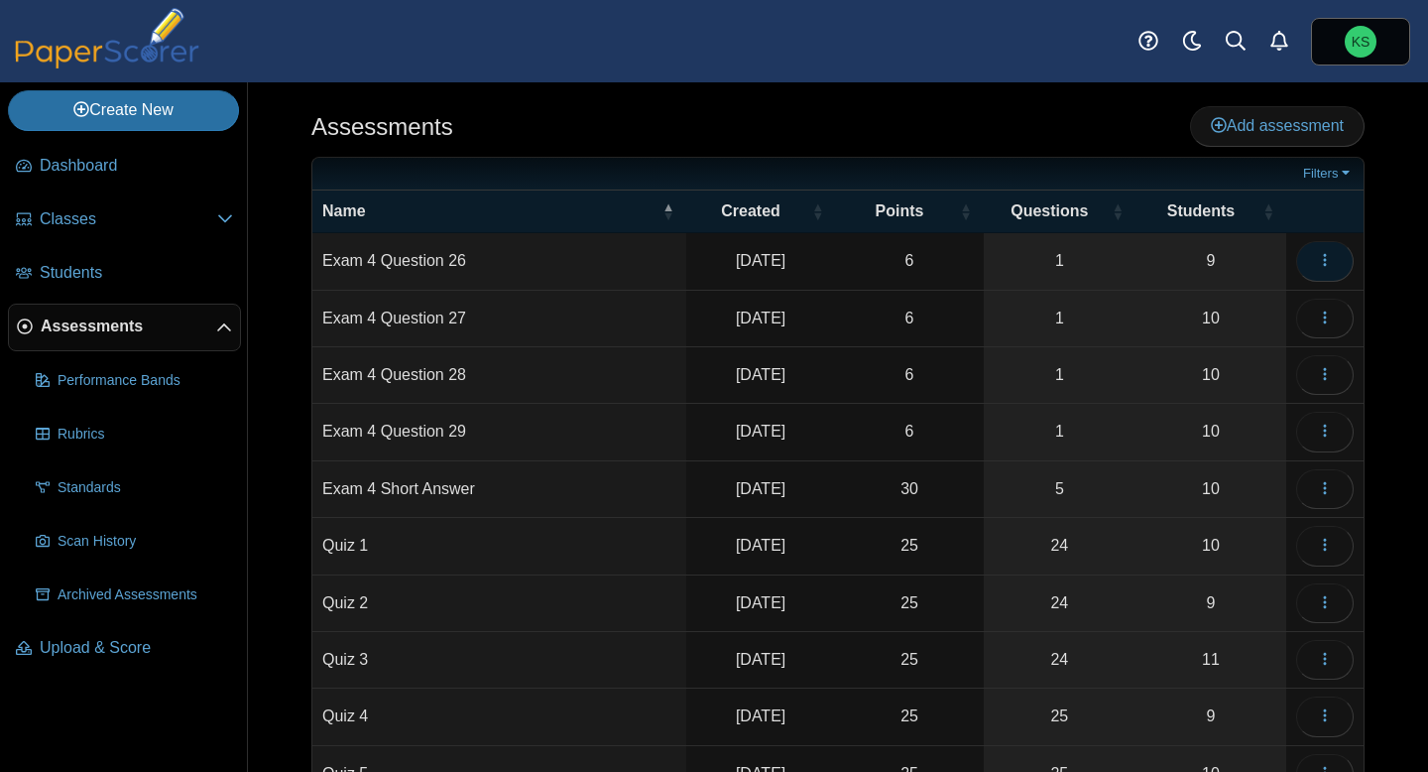
click at [1334, 265] on button "button" at bounding box center [1325, 261] width 58 height 40
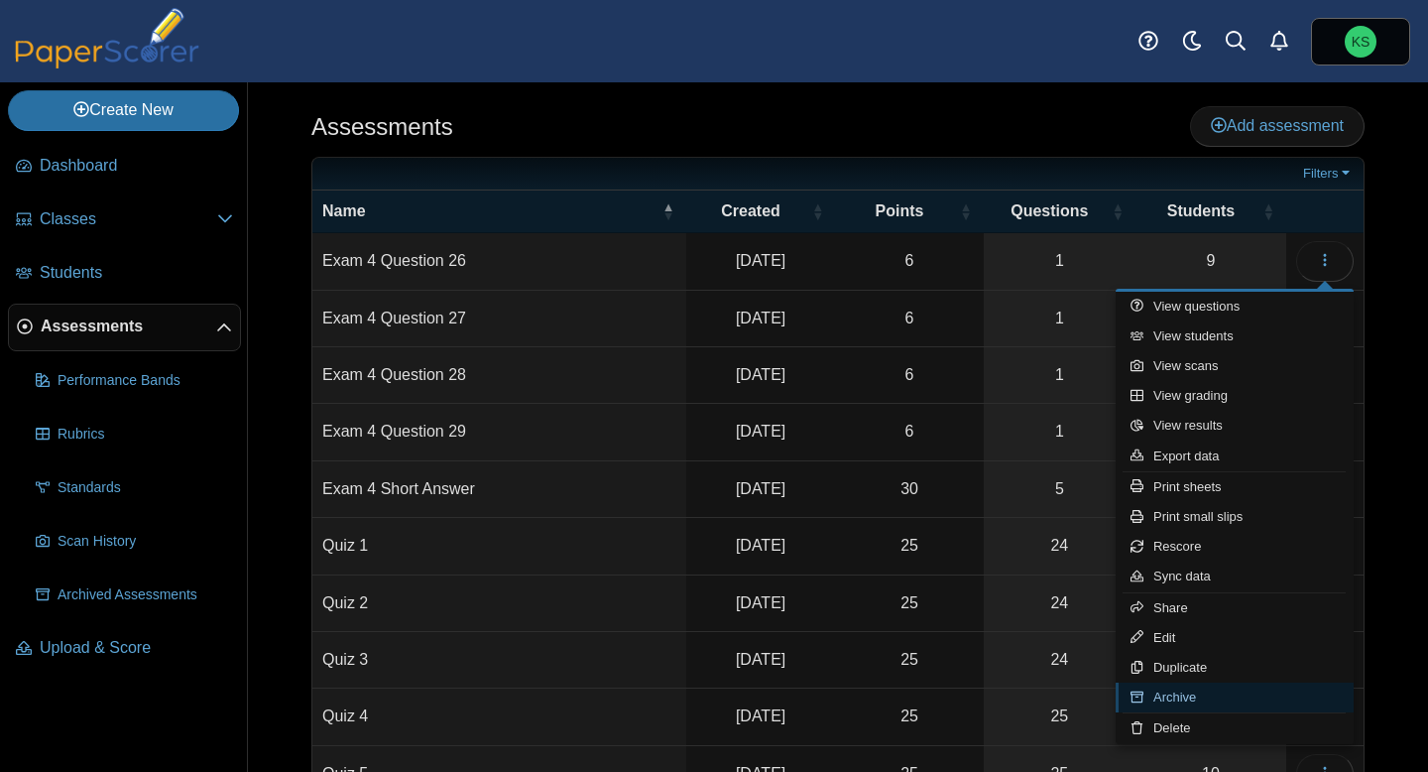
click at [1185, 688] on link "Archive" at bounding box center [1235, 697] width 238 height 30
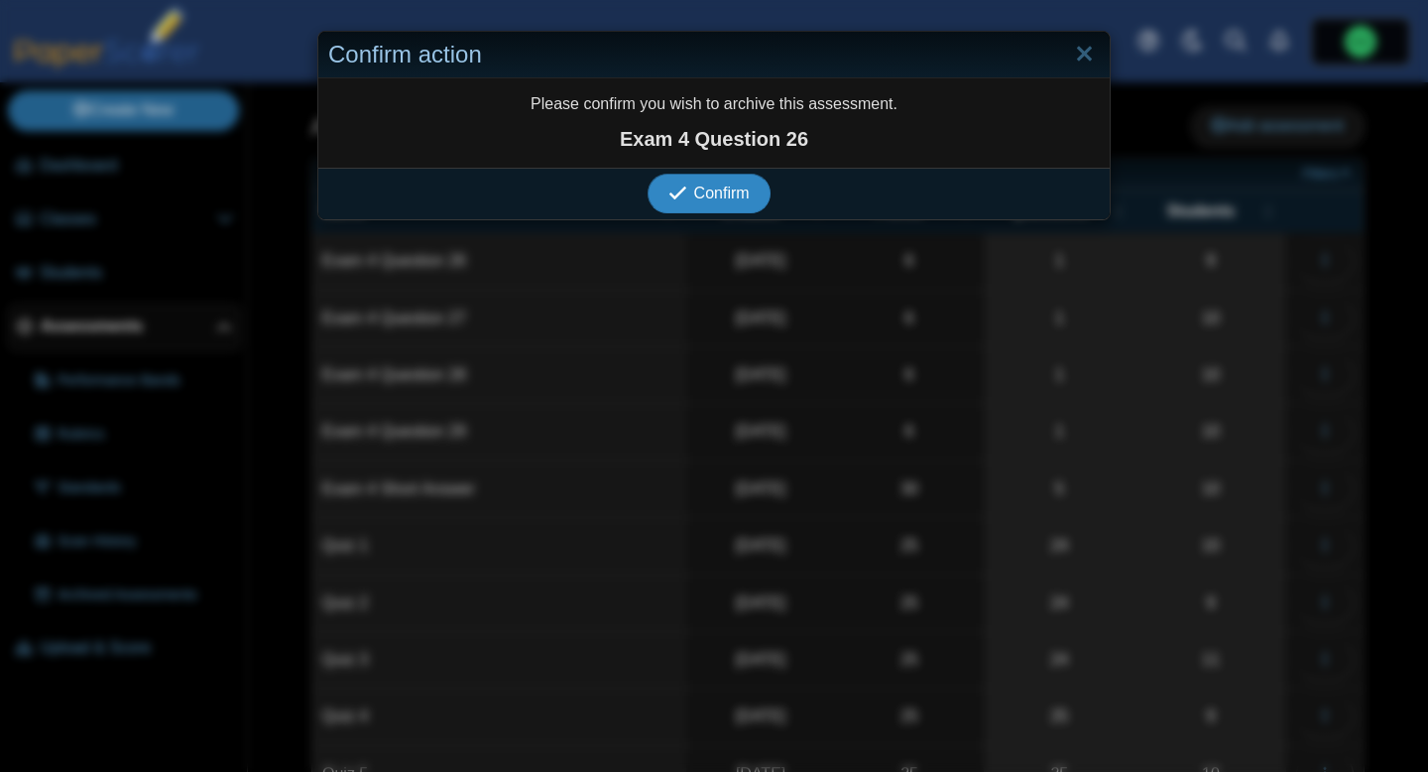
click at [746, 197] on span "Confirm" at bounding box center [722, 193] width 56 height 17
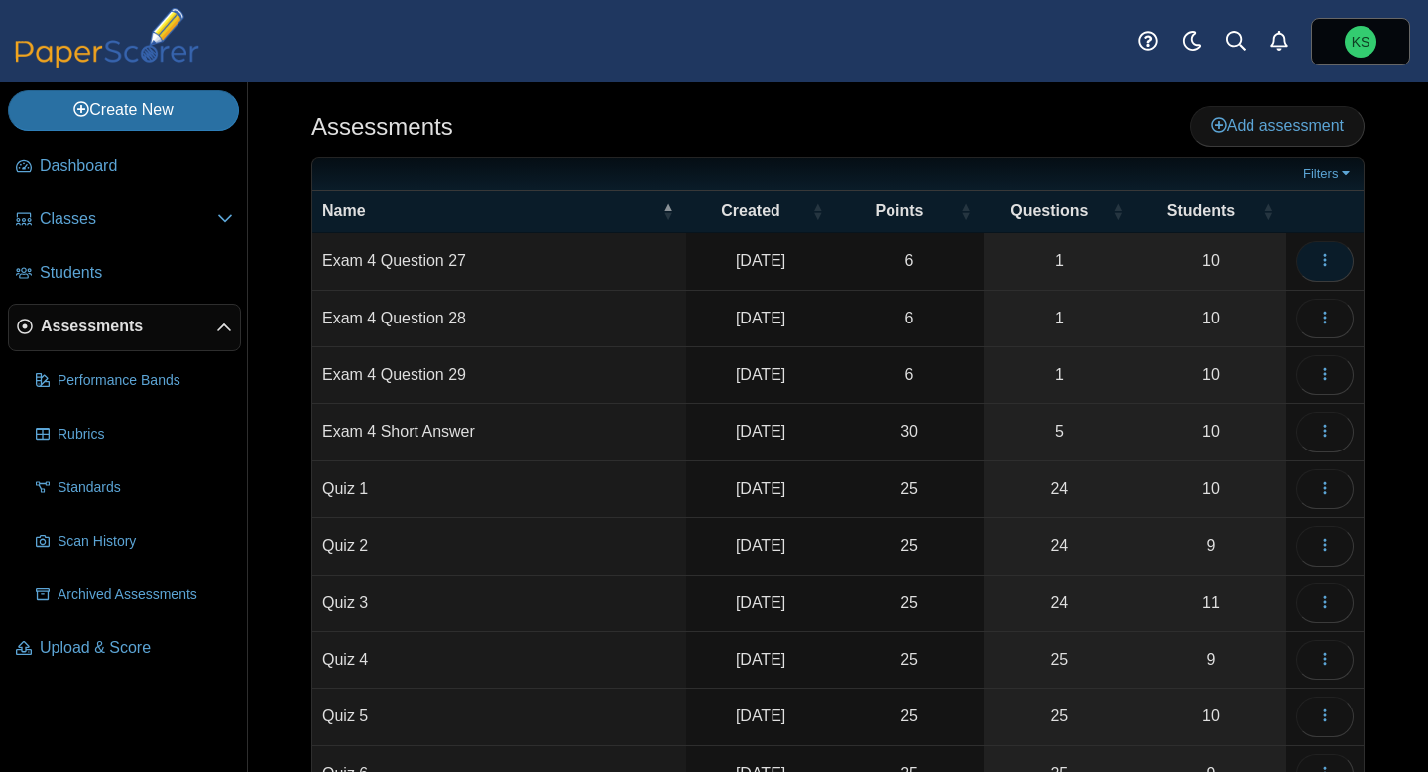
click at [1334, 259] on button "button" at bounding box center [1325, 261] width 58 height 40
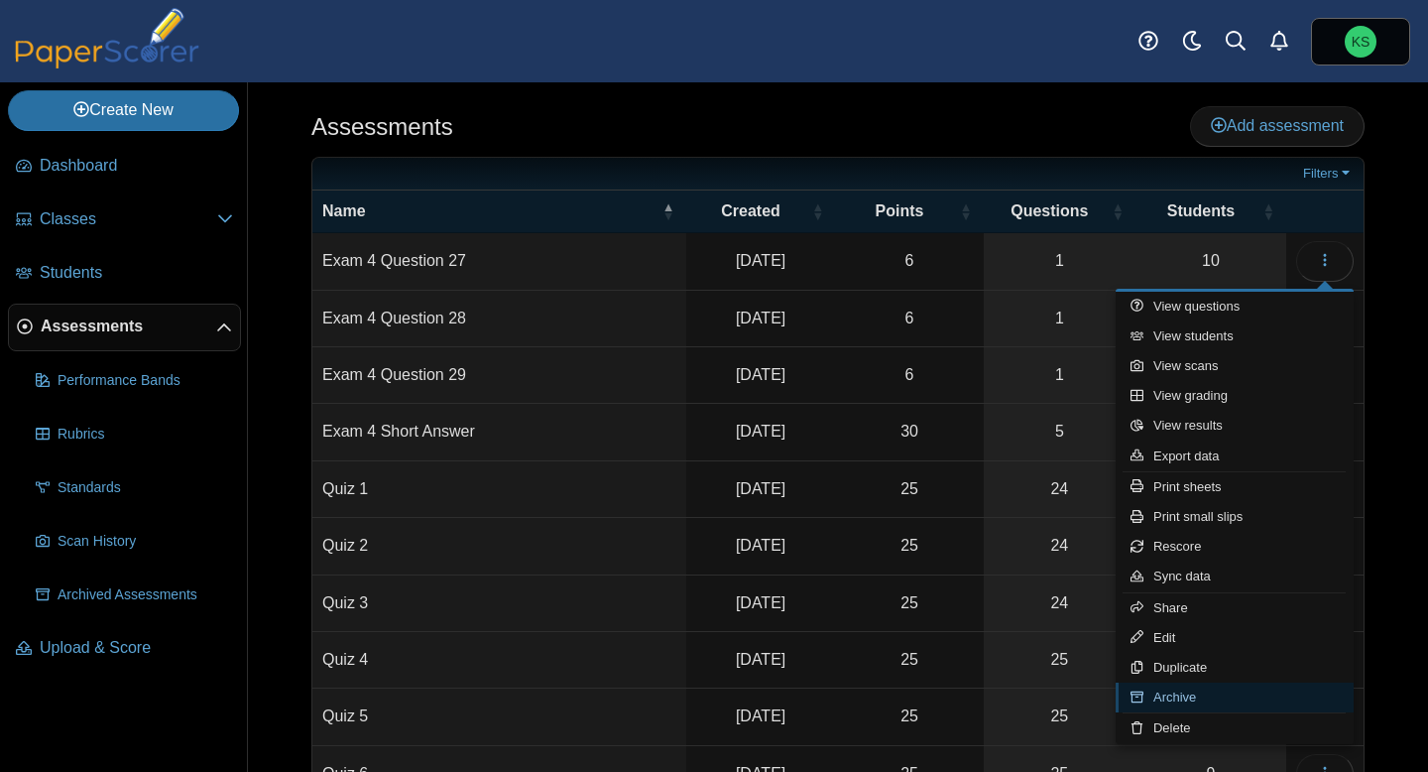
click at [1200, 700] on link "Archive" at bounding box center [1235, 697] width 238 height 30
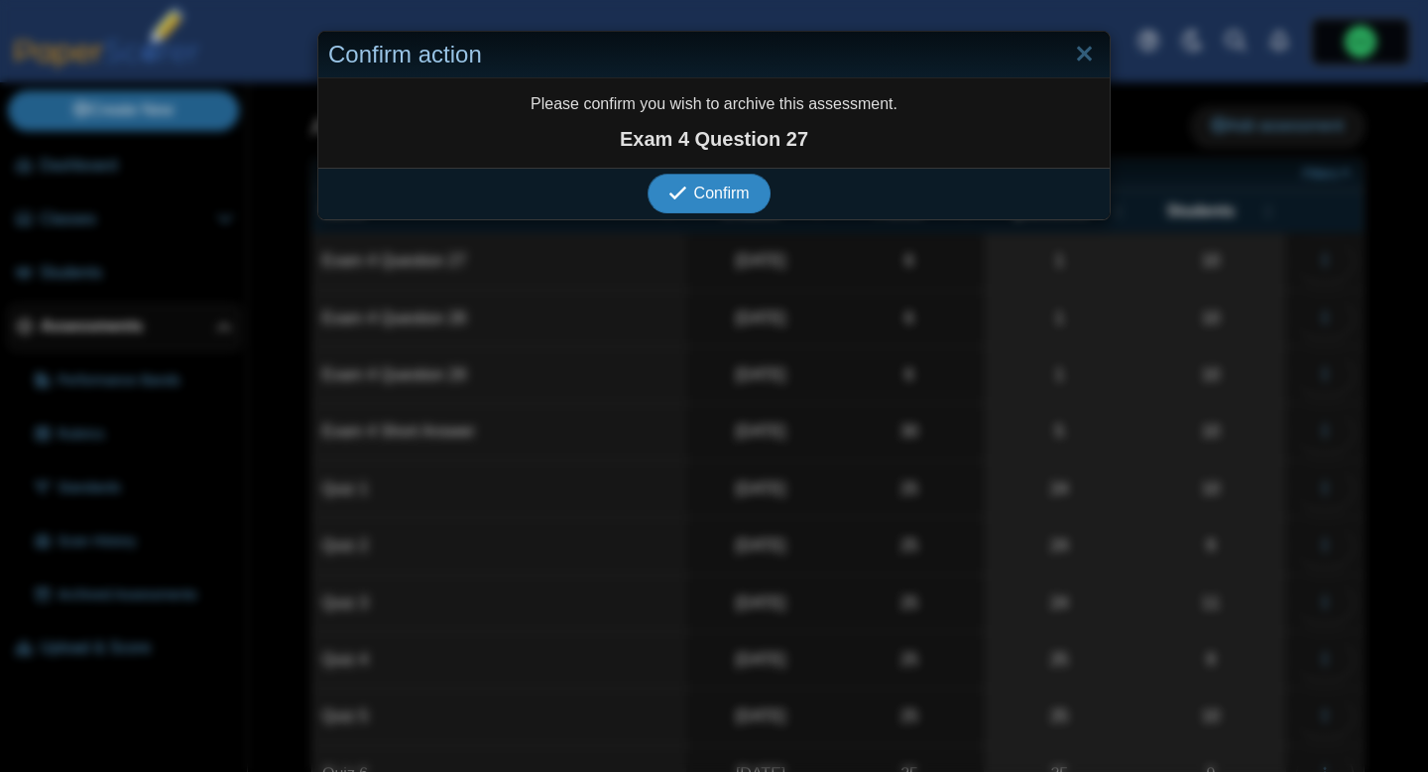
click at [707, 193] on span "Confirm" at bounding box center [722, 193] width 56 height 17
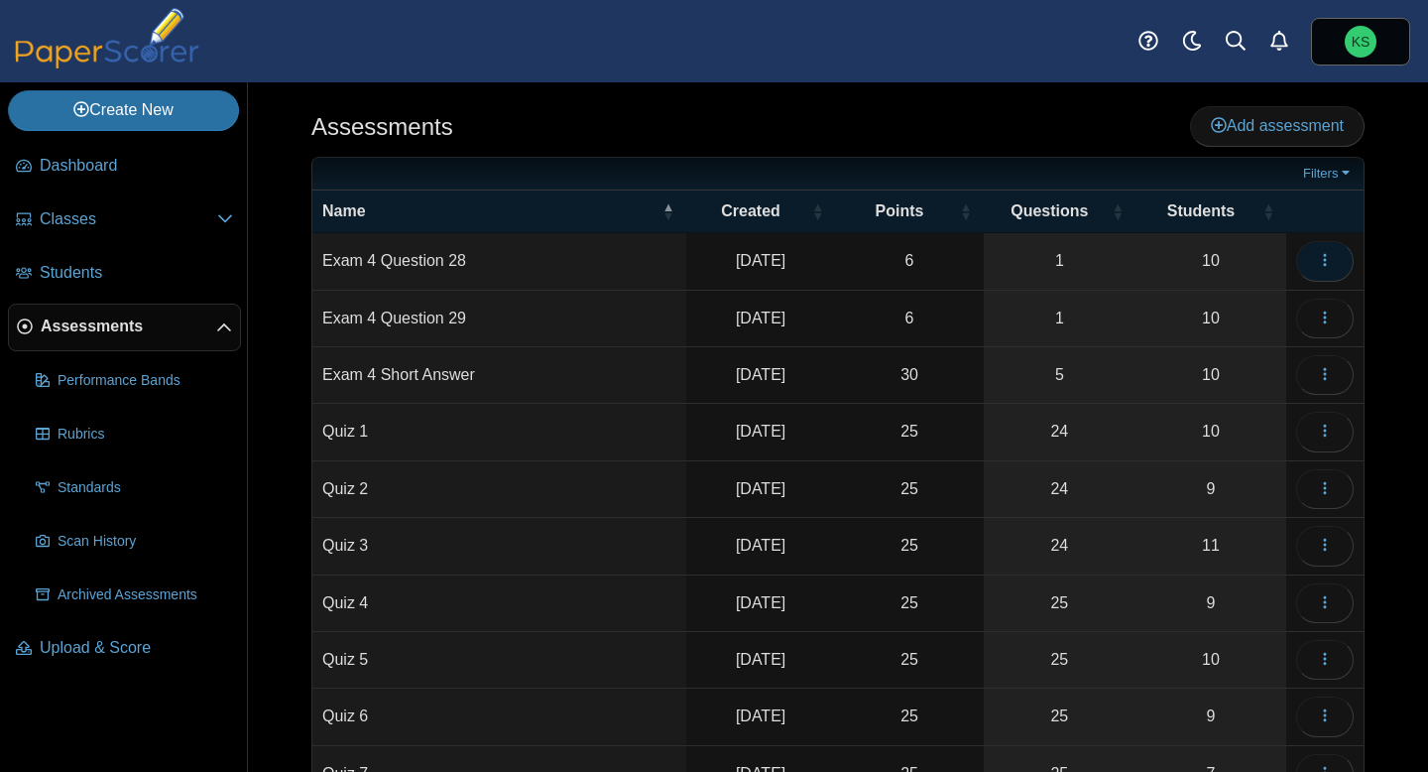
click at [1329, 267] on icon "button" at bounding box center [1325, 260] width 16 height 16
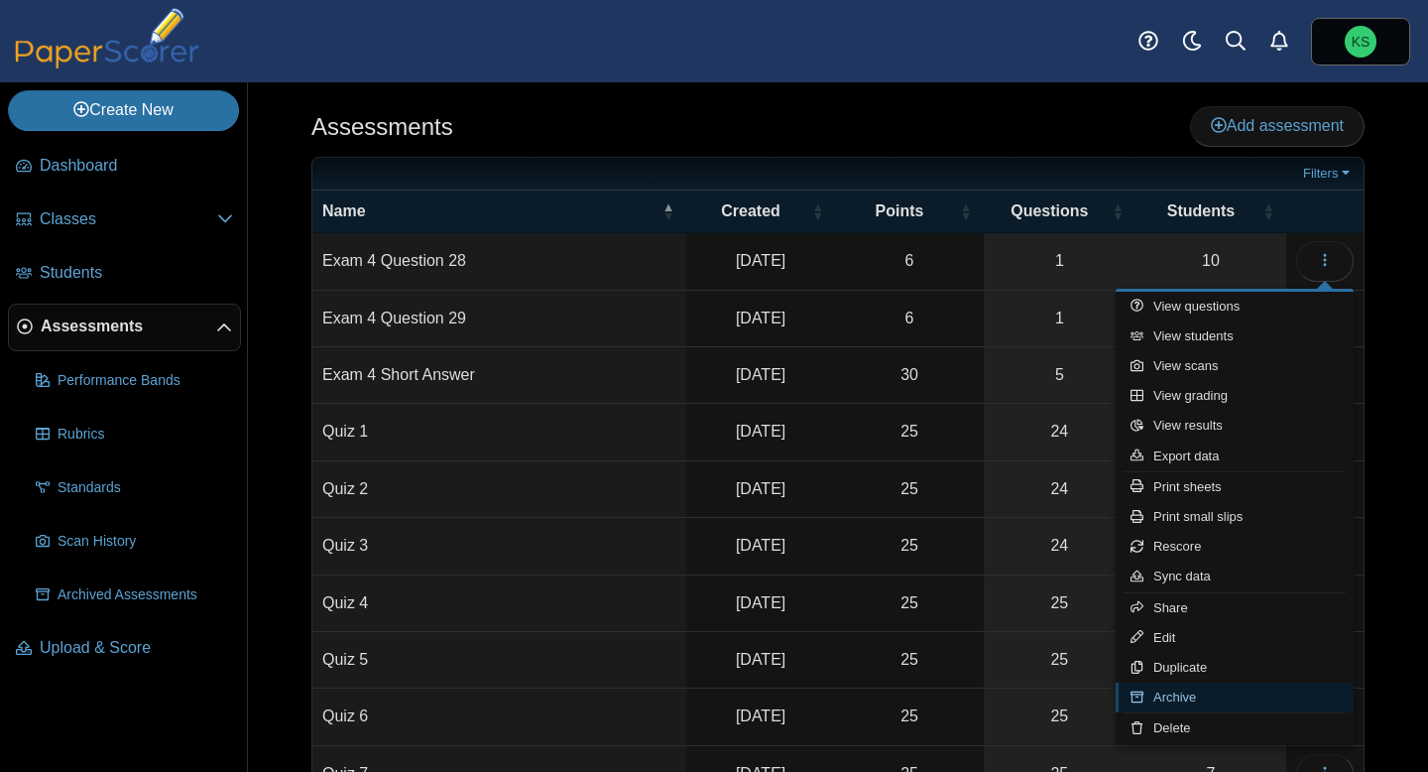
click at [1226, 694] on link "Archive" at bounding box center [1235, 697] width 238 height 30
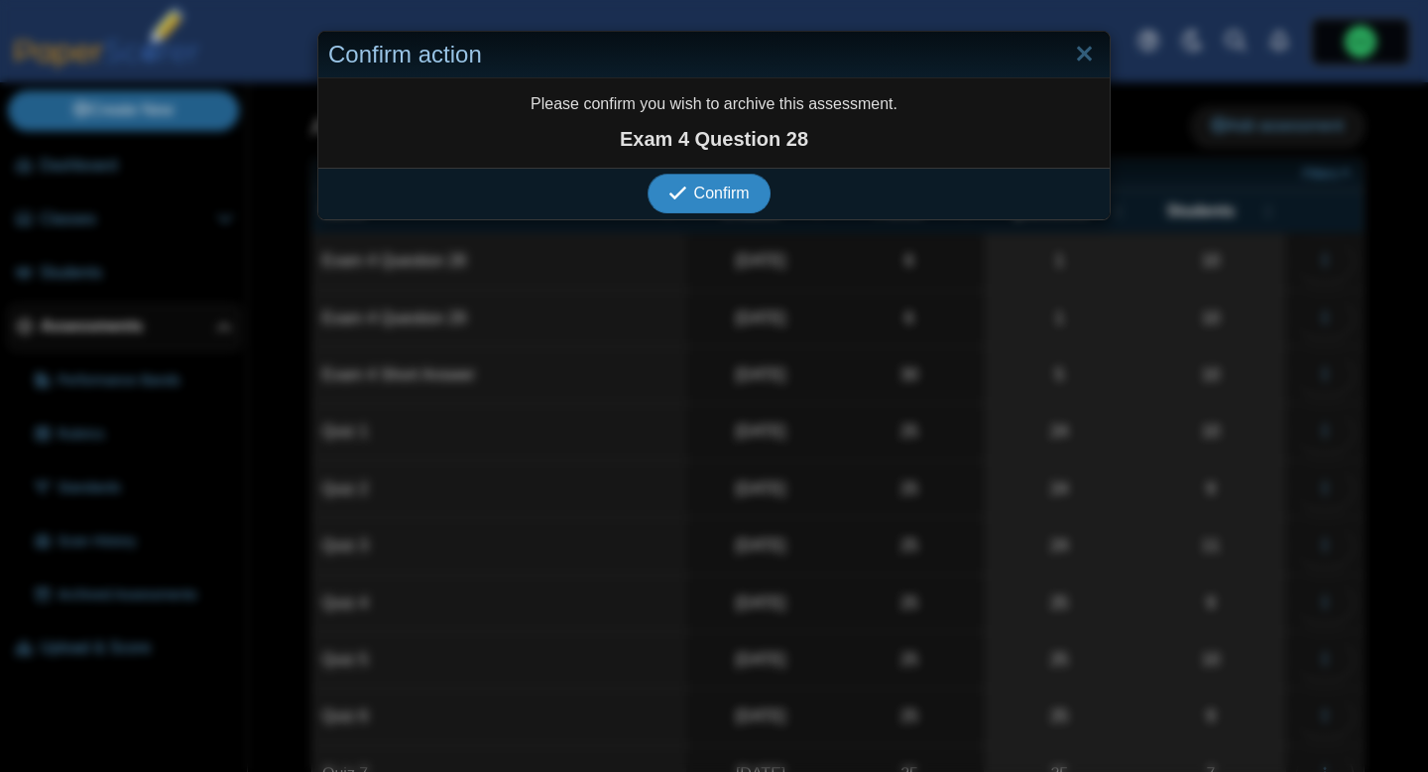
click at [743, 202] on button "Confirm" at bounding box center [709, 194] width 122 height 40
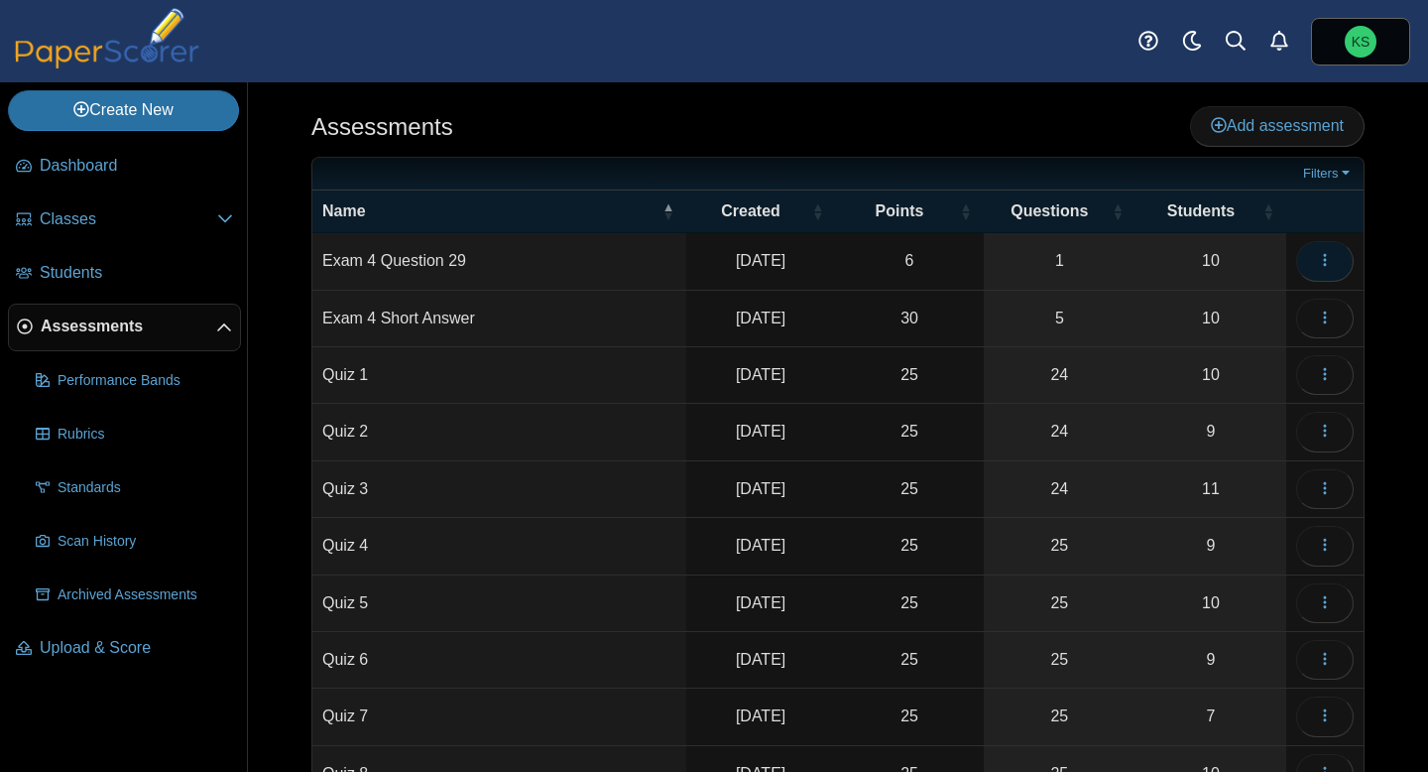
click at [1327, 264] on icon "button" at bounding box center [1325, 260] width 16 height 16
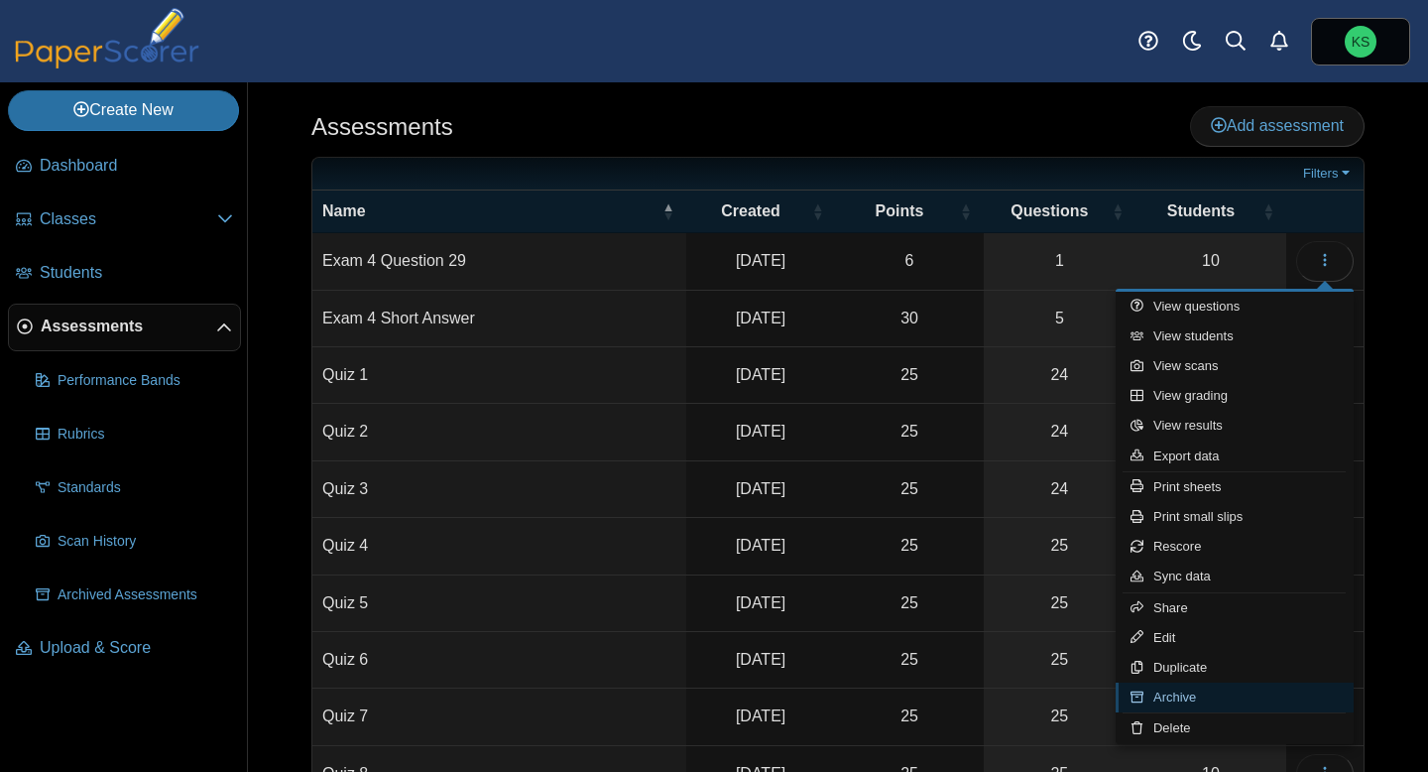
click at [1199, 696] on link "Archive" at bounding box center [1235, 697] width 238 height 30
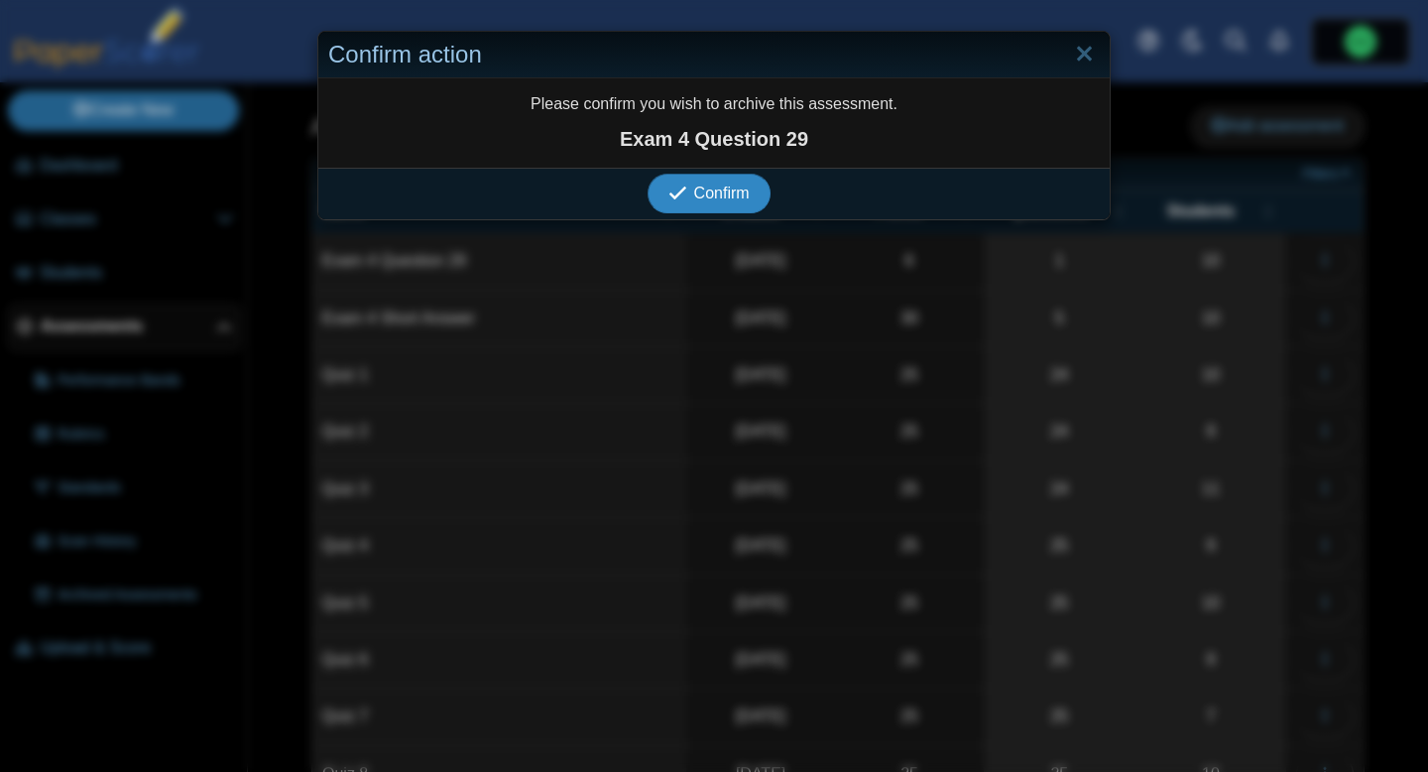
click at [727, 196] on span "Confirm" at bounding box center [722, 193] width 56 height 17
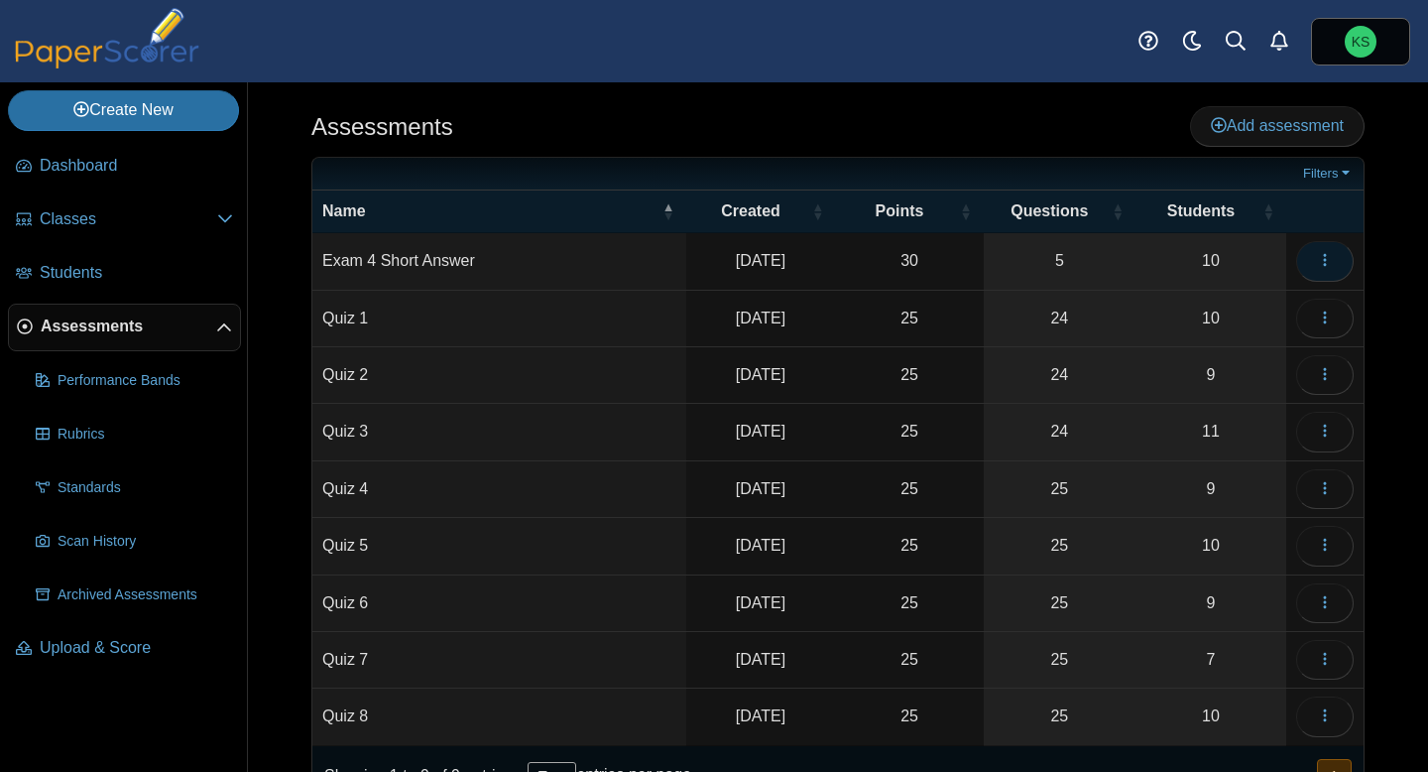
click at [1328, 253] on icon "button" at bounding box center [1325, 260] width 16 height 16
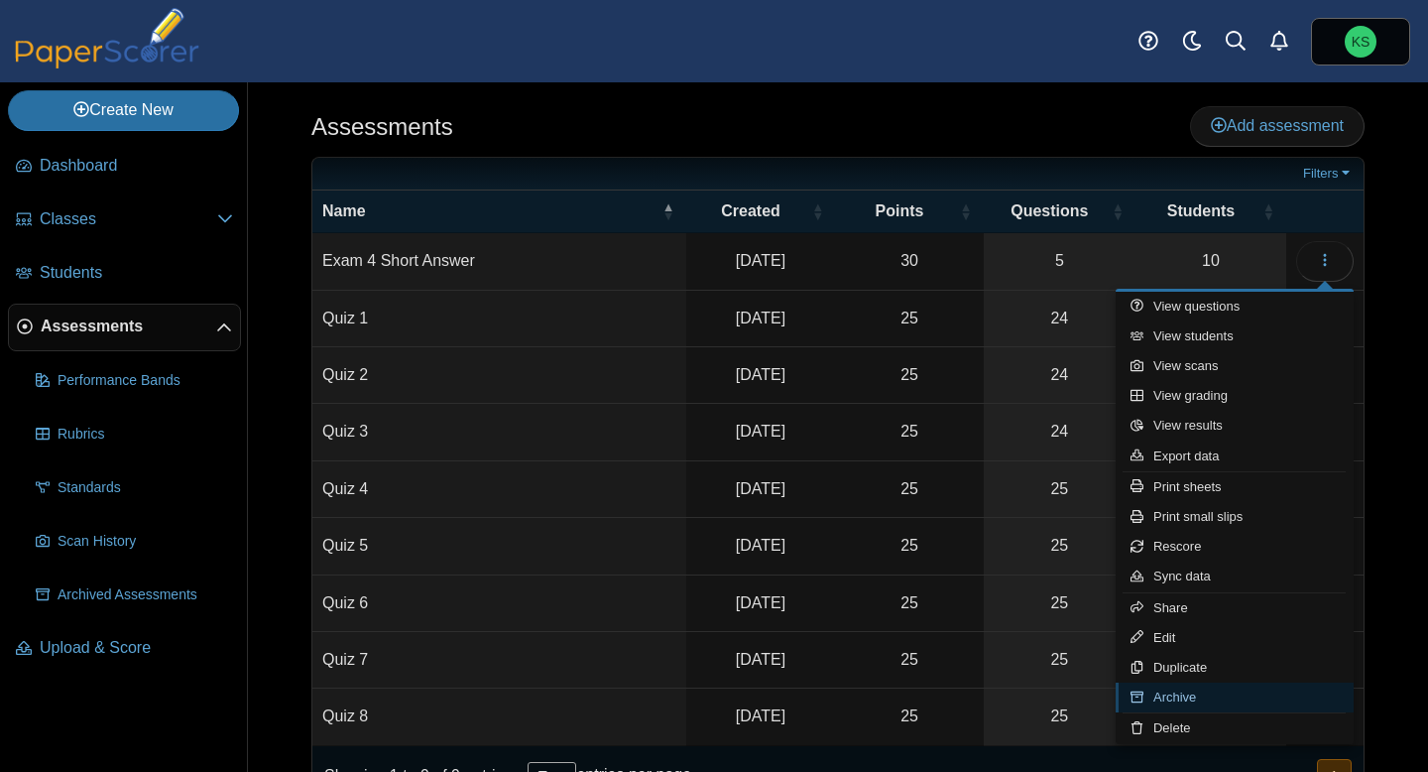
click at [1198, 697] on link "Archive" at bounding box center [1235, 697] width 238 height 30
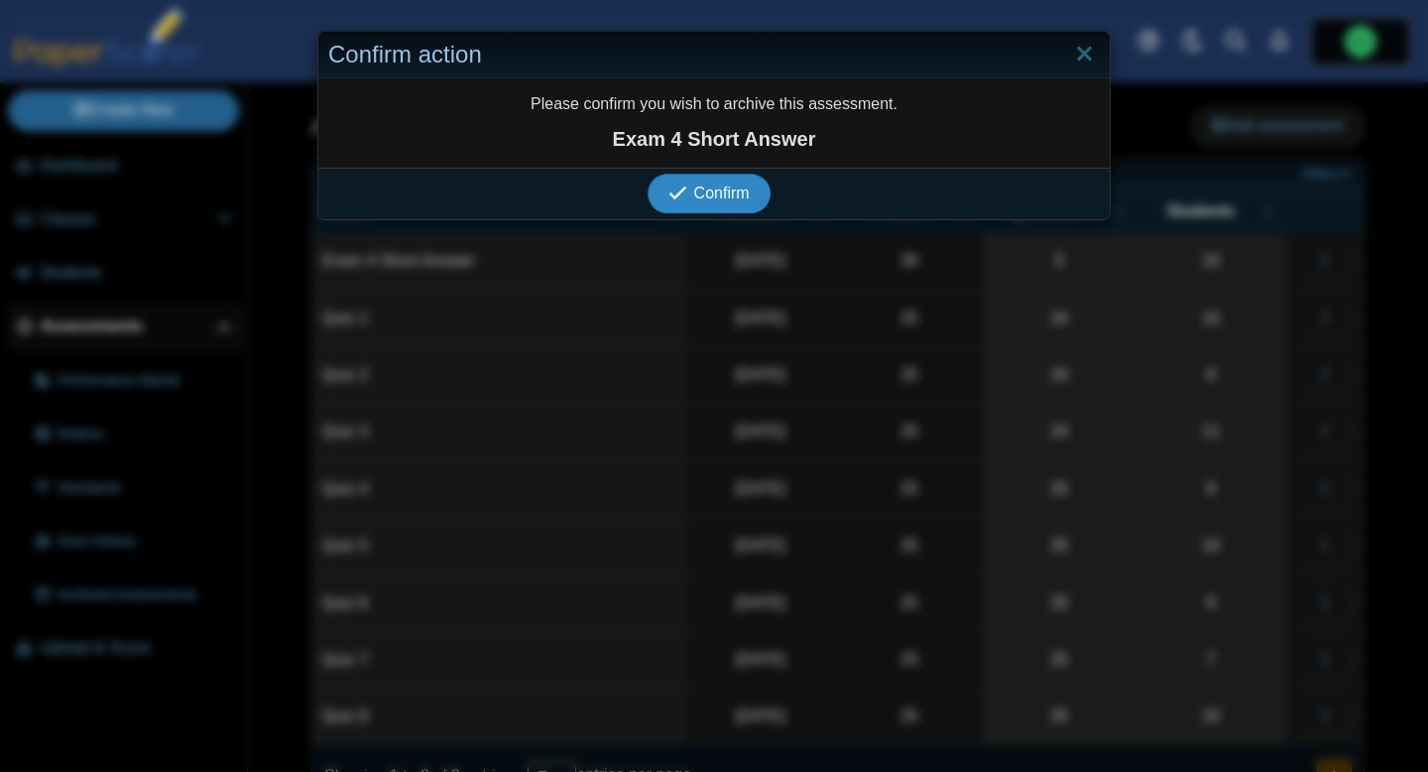
click at [703, 194] on span "Confirm" at bounding box center [722, 193] width 56 height 17
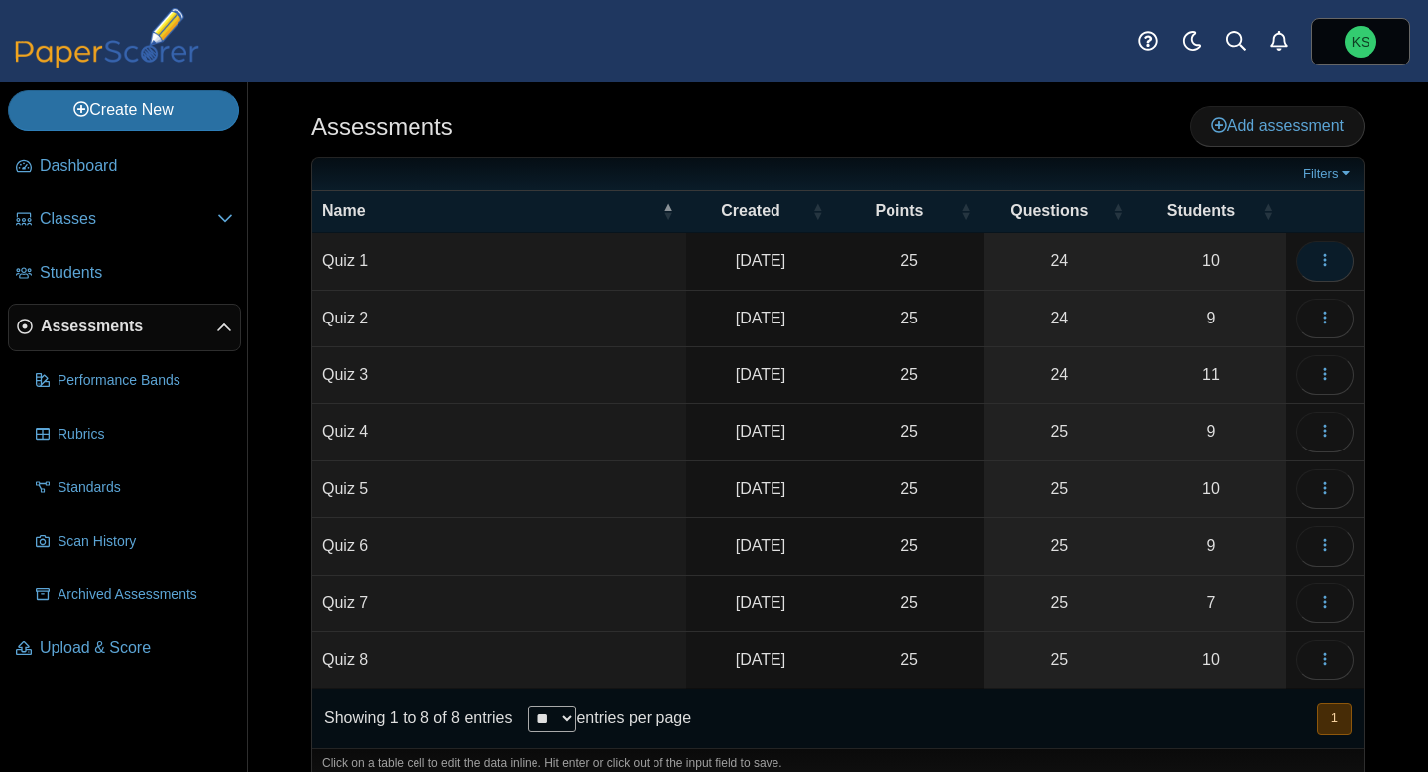
click at [1337, 264] on button "button" at bounding box center [1325, 261] width 58 height 40
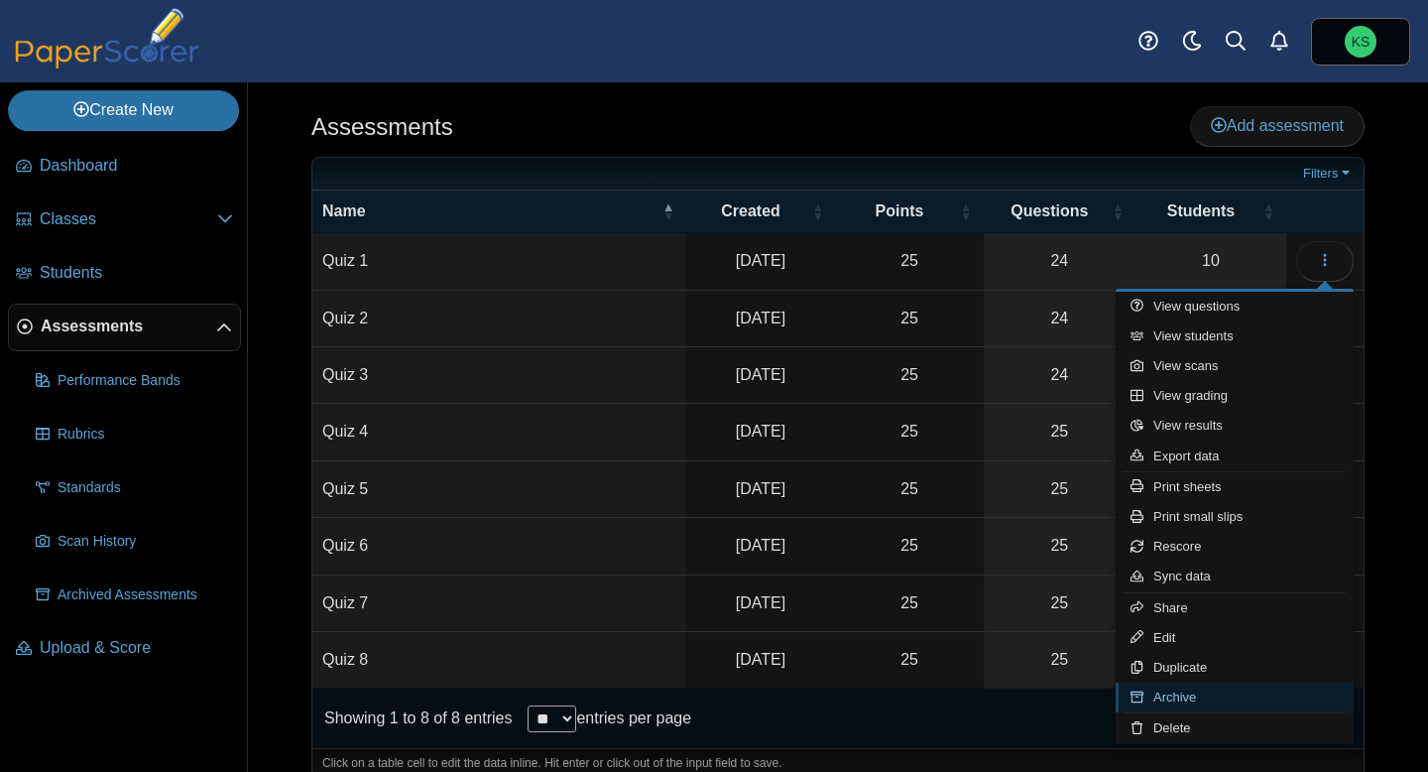
click at [1182, 700] on link "Archive" at bounding box center [1235, 697] width 238 height 30
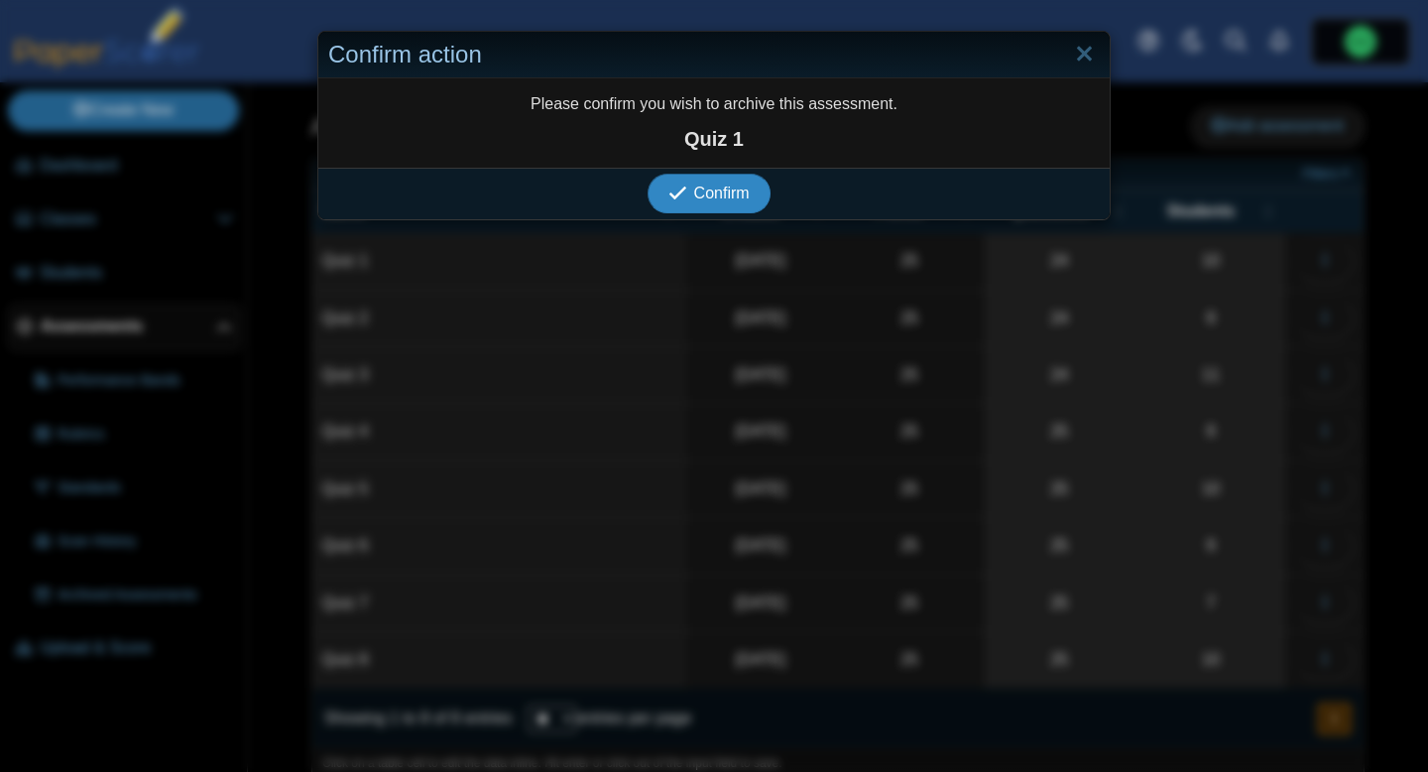
click at [753, 201] on button "Confirm" at bounding box center [709, 194] width 122 height 40
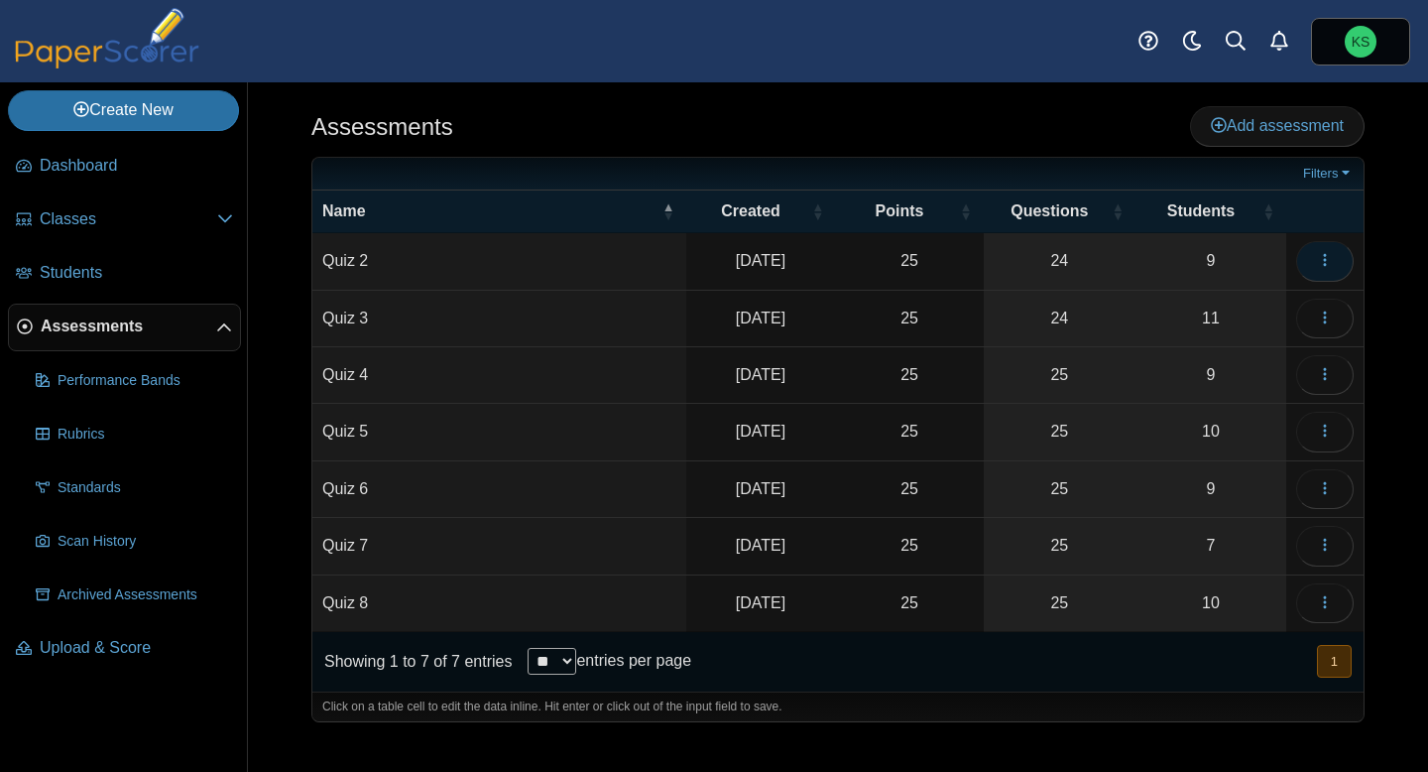
click at [1330, 267] on icon "button" at bounding box center [1325, 260] width 16 height 16
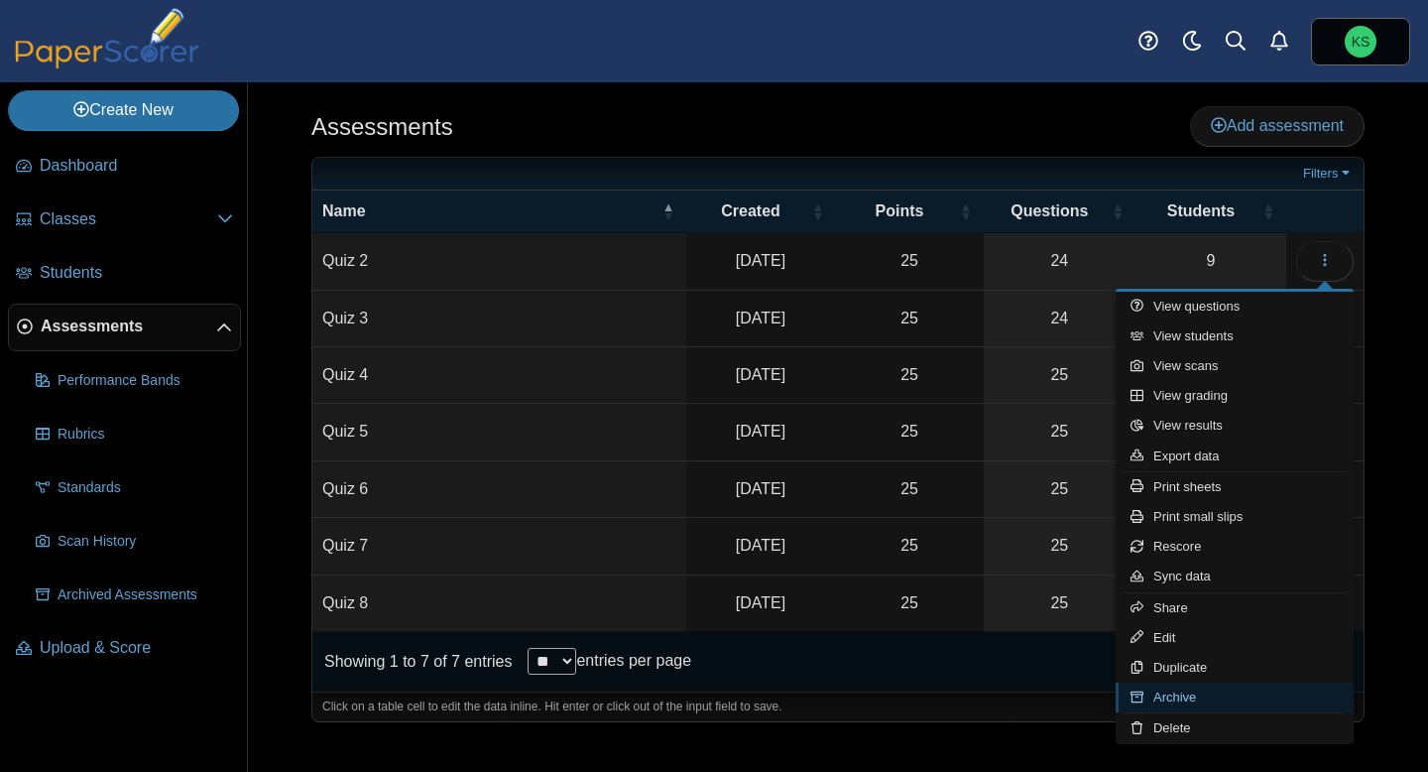
click at [1227, 694] on link "Archive" at bounding box center [1235, 697] width 238 height 30
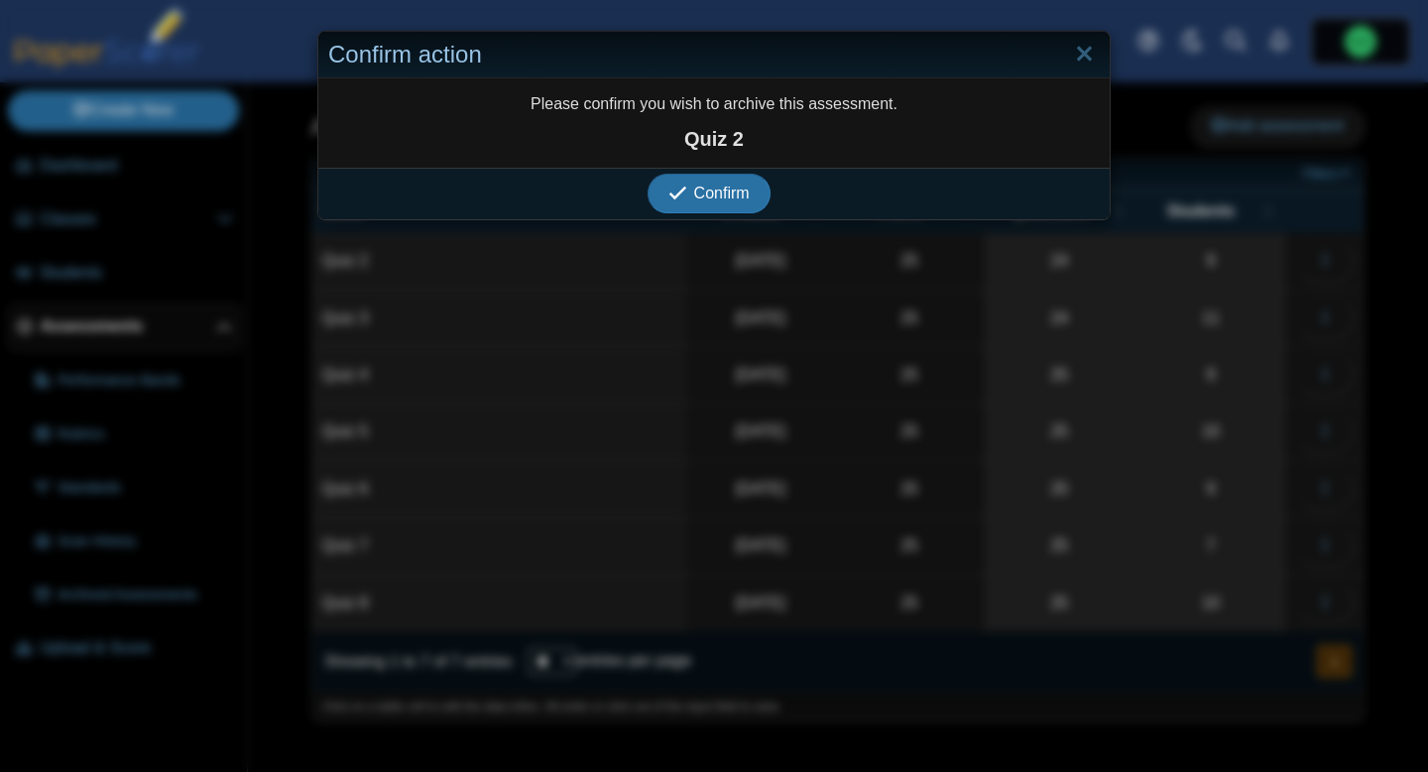
click at [694, 214] on div "Confirm" at bounding box center [709, 194] width 782 height 52
click at [698, 197] on span "Confirm" at bounding box center [722, 193] width 56 height 17
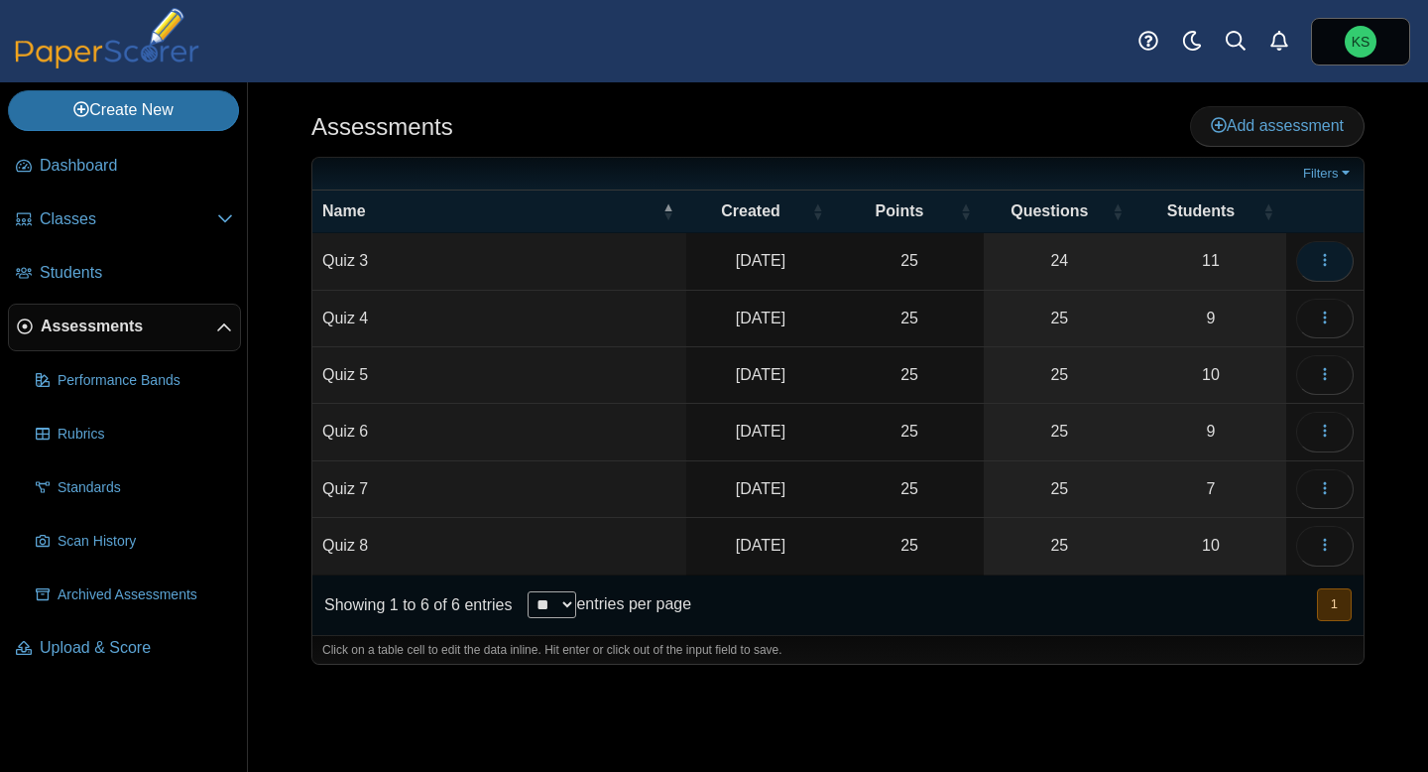
click at [1317, 255] on icon "button" at bounding box center [1325, 260] width 16 height 16
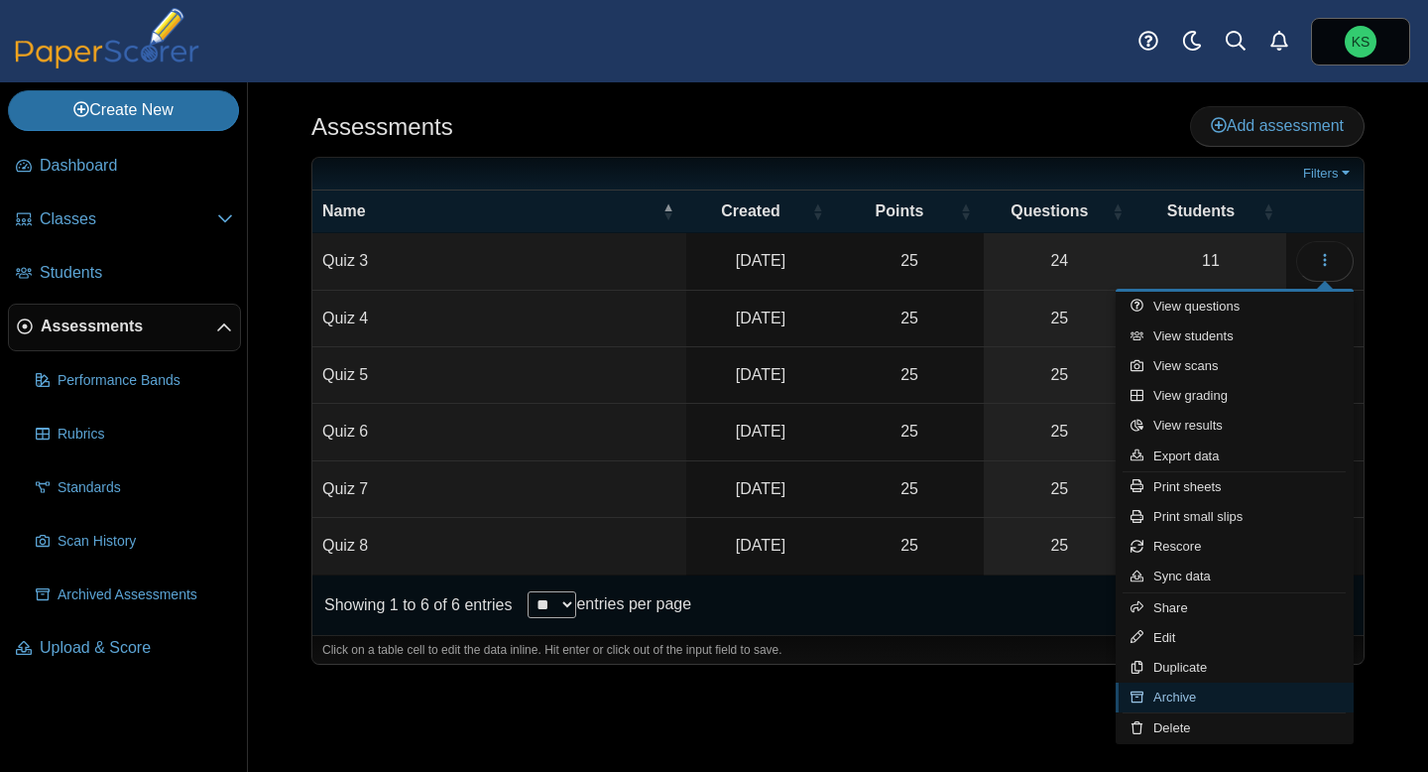
click at [1191, 698] on link "Archive" at bounding box center [1235, 697] width 238 height 30
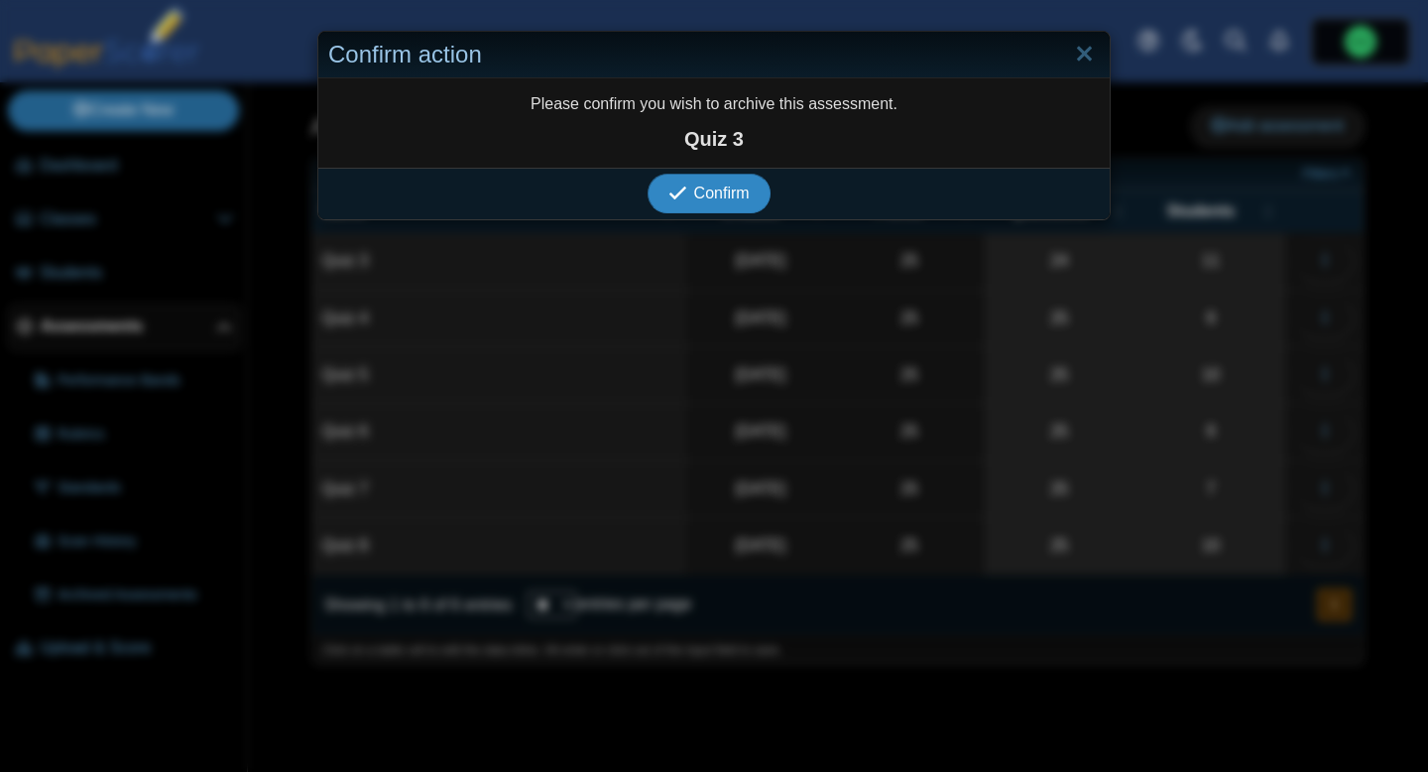
click at [733, 195] on span "Confirm" at bounding box center [722, 193] width 56 height 17
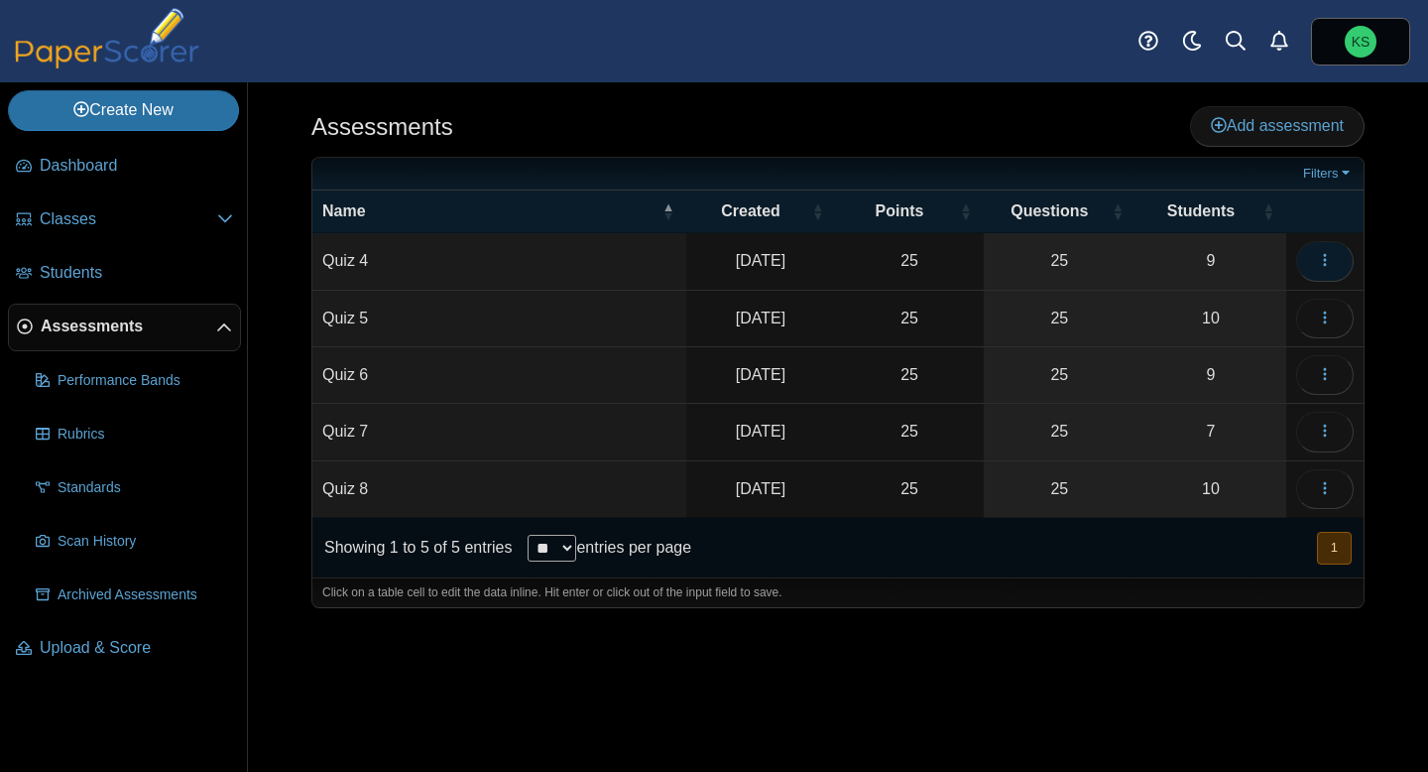
click at [1319, 260] on icon "button" at bounding box center [1325, 260] width 16 height 16
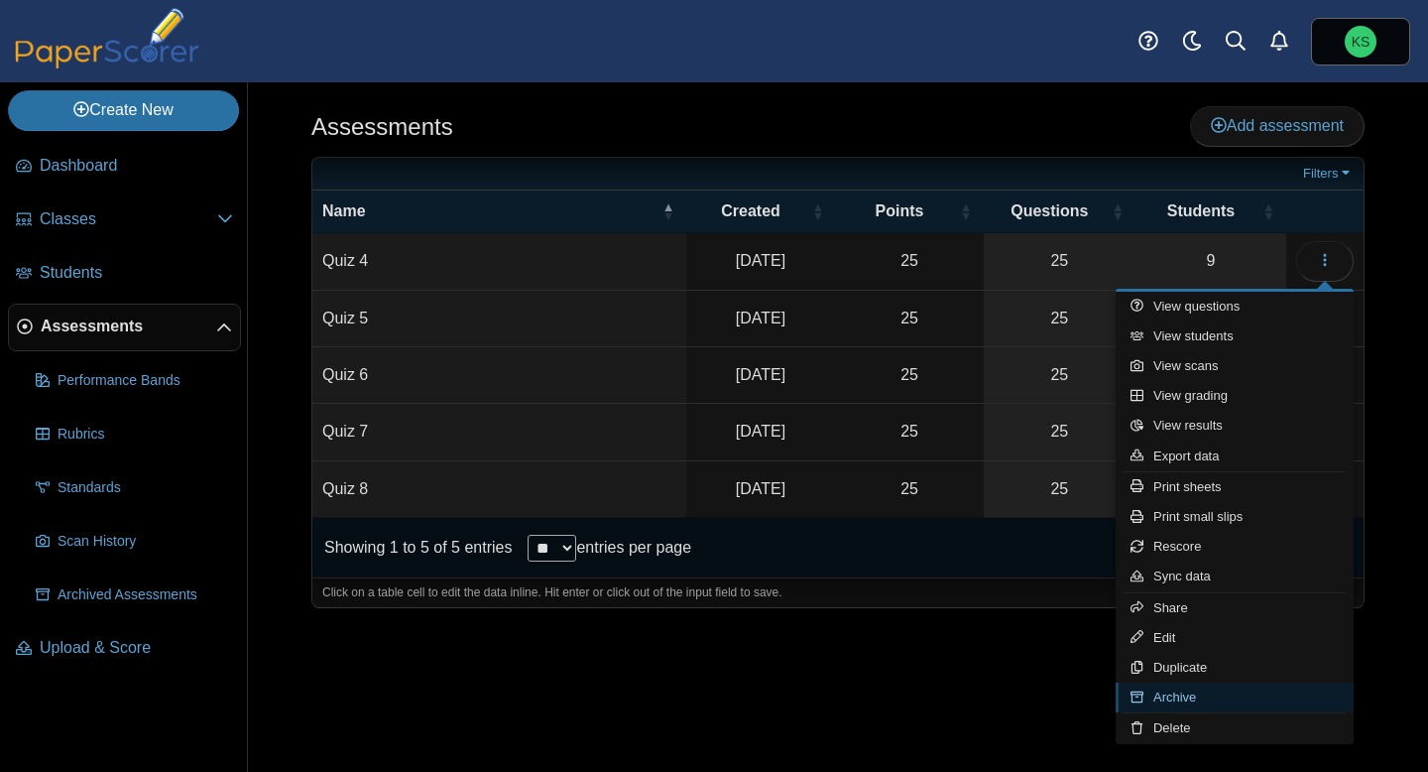
click at [1174, 686] on link "Archive" at bounding box center [1235, 697] width 238 height 30
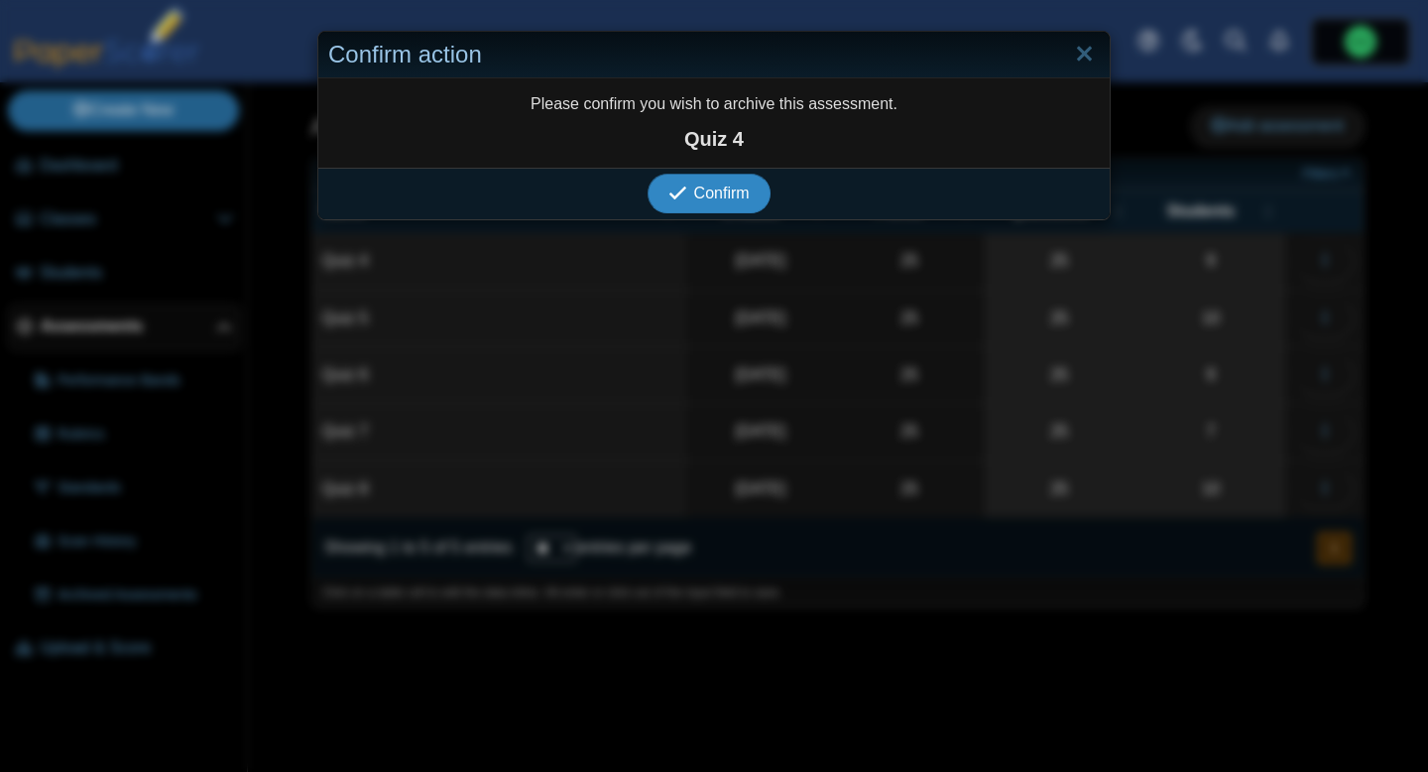
click at [731, 196] on span "Confirm" at bounding box center [722, 193] width 56 height 17
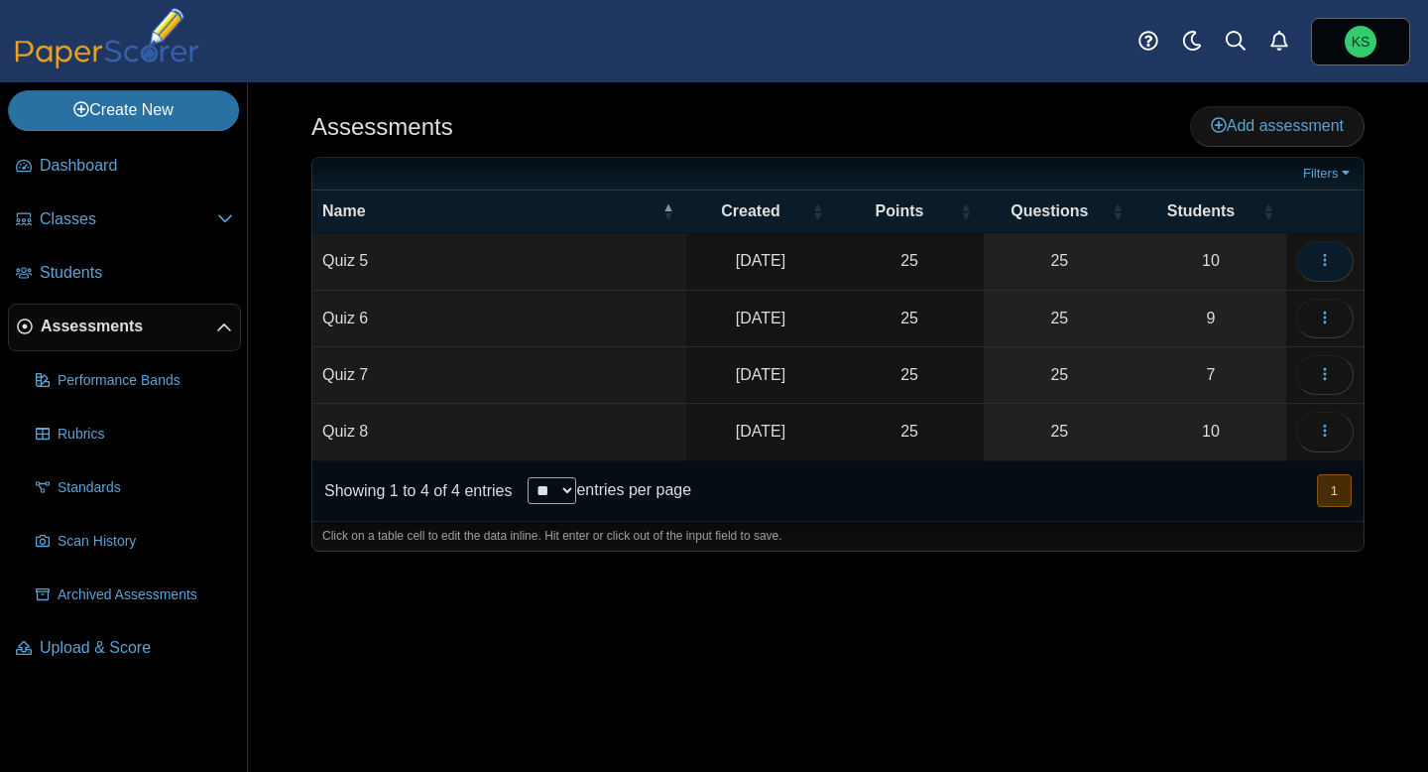
click at [1322, 257] on icon "button" at bounding box center [1325, 260] width 16 height 16
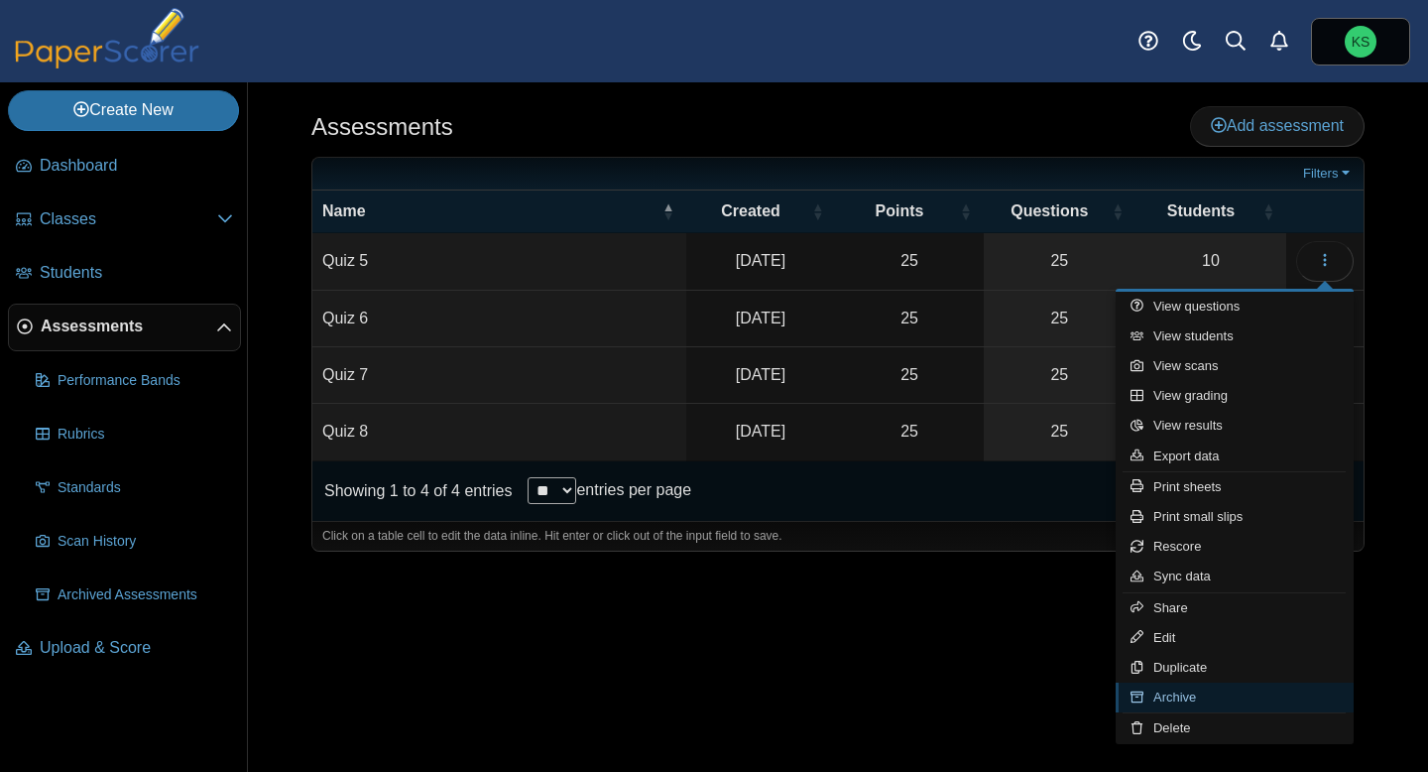
click at [1167, 700] on link "Archive" at bounding box center [1235, 697] width 238 height 30
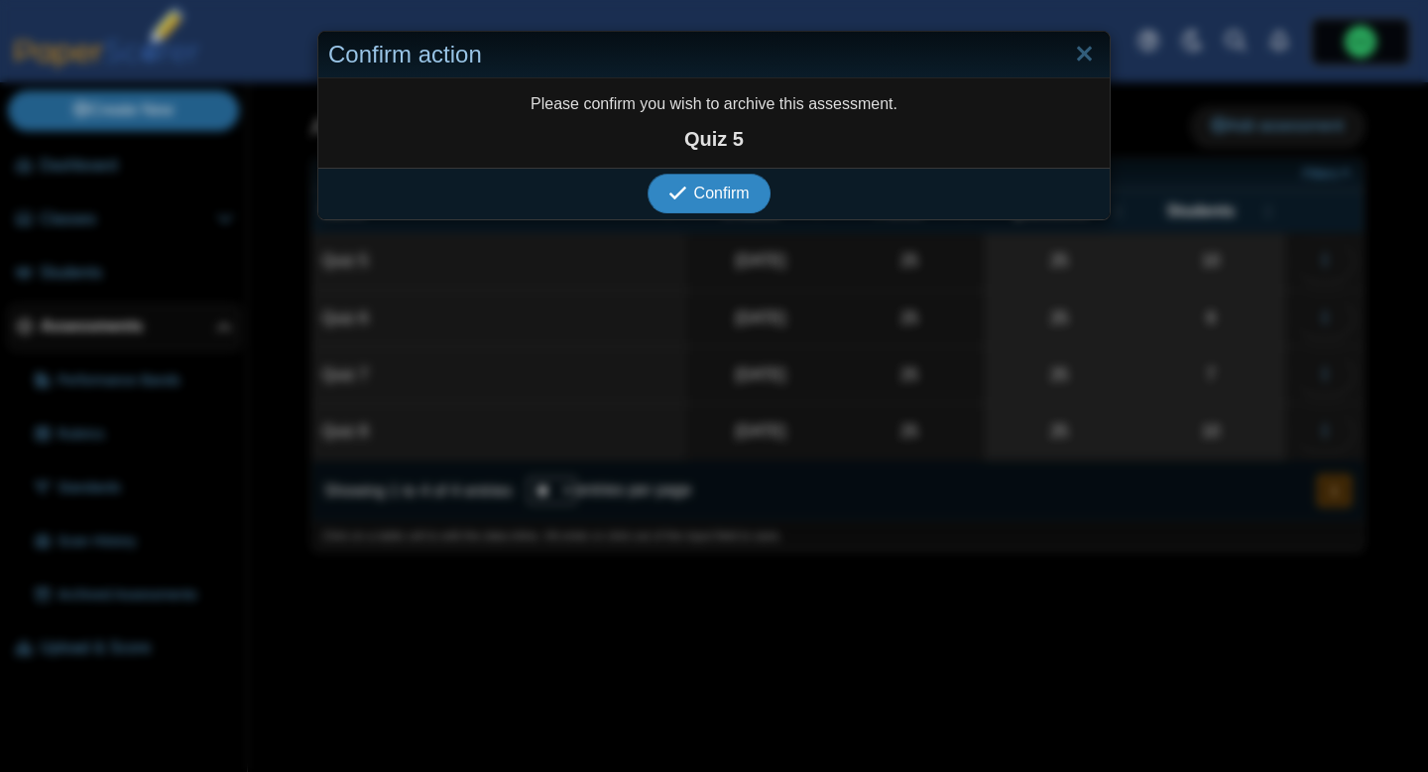
click at [740, 200] on span "Confirm" at bounding box center [722, 193] width 56 height 17
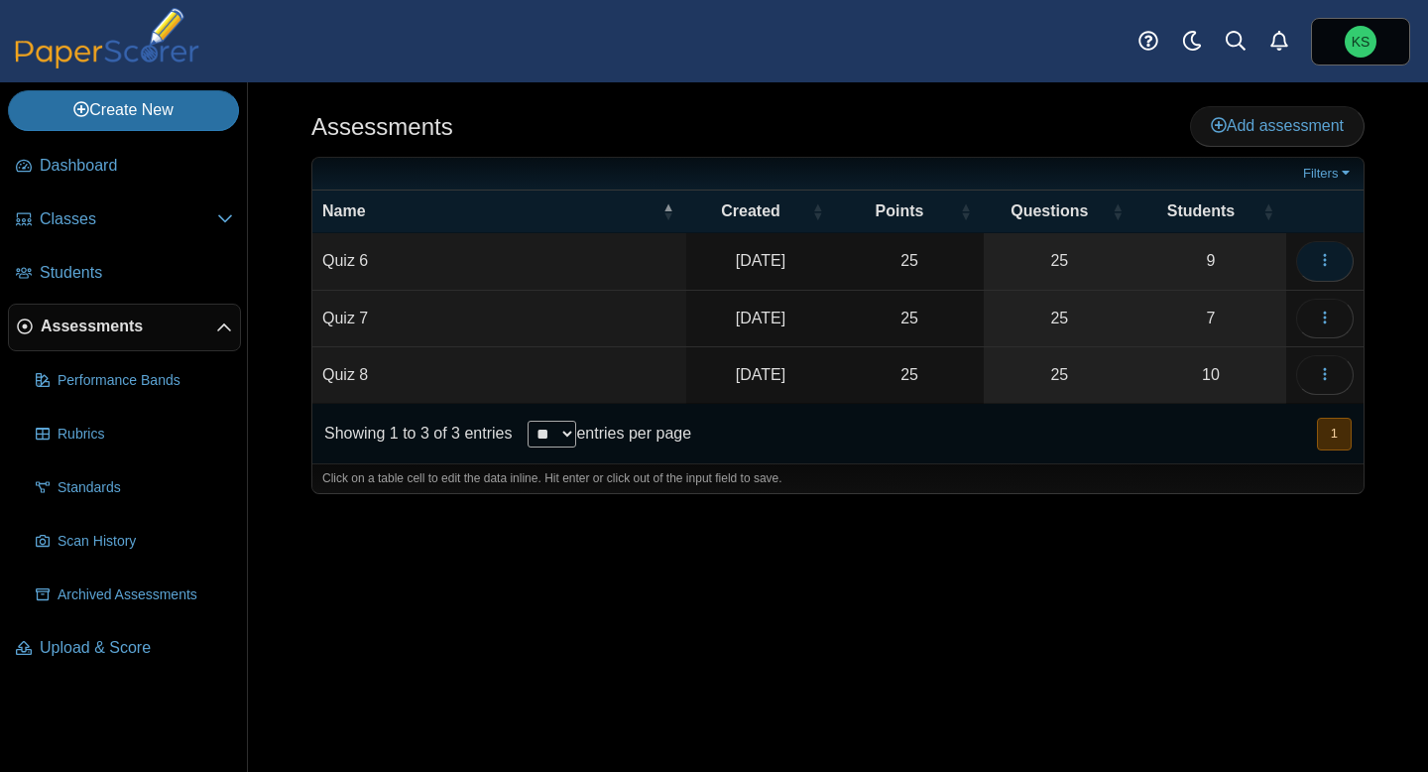
click at [1336, 243] on button "button" at bounding box center [1325, 261] width 58 height 40
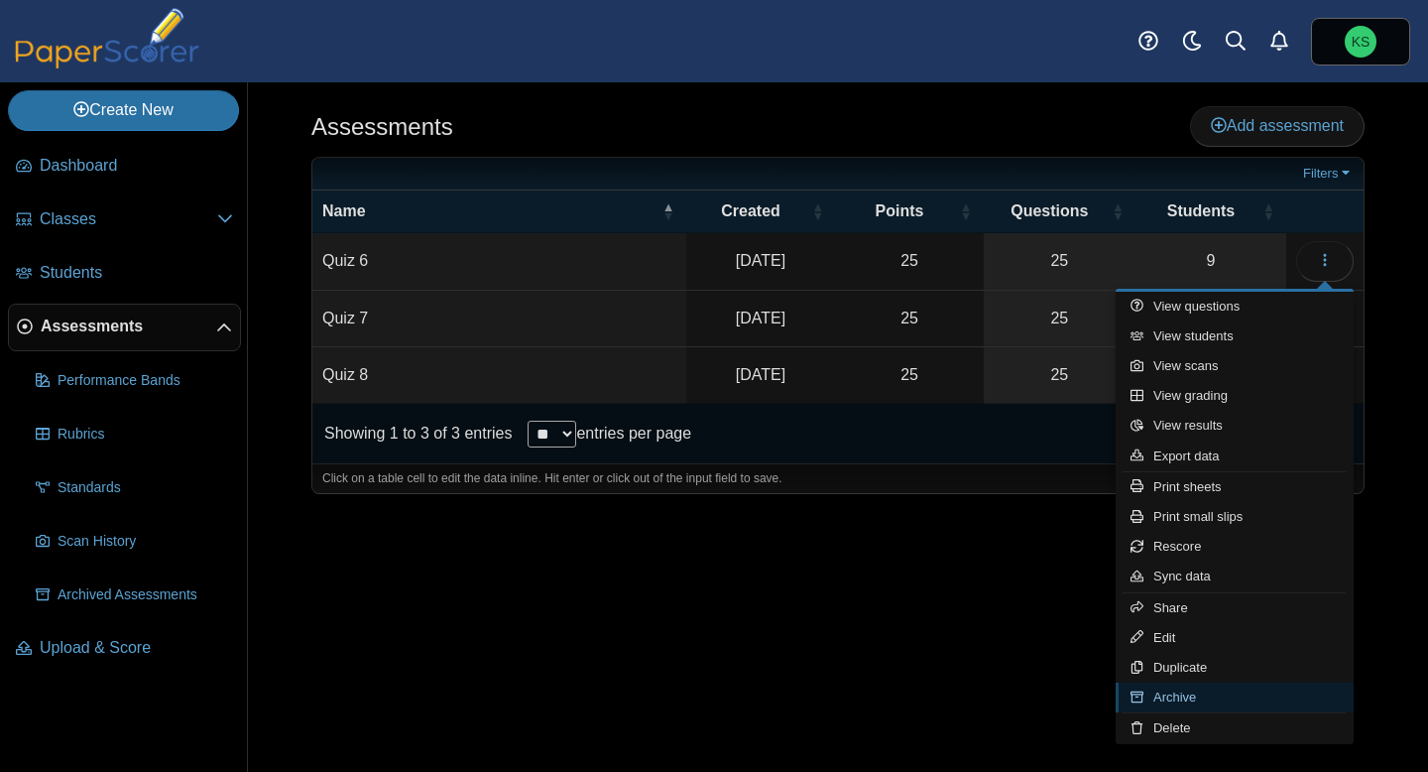
click at [1215, 698] on link "Archive" at bounding box center [1235, 697] width 238 height 30
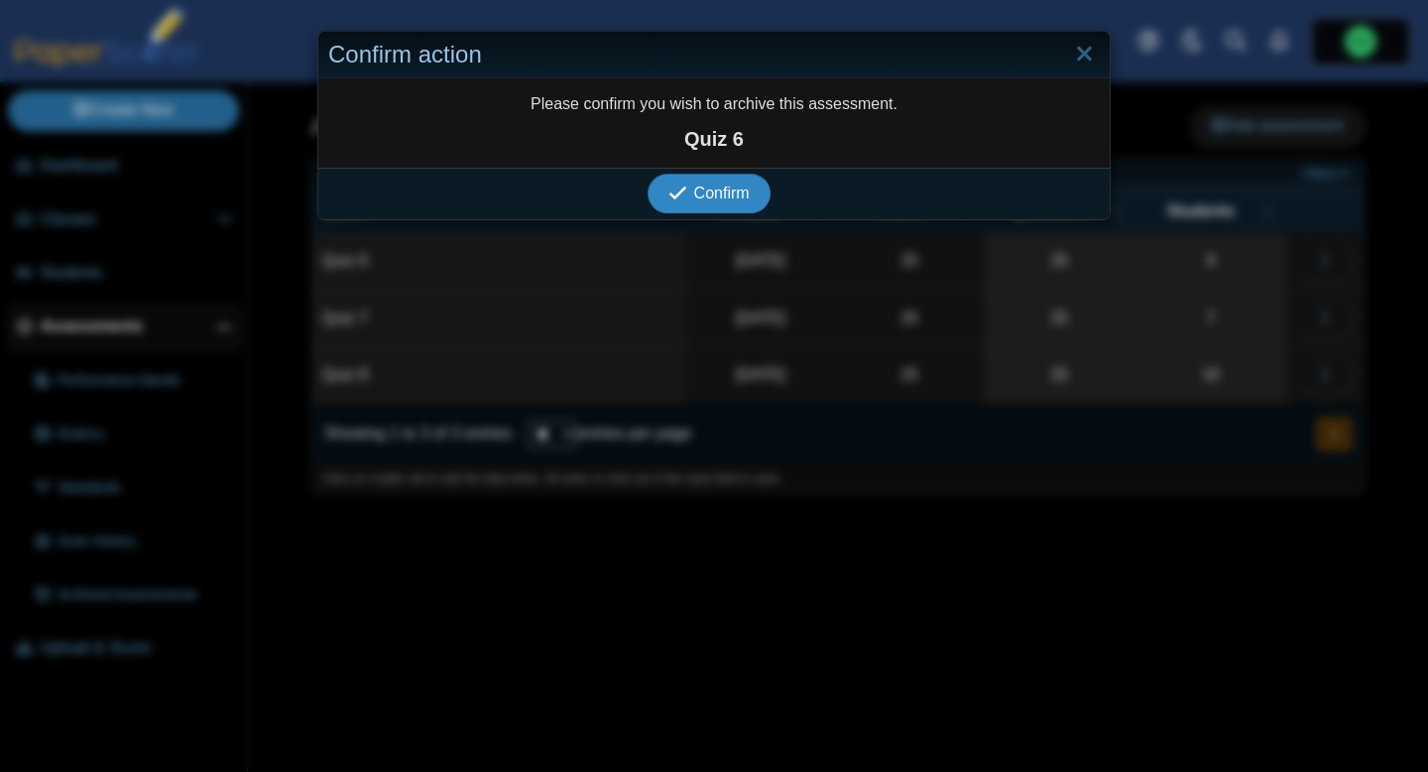
click at [739, 203] on button "Confirm" at bounding box center [709, 194] width 122 height 40
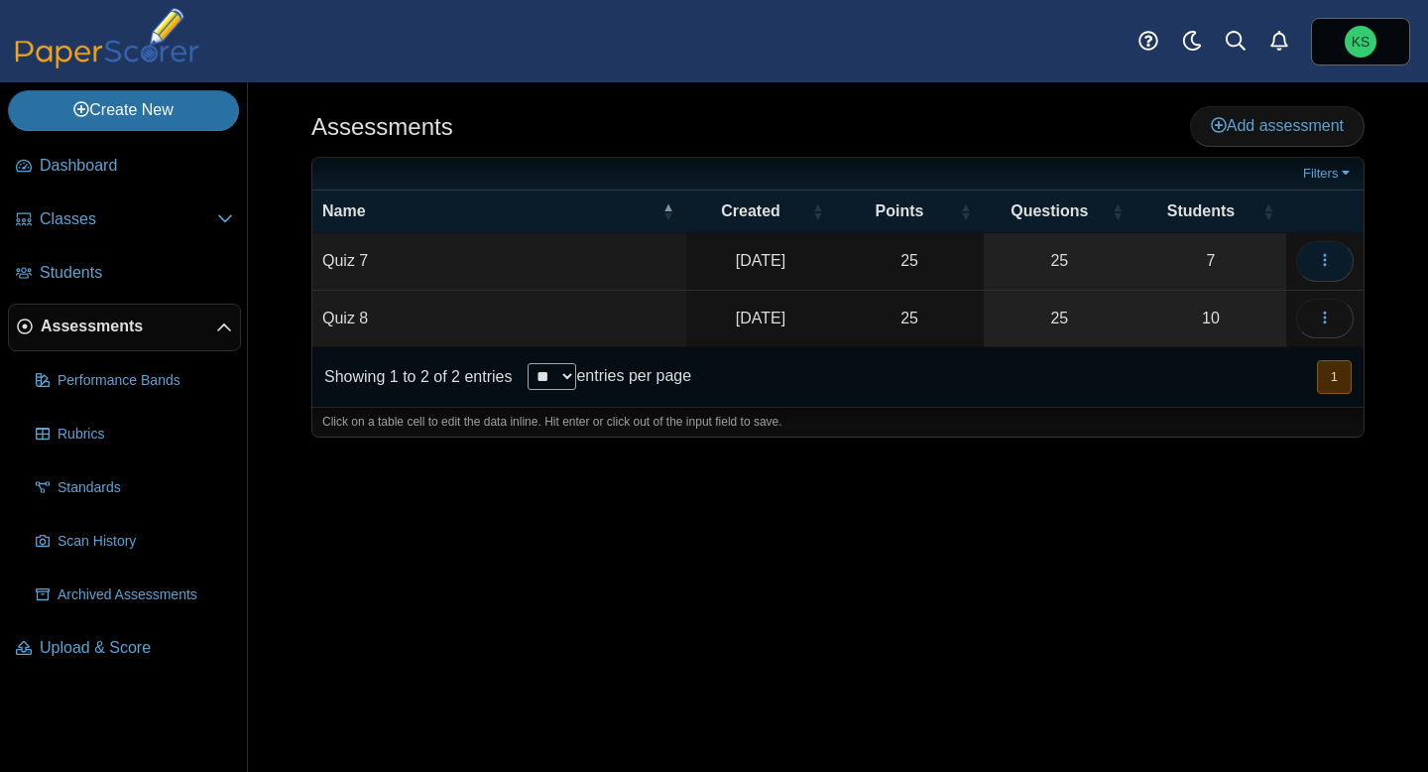
click at [1324, 266] on icon "button" at bounding box center [1325, 260] width 16 height 16
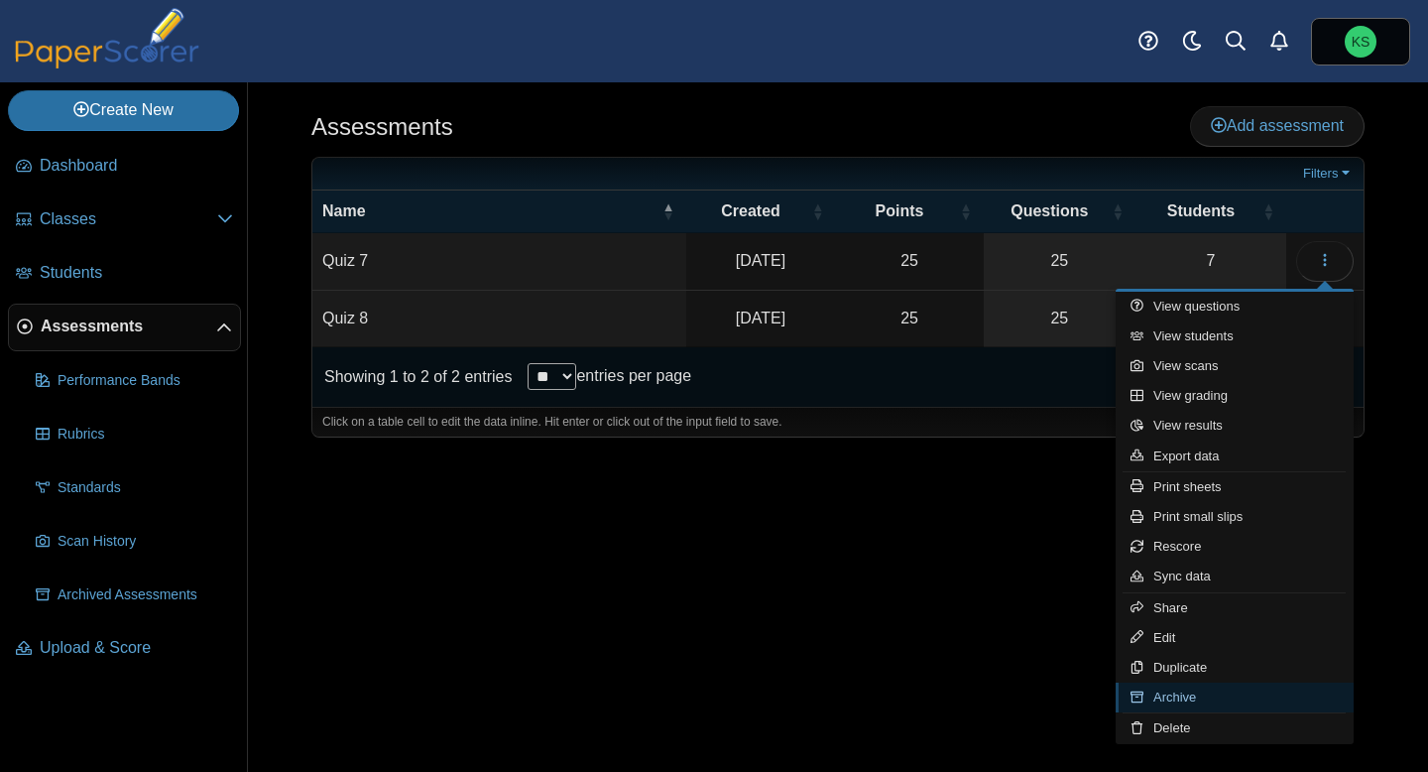
click at [1166, 689] on link "Archive" at bounding box center [1235, 697] width 238 height 30
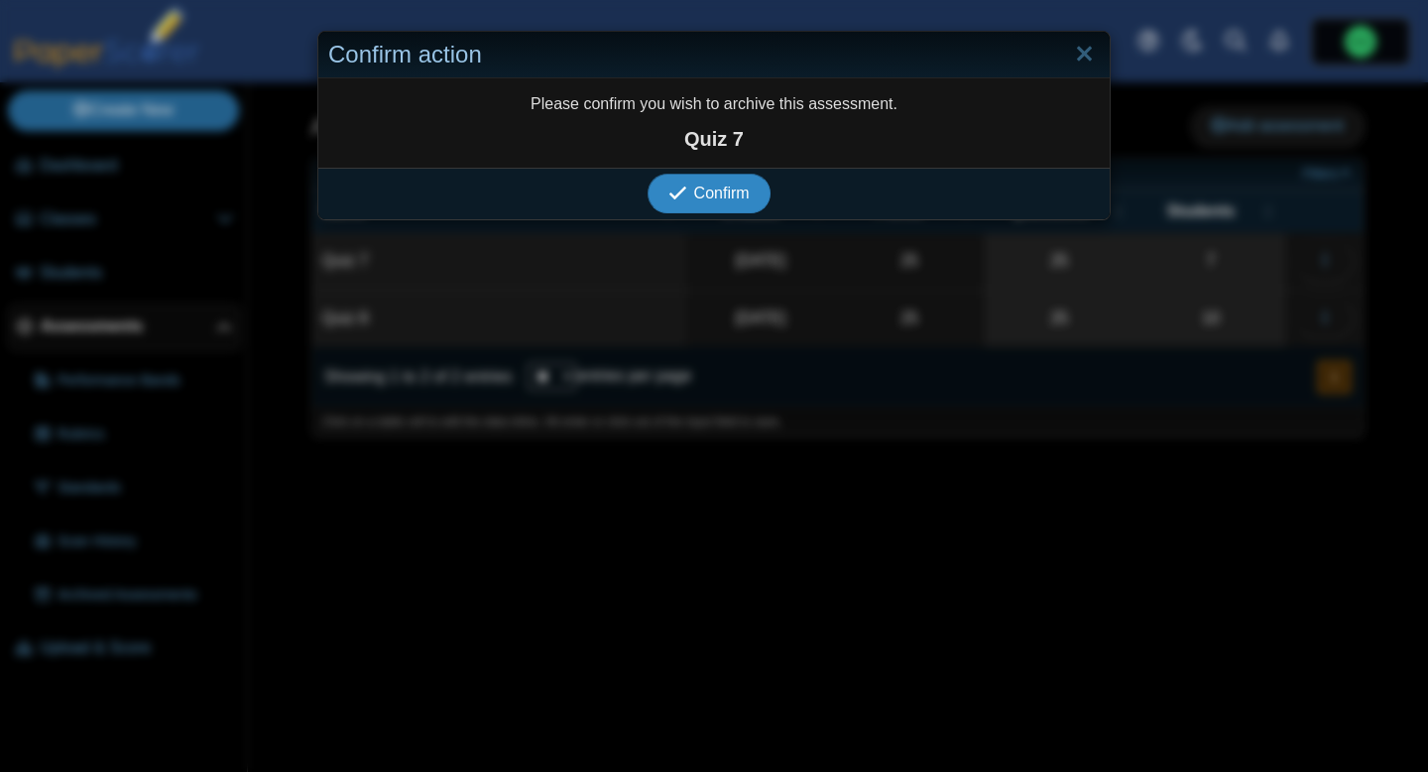
click at [724, 193] on span "Confirm" at bounding box center [722, 193] width 56 height 17
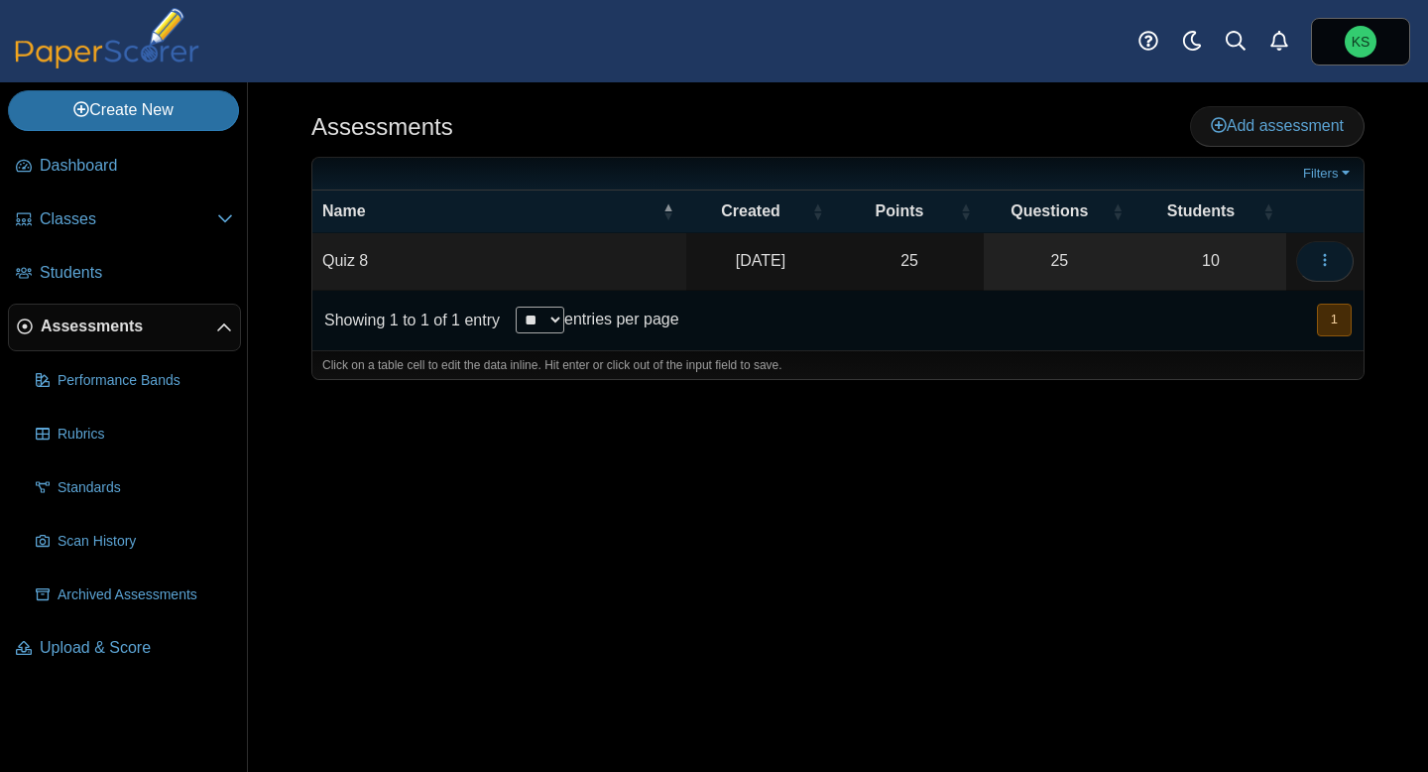
click at [1339, 261] on button "button" at bounding box center [1325, 261] width 58 height 40
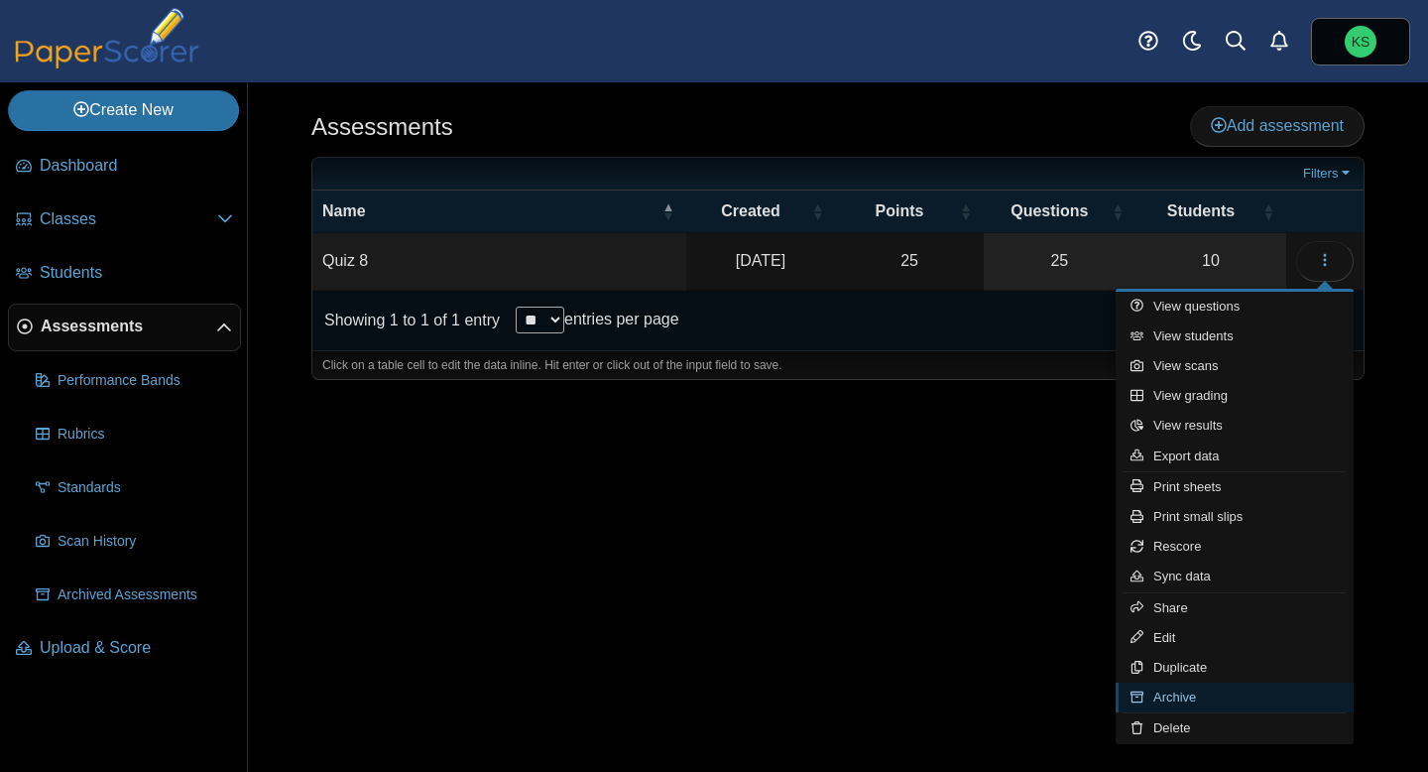
click at [1211, 689] on link "Archive" at bounding box center [1235, 697] width 238 height 30
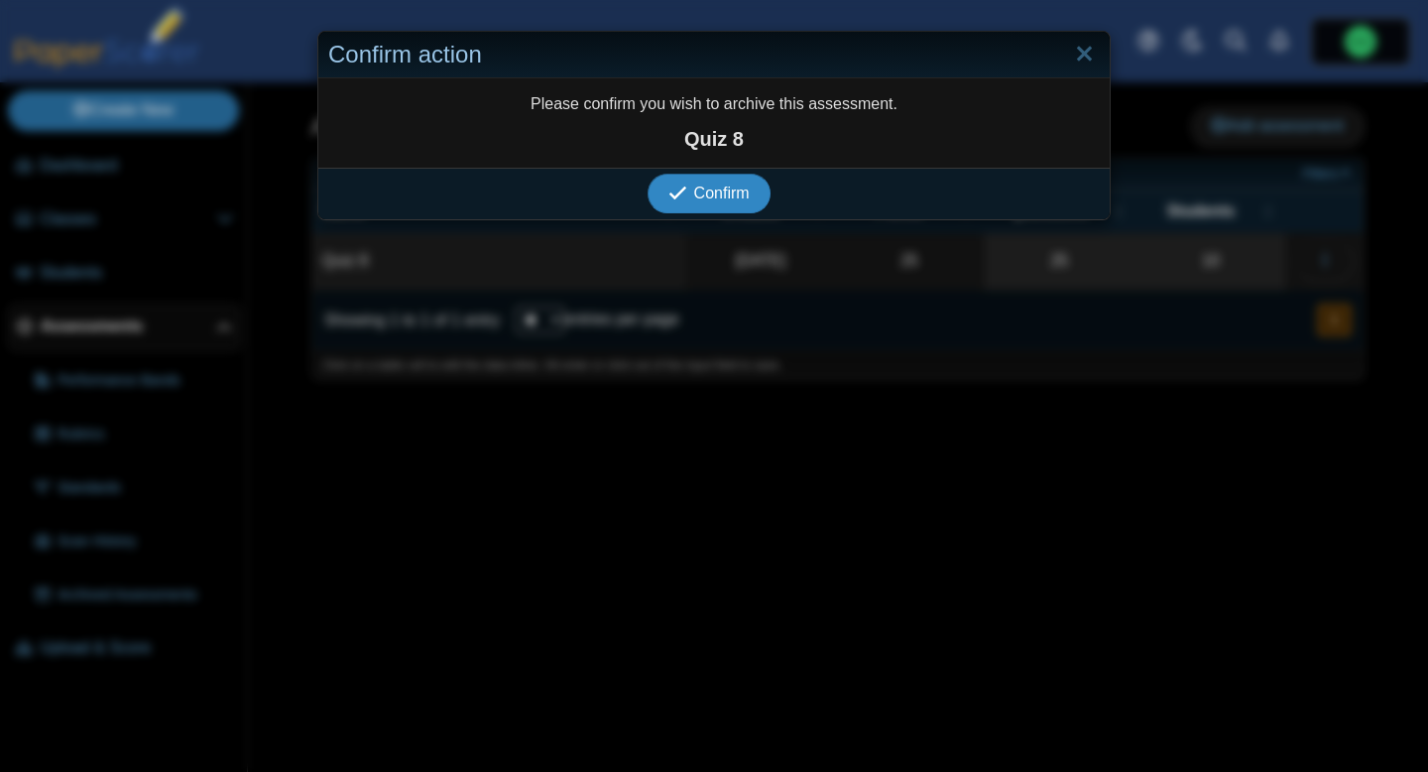
click at [752, 202] on button "Confirm" at bounding box center [709, 194] width 122 height 40
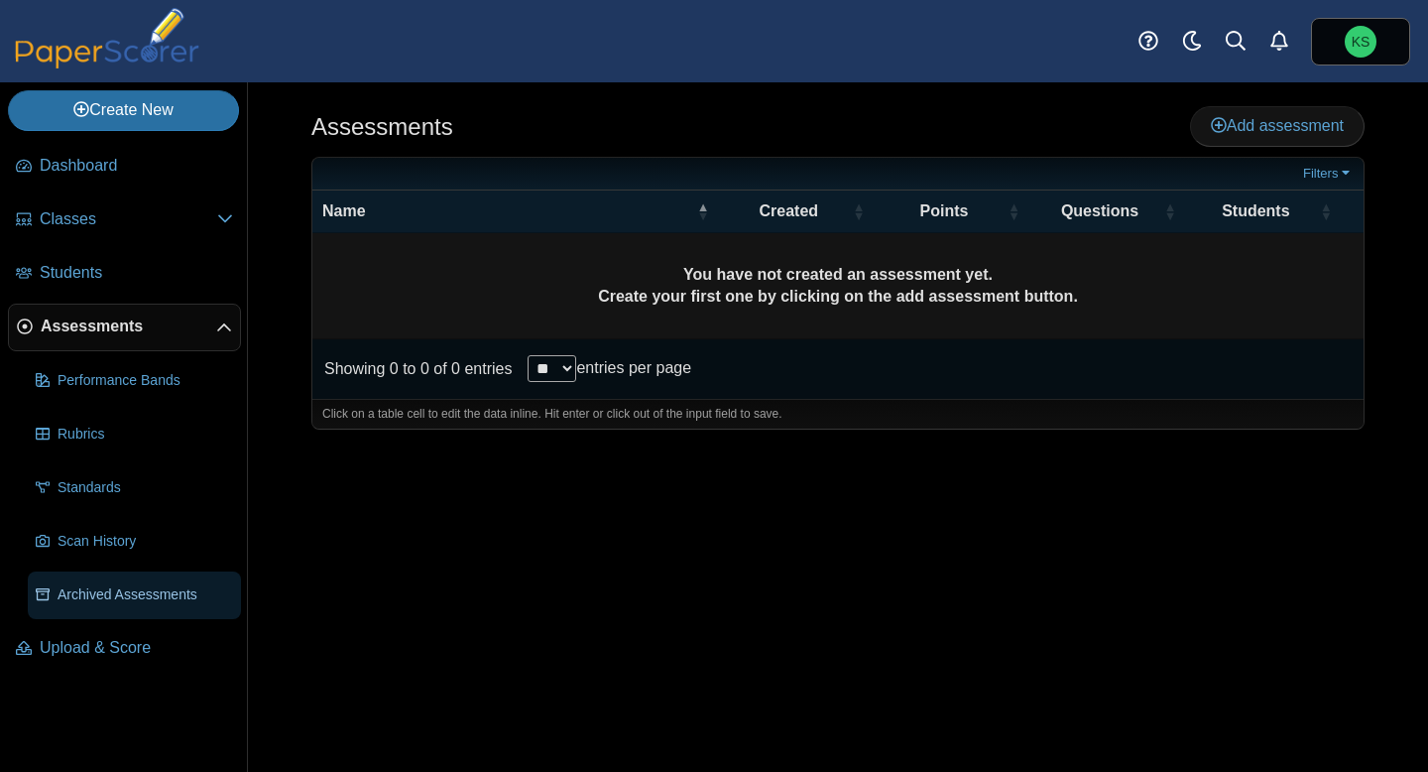
click at [171, 603] on span "Archived Assessments" at bounding box center [146, 595] width 176 height 20
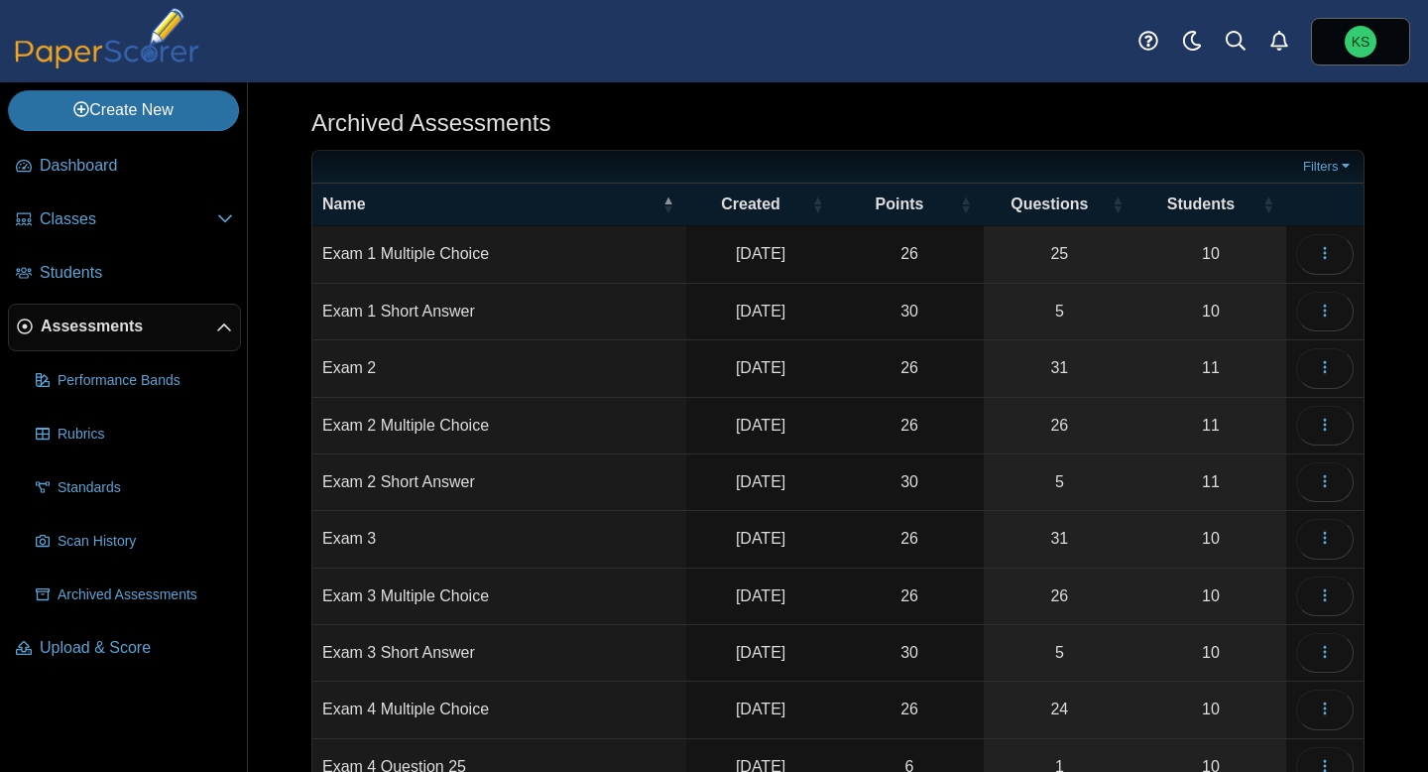
click at [99, 328] on span "Assessments" at bounding box center [129, 326] width 176 height 22
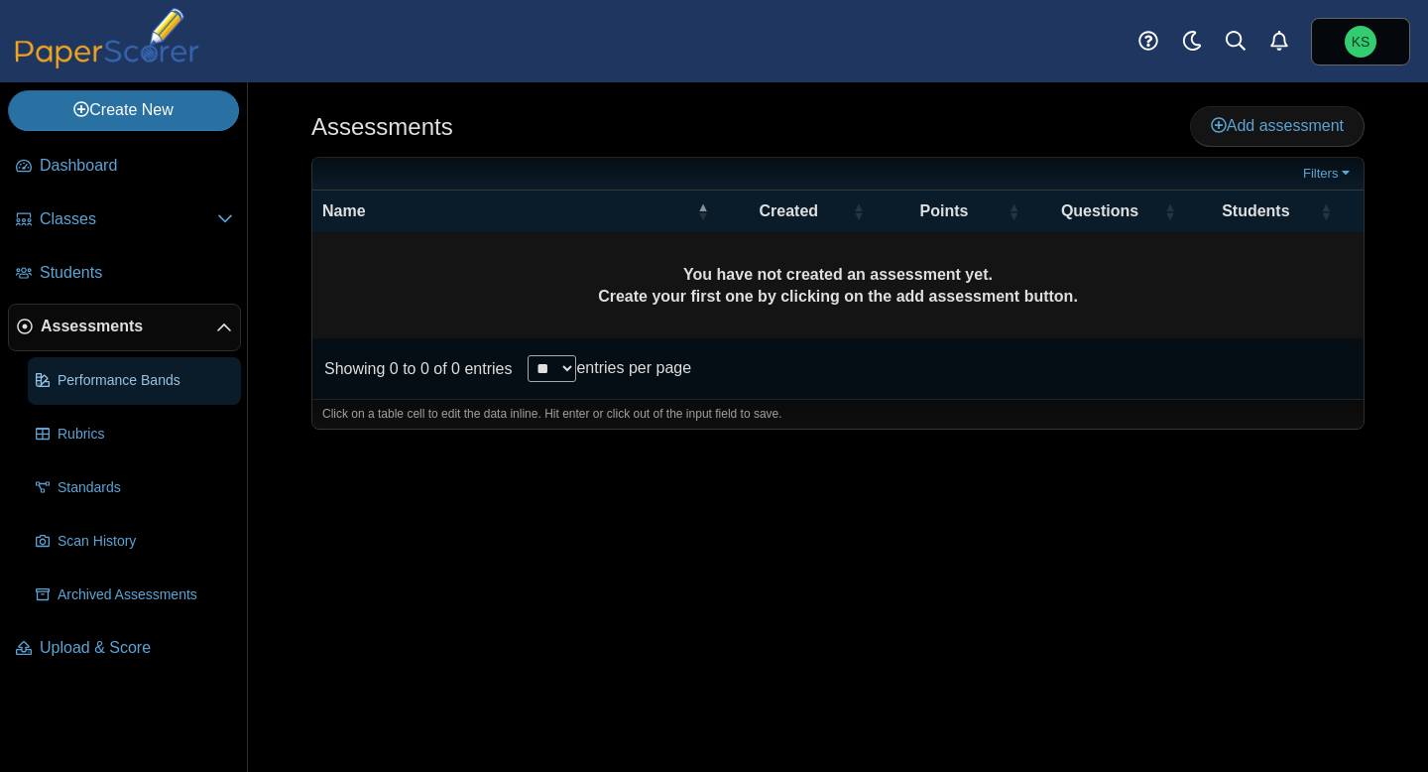
click at [99, 395] on link "Performance Bands" at bounding box center [134, 381] width 213 height 48
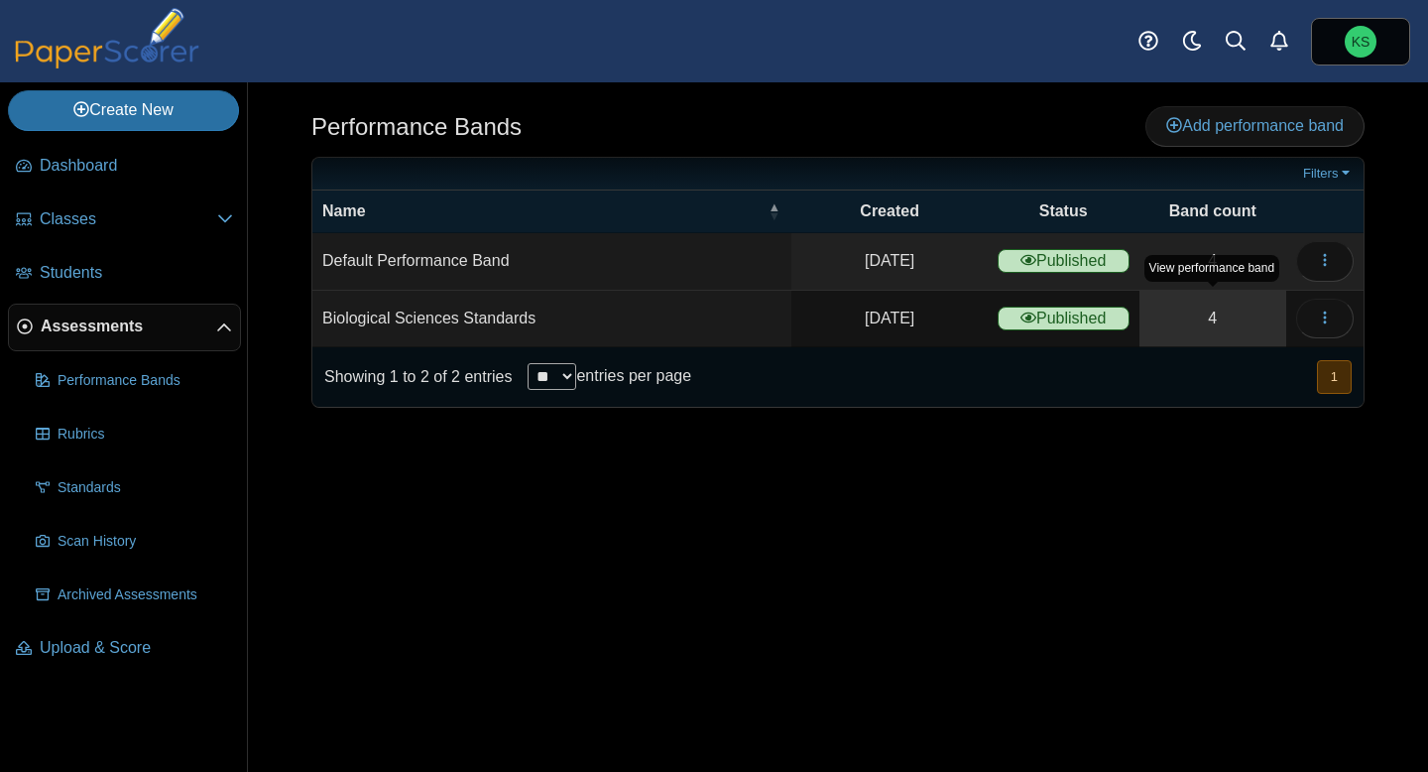
click at [1168, 309] on link "4" at bounding box center [1213, 319] width 147 height 56
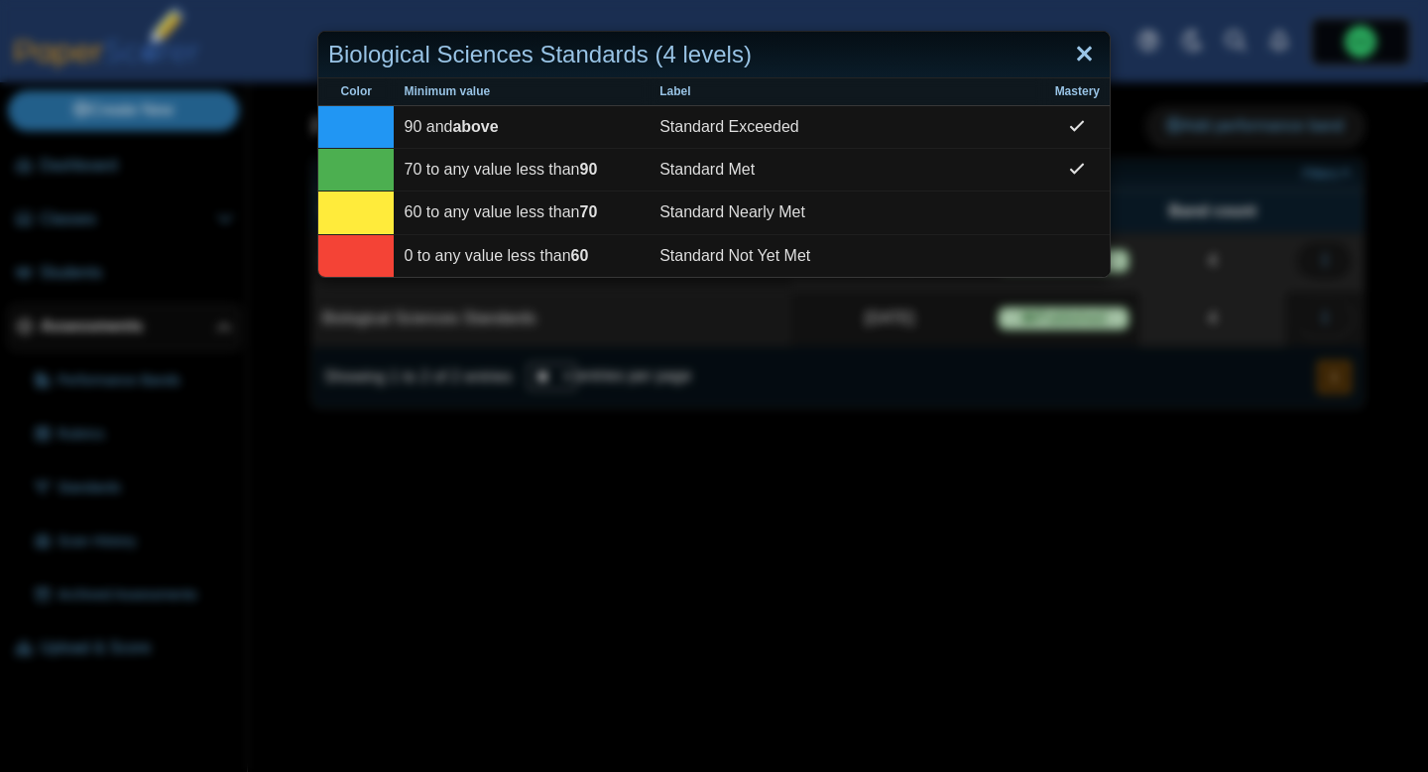
click at [1084, 52] on link "Close" at bounding box center [1084, 55] width 31 height 34
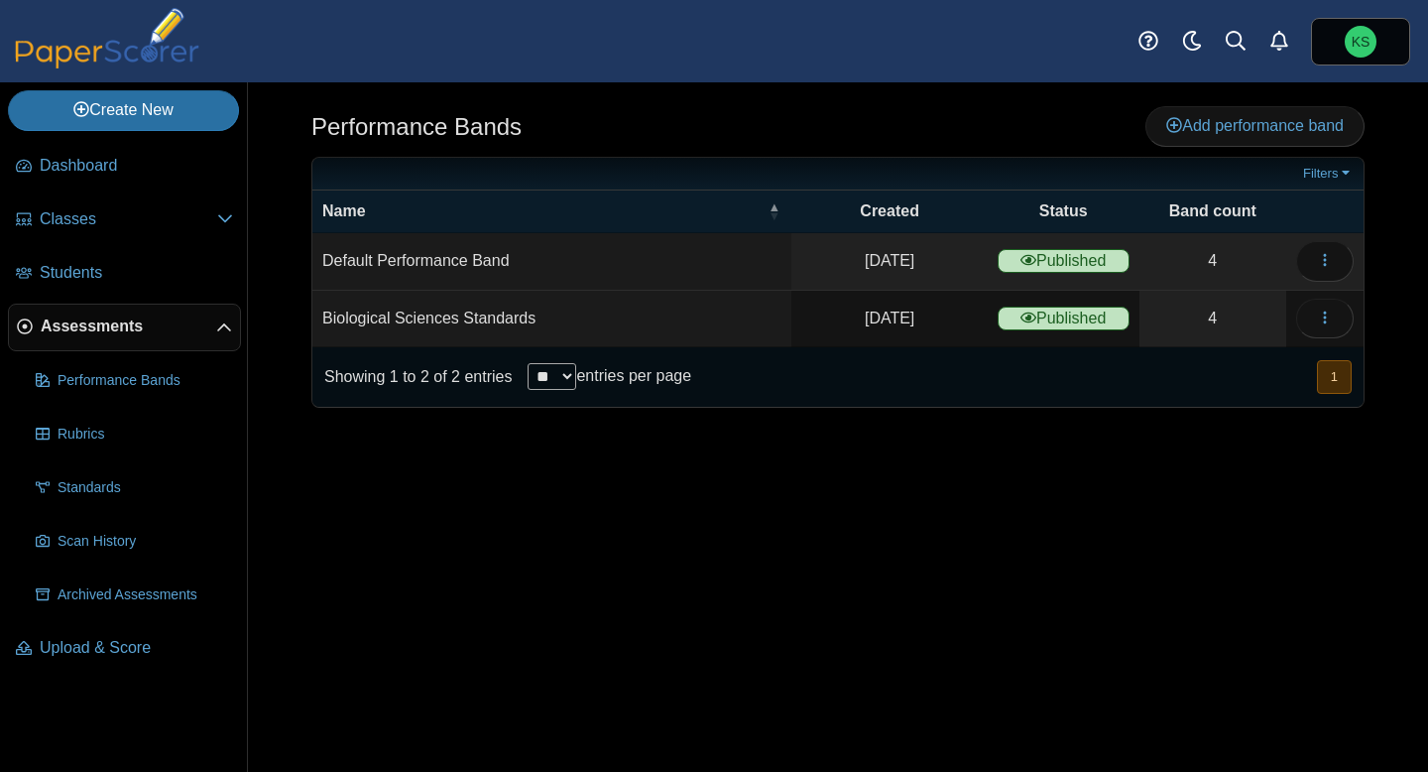
click at [802, 278] on td "Oct 12, 2023" at bounding box center [889, 261] width 195 height 57
click at [1164, 260] on link "4" at bounding box center [1213, 261] width 147 height 56
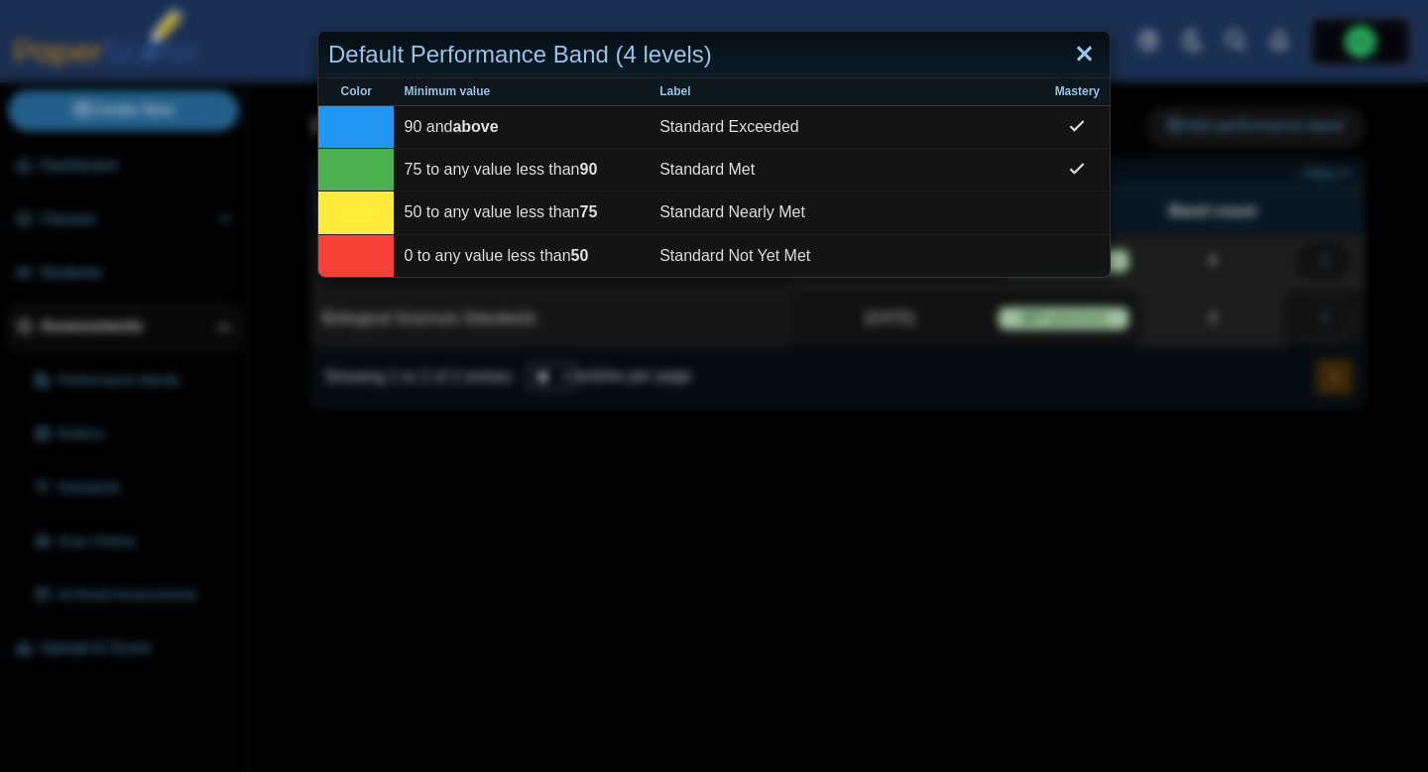
click at [1085, 57] on link "Close" at bounding box center [1084, 55] width 31 height 34
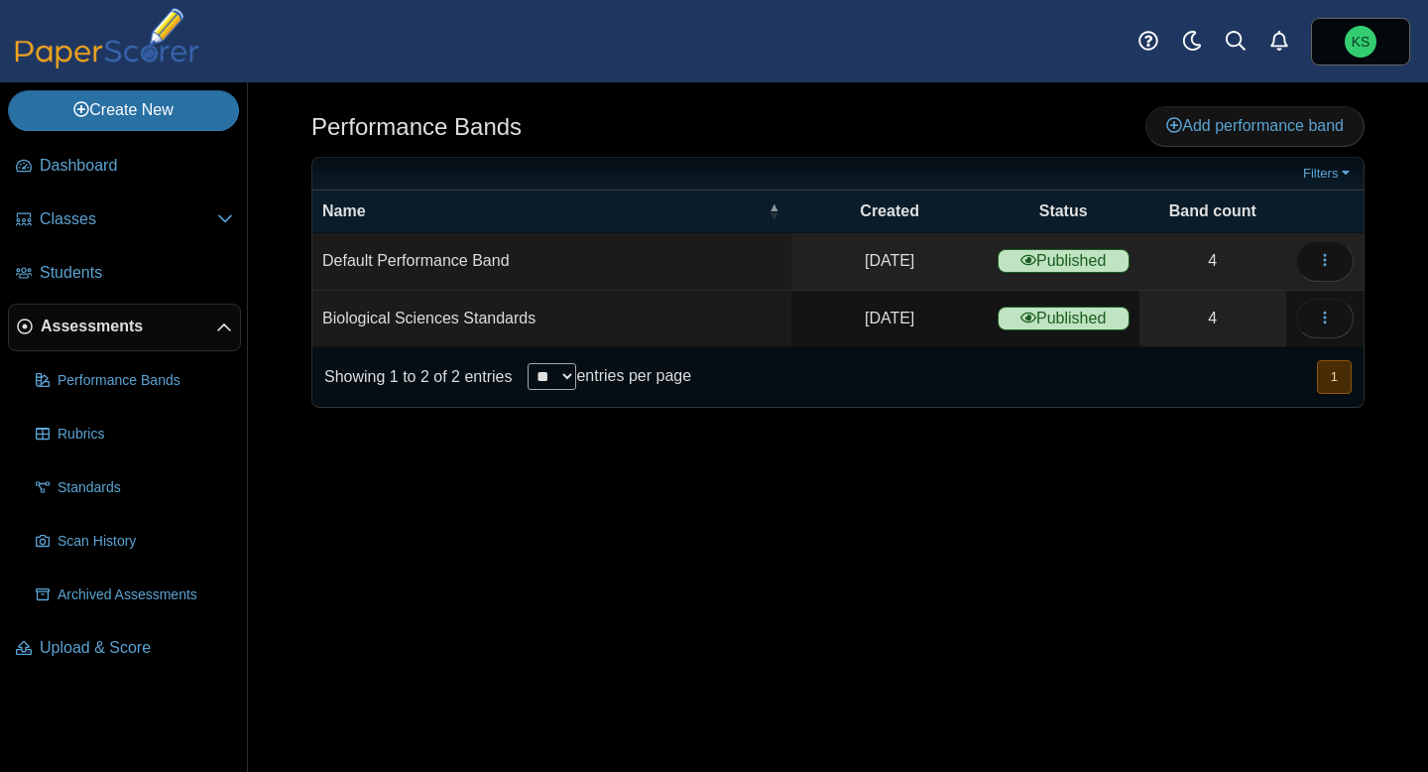
click at [694, 327] on td "Biological Sciences Standards" at bounding box center [551, 319] width 479 height 57
click at [1336, 322] on button "button" at bounding box center [1325, 319] width 58 height 40
click at [1189, 365] on link "Details" at bounding box center [1235, 363] width 238 height 30
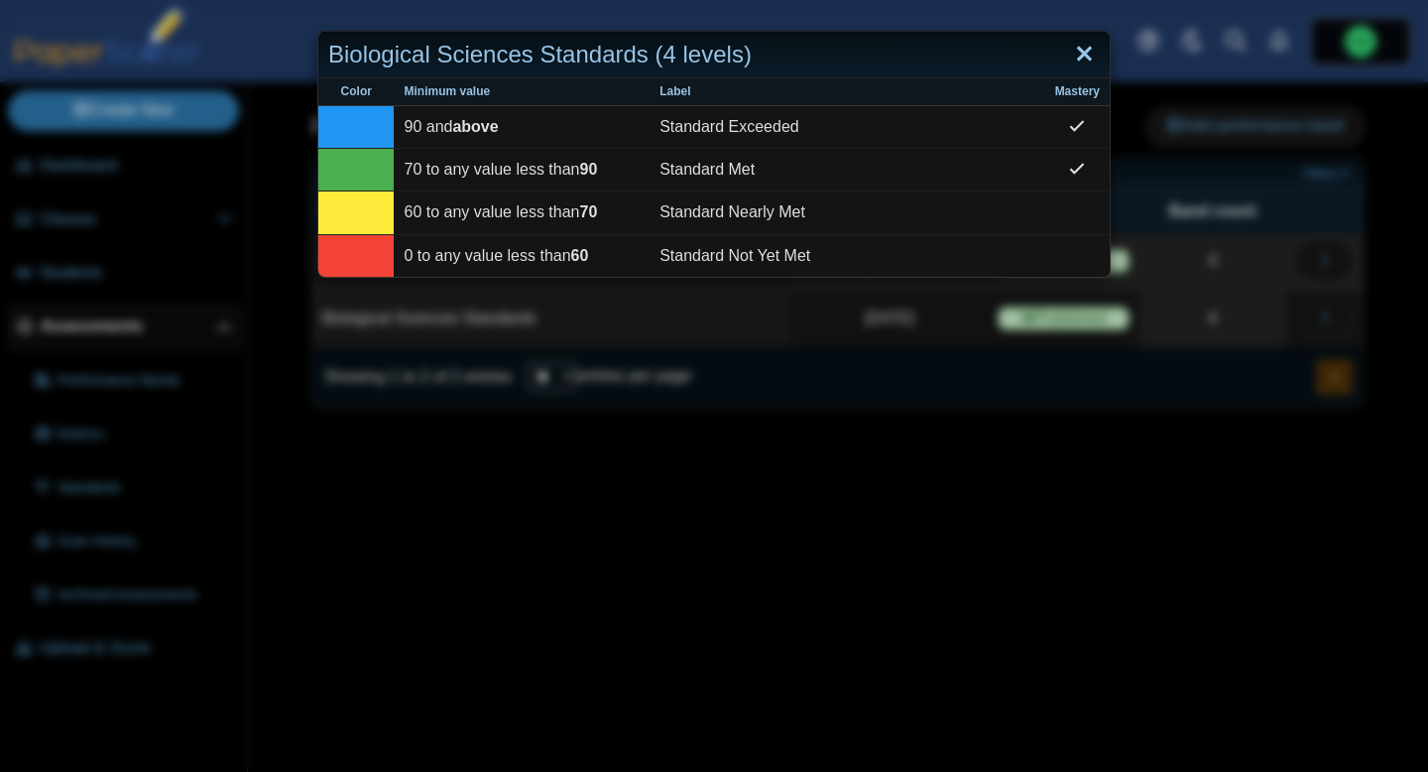
click at [1090, 57] on link "Close" at bounding box center [1084, 55] width 31 height 34
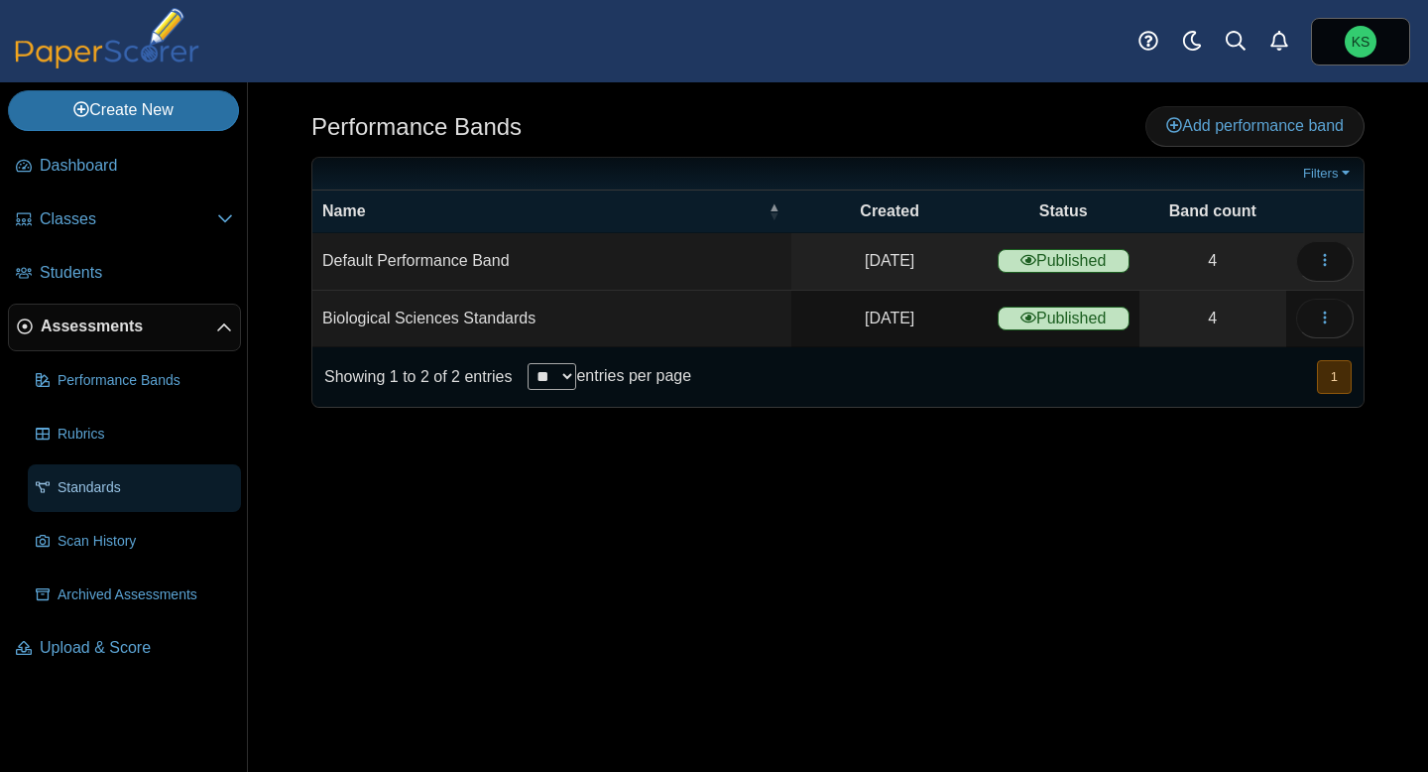
click at [80, 494] on span "Standards" at bounding box center [146, 488] width 176 height 20
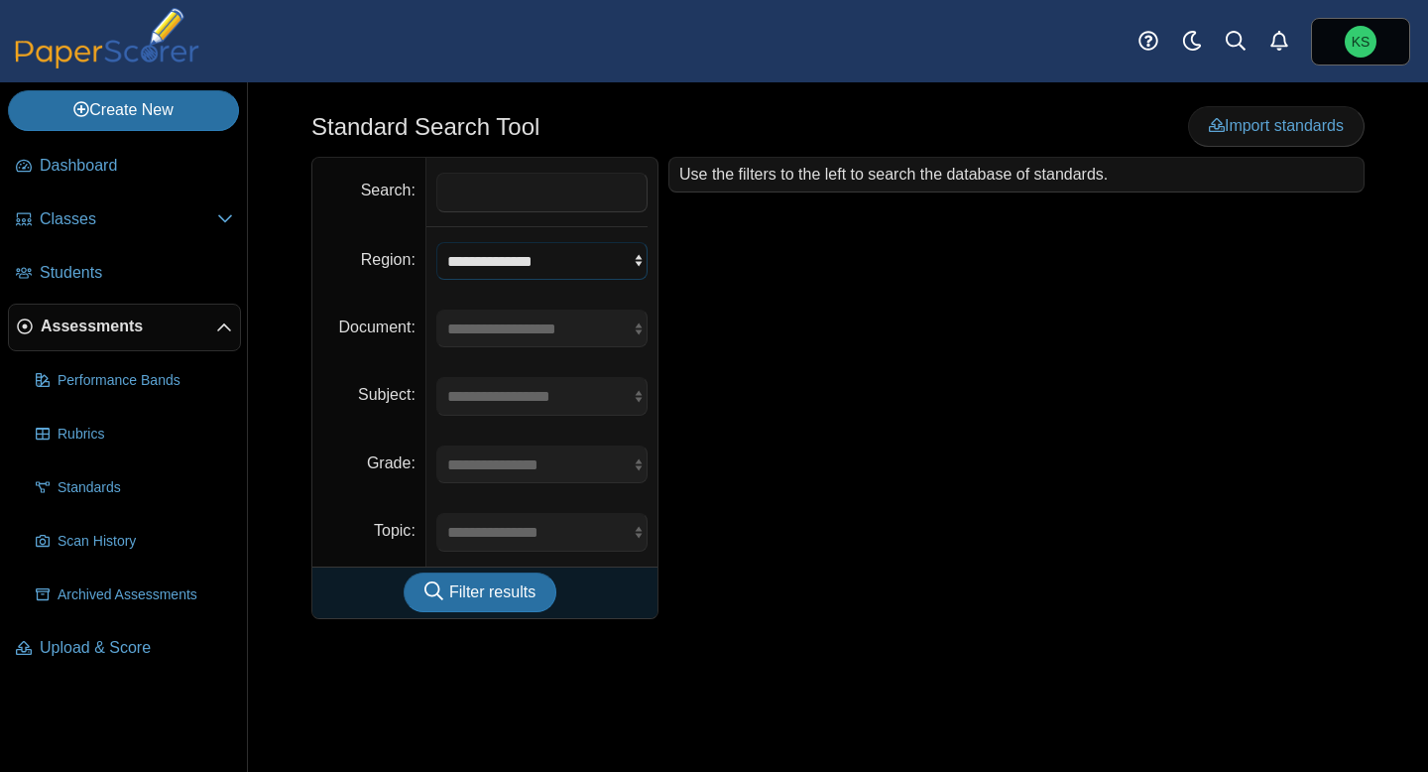
click at [510, 263] on select "**********" at bounding box center [541, 261] width 211 height 38
click at [612, 187] on input "Search" at bounding box center [541, 193] width 211 height 40
type input "****"
click at [504, 203] on input "****" at bounding box center [541, 193] width 211 height 40
click at [555, 260] on select "**********" at bounding box center [541, 261] width 211 height 38
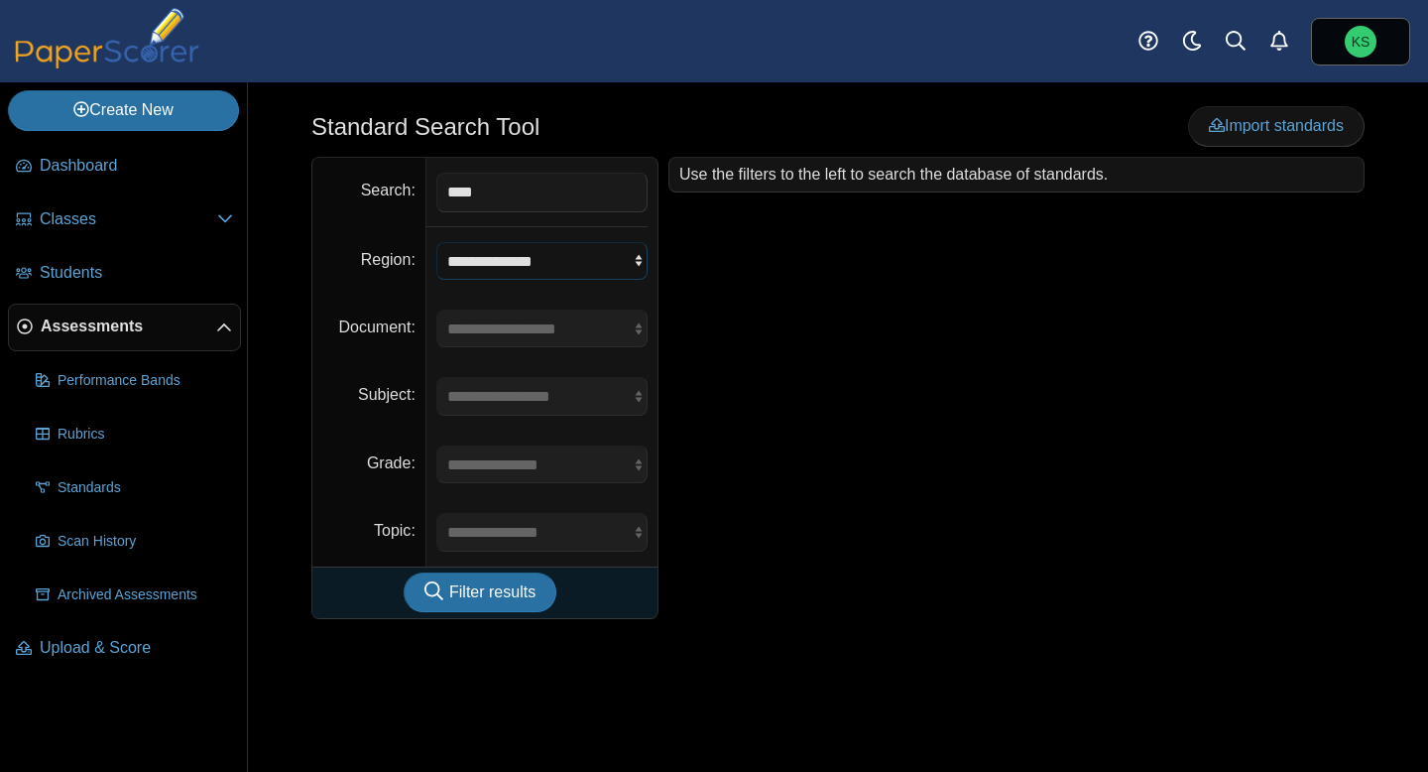
select select "*"
click at [495, 597] on span "Filter results" at bounding box center [492, 591] width 86 height 17
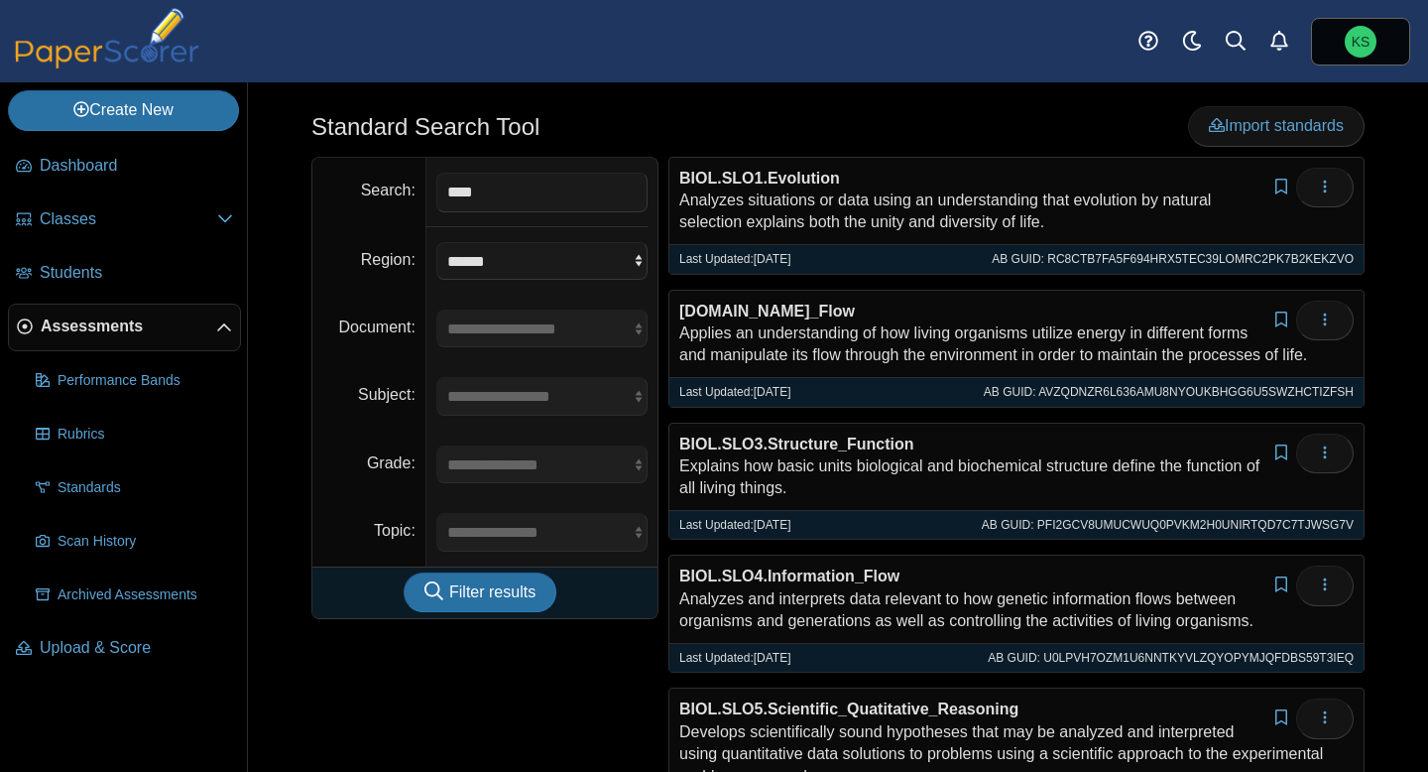
click at [607, 676] on div "**********" at bounding box center [484, 571] width 347 height 828
click at [137, 434] on span "Rubrics" at bounding box center [146, 435] width 176 height 20
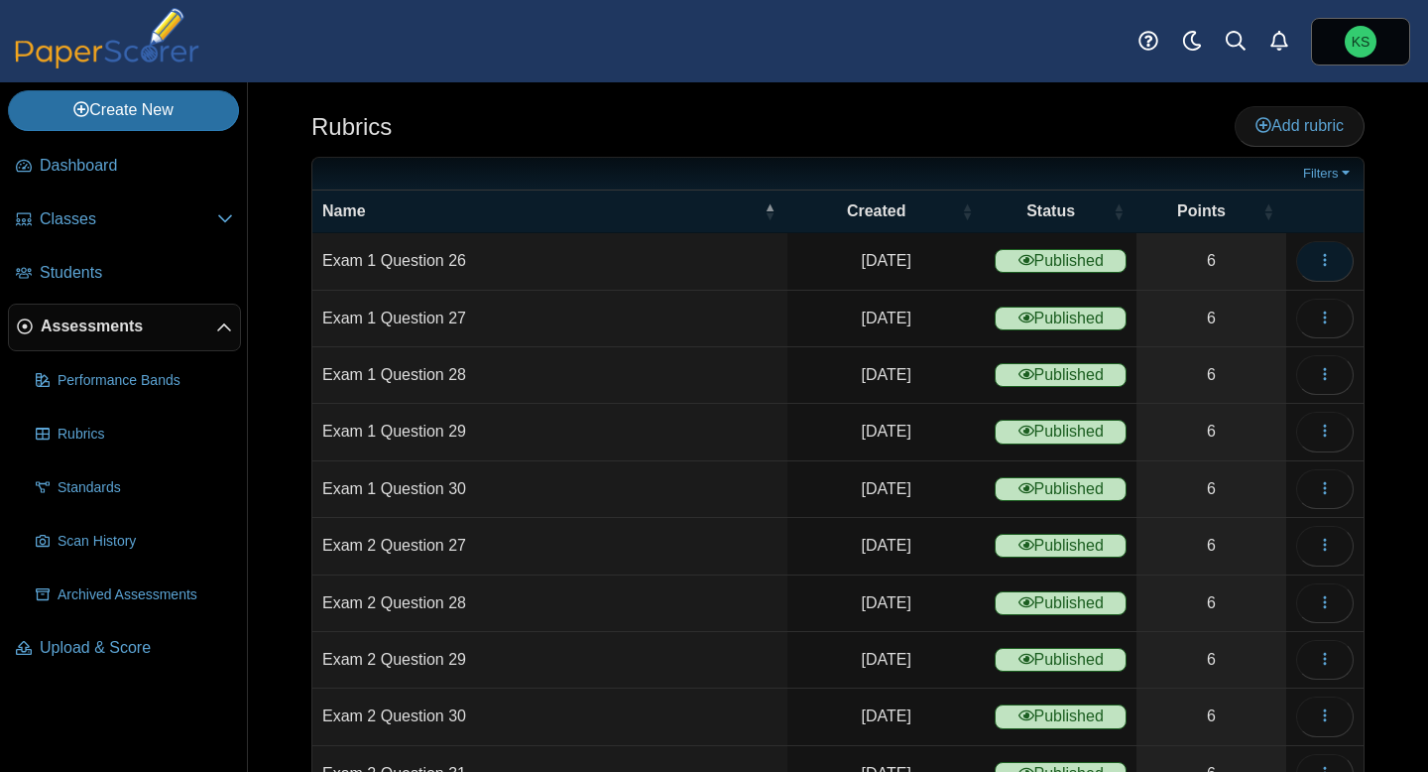
click at [1327, 263] on icon "button" at bounding box center [1325, 260] width 16 height 16
click at [1152, 174] on ul at bounding box center [810, 174] width 976 height 20
click at [87, 335] on span "Assessments" at bounding box center [129, 326] width 176 height 22
